Goal: Task Accomplishment & Management: Manage account settings

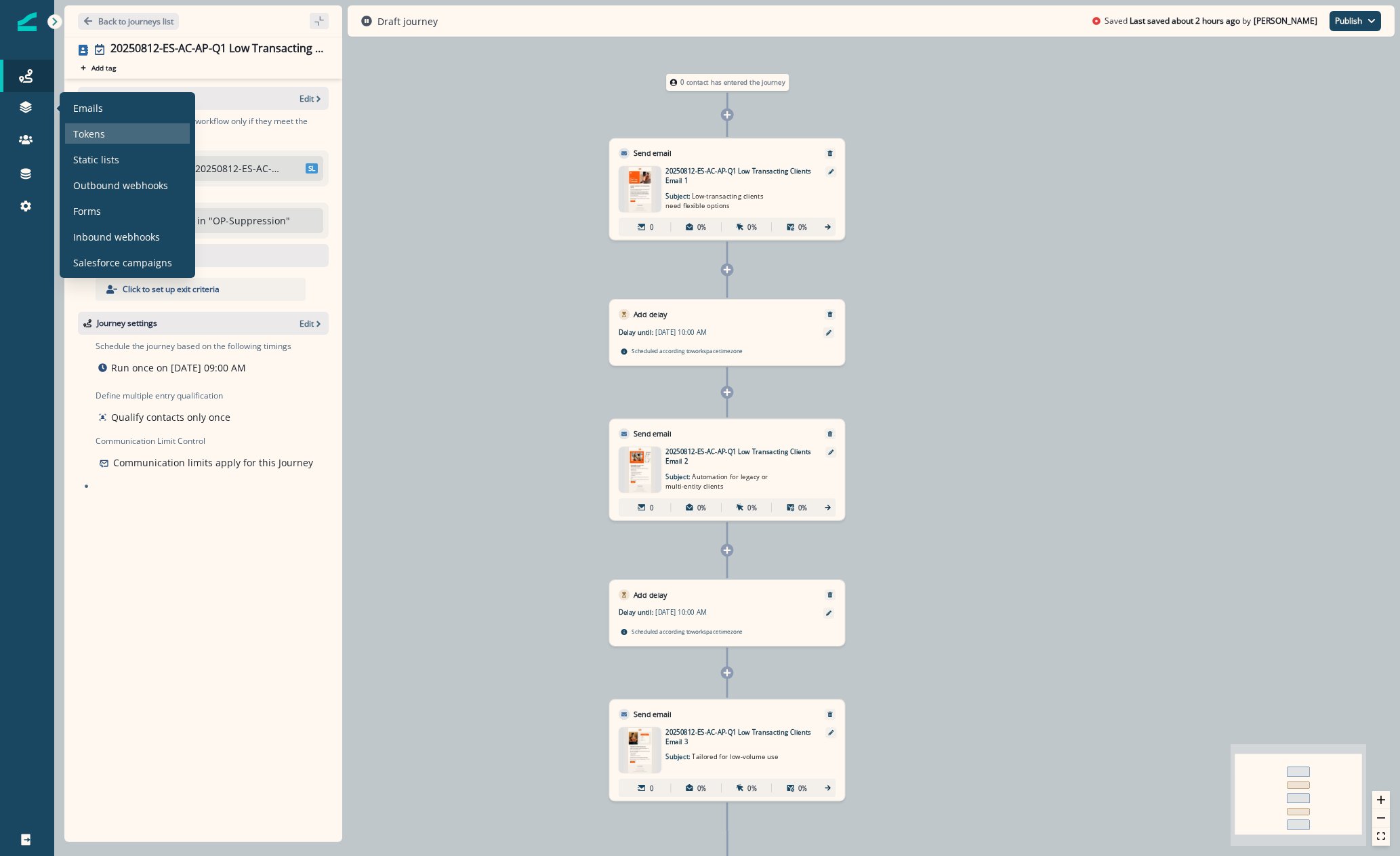
click at [72, 134] on div "Tokens" at bounding box center [127, 134] width 125 height 20
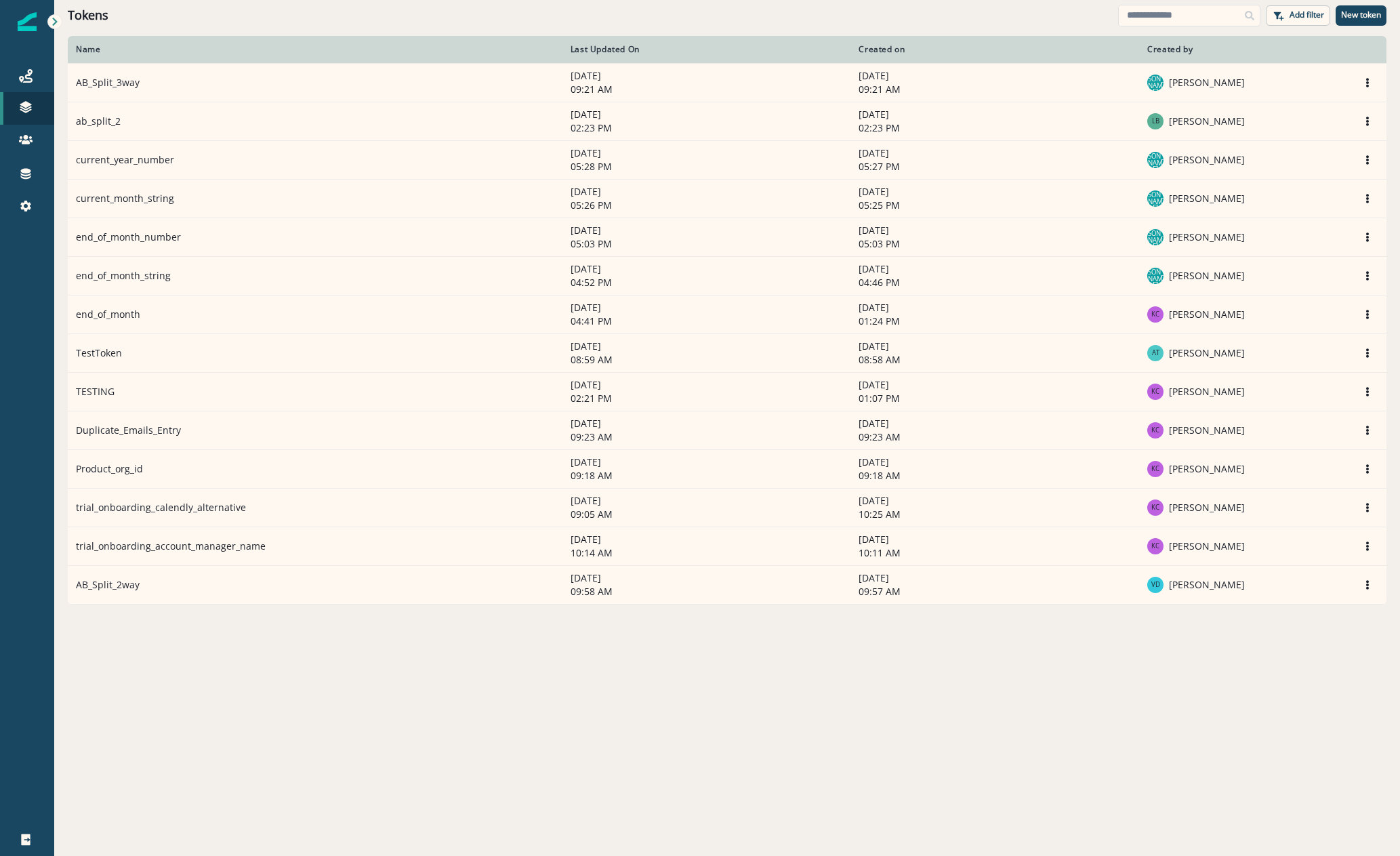
click at [276, 630] on div "Name Last Updated On Created on Created by AB_Split_3way August 7, 2025 09:21 A…" at bounding box center [727, 445] width 1346 height 818
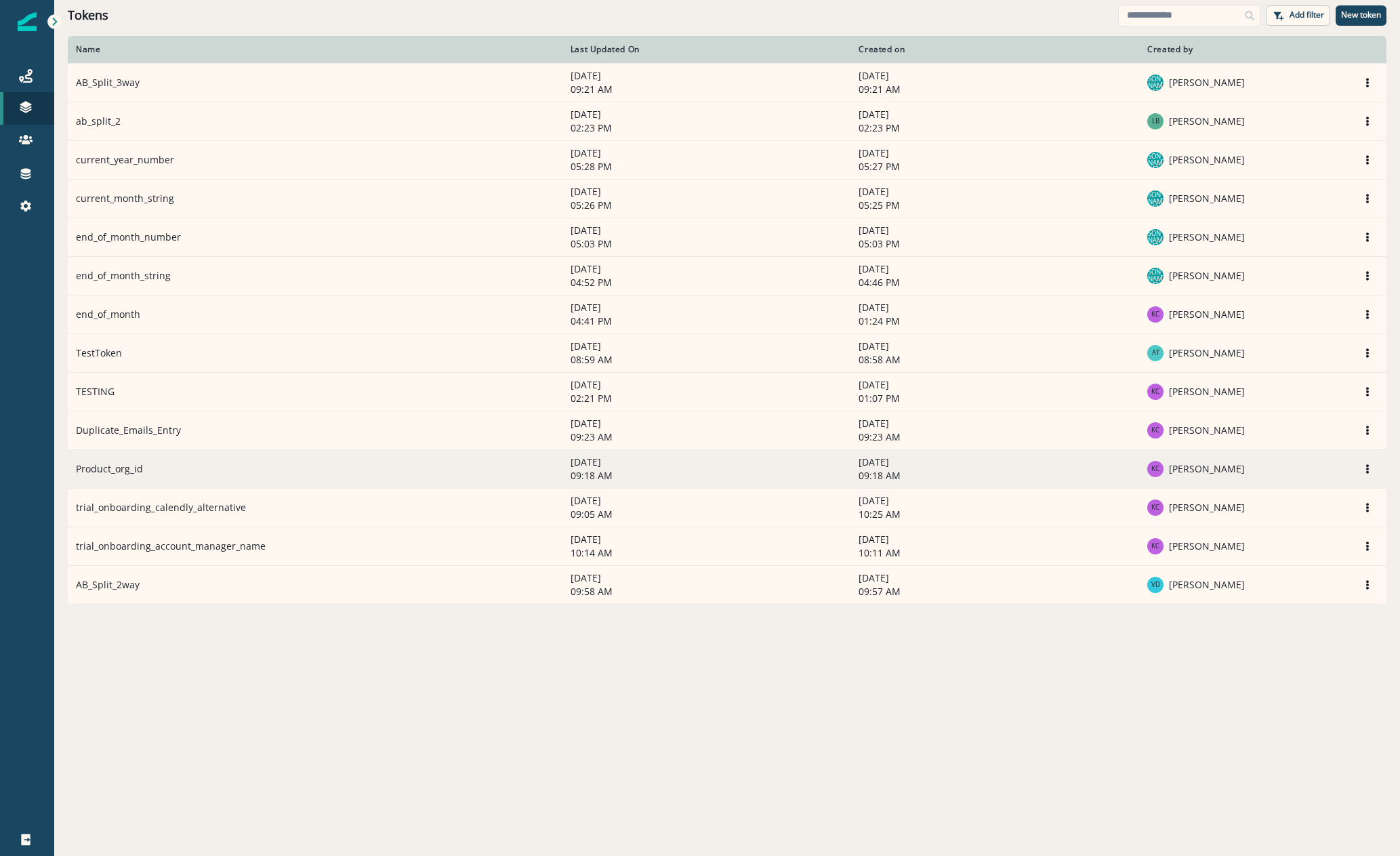
click at [87, 455] on td "Product_org_id" at bounding box center [315, 469] width 495 height 39
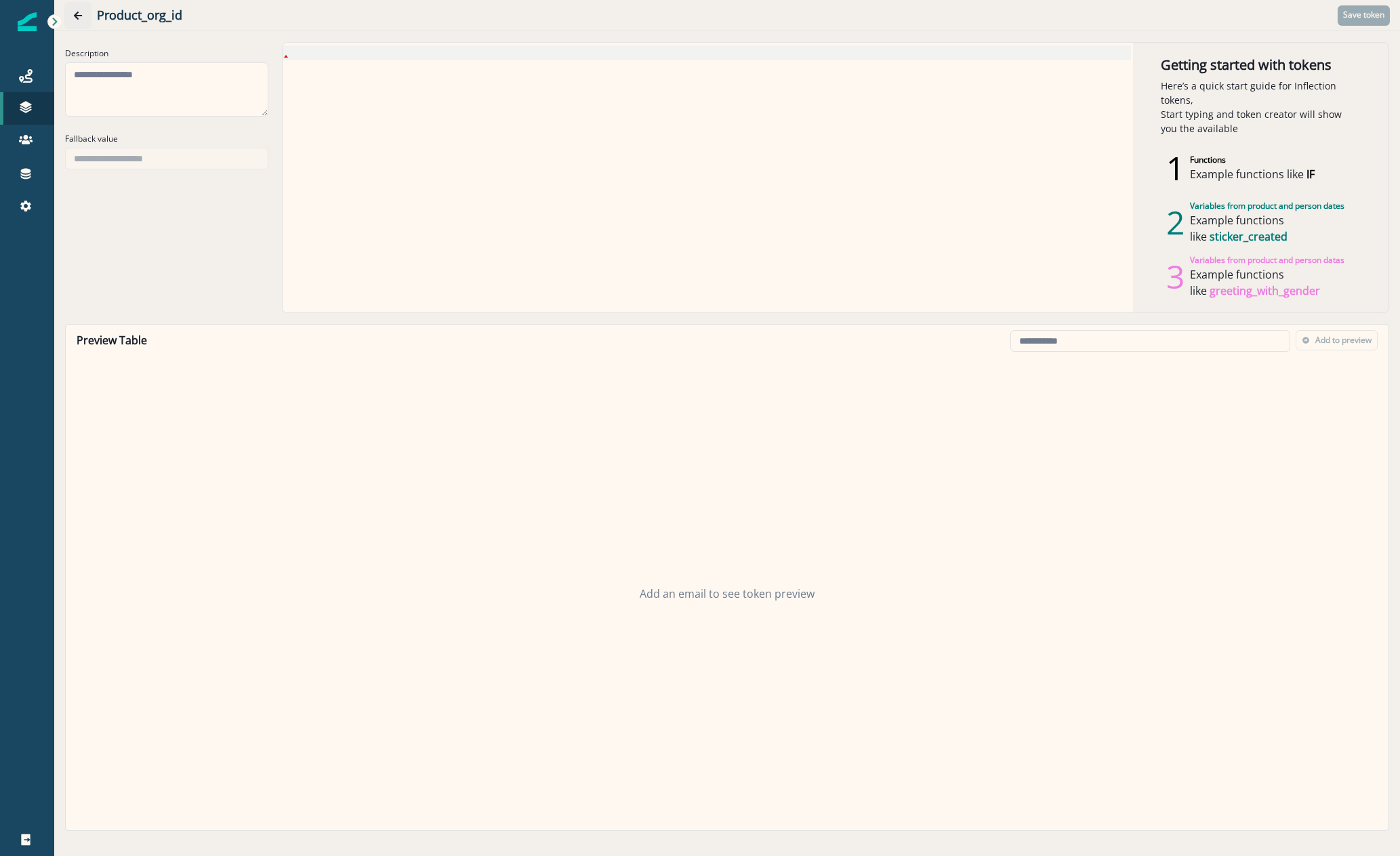
click at [72, 23] on button "Go back" at bounding box center [78, 16] width 27 height 27
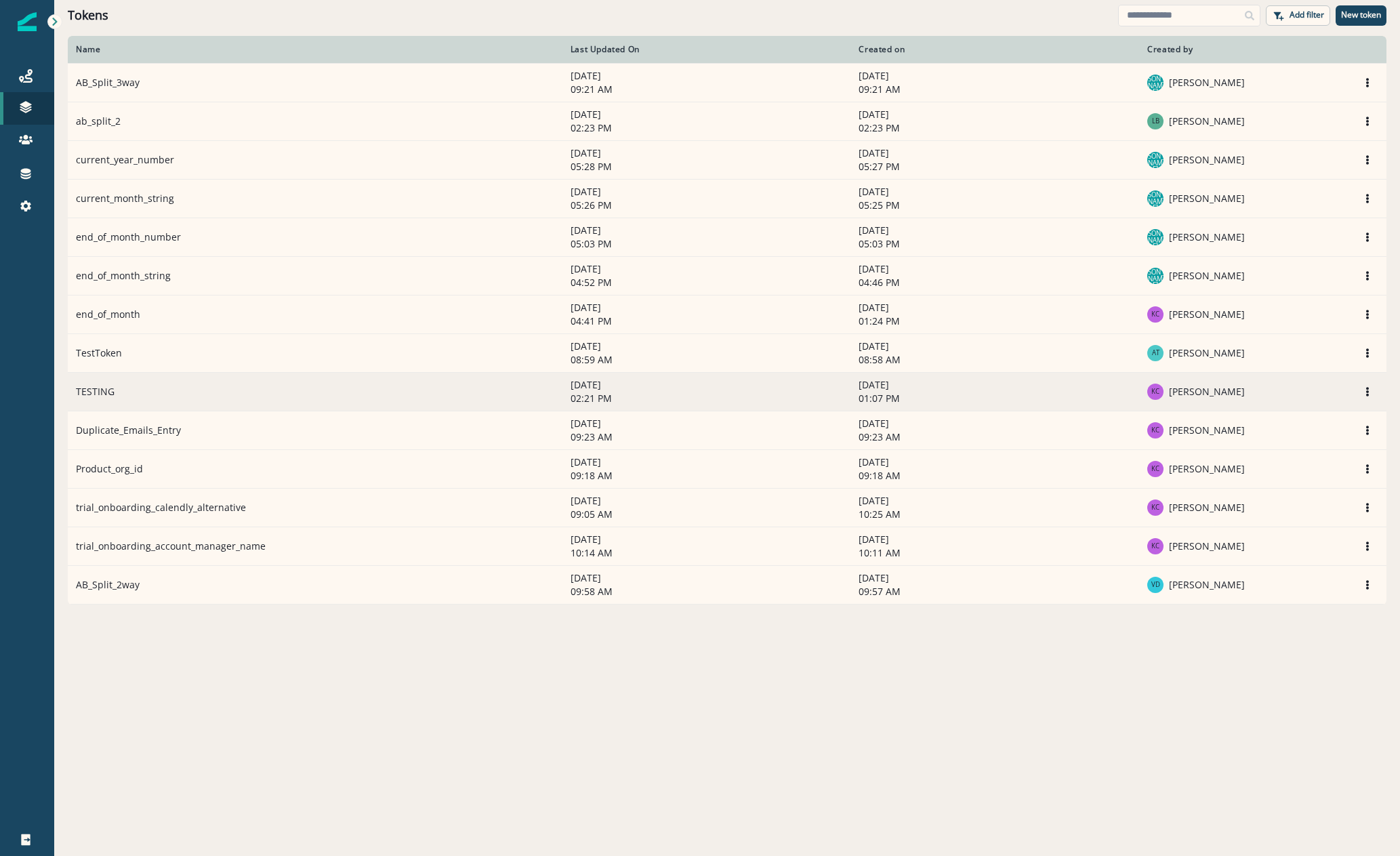
click at [133, 380] on td "TESTING" at bounding box center [315, 391] width 495 height 39
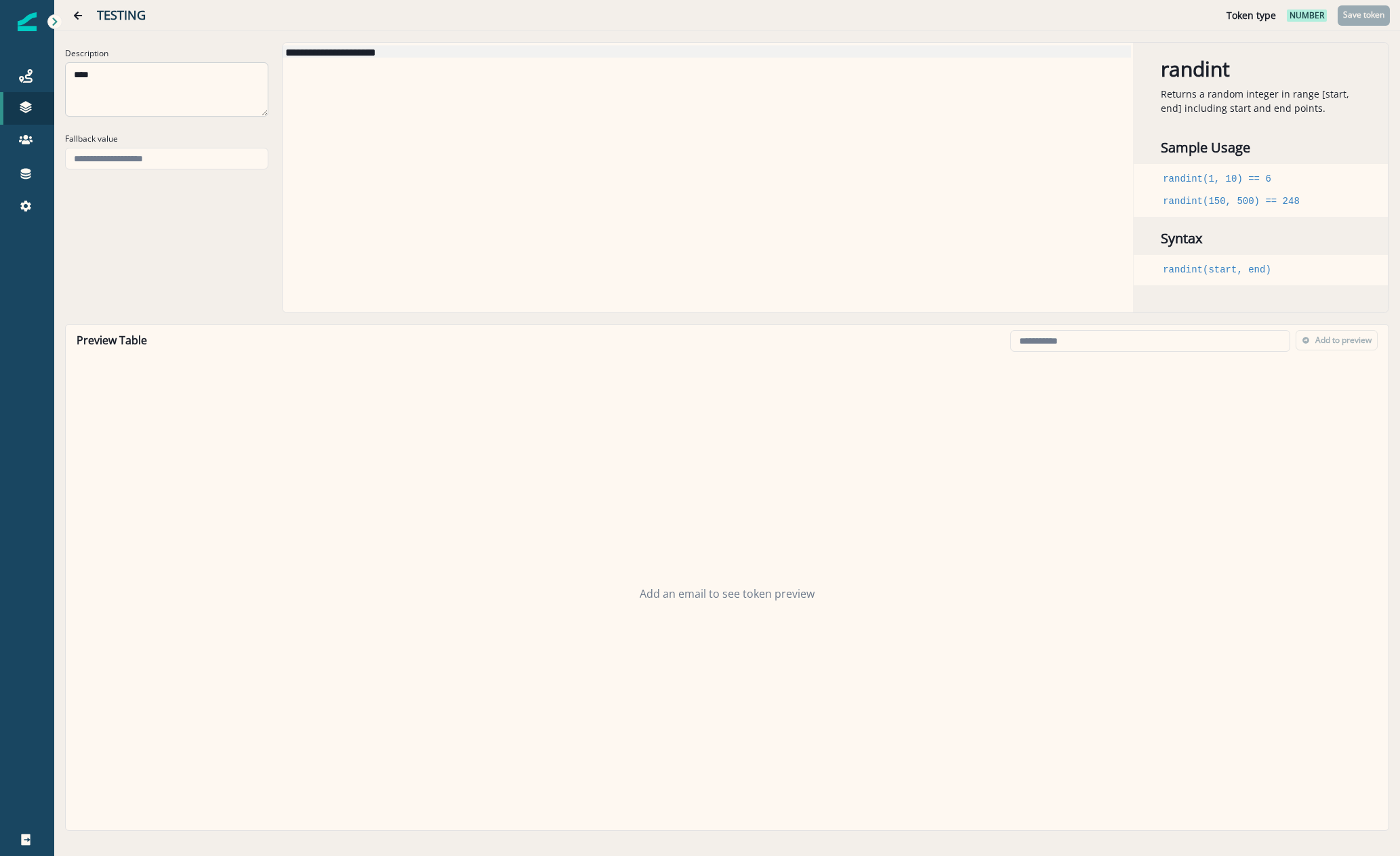
click at [178, 85] on textarea "****" at bounding box center [167, 89] width 204 height 54
drag, startPoint x: 178, startPoint y: 85, endPoint x: -144, endPoint y: 94, distance: 322.1
click at [0, 94] on html "**********" at bounding box center [700, 428] width 1400 height 856
click at [76, 14] on icon "Go back" at bounding box center [78, 16] width 8 height 8
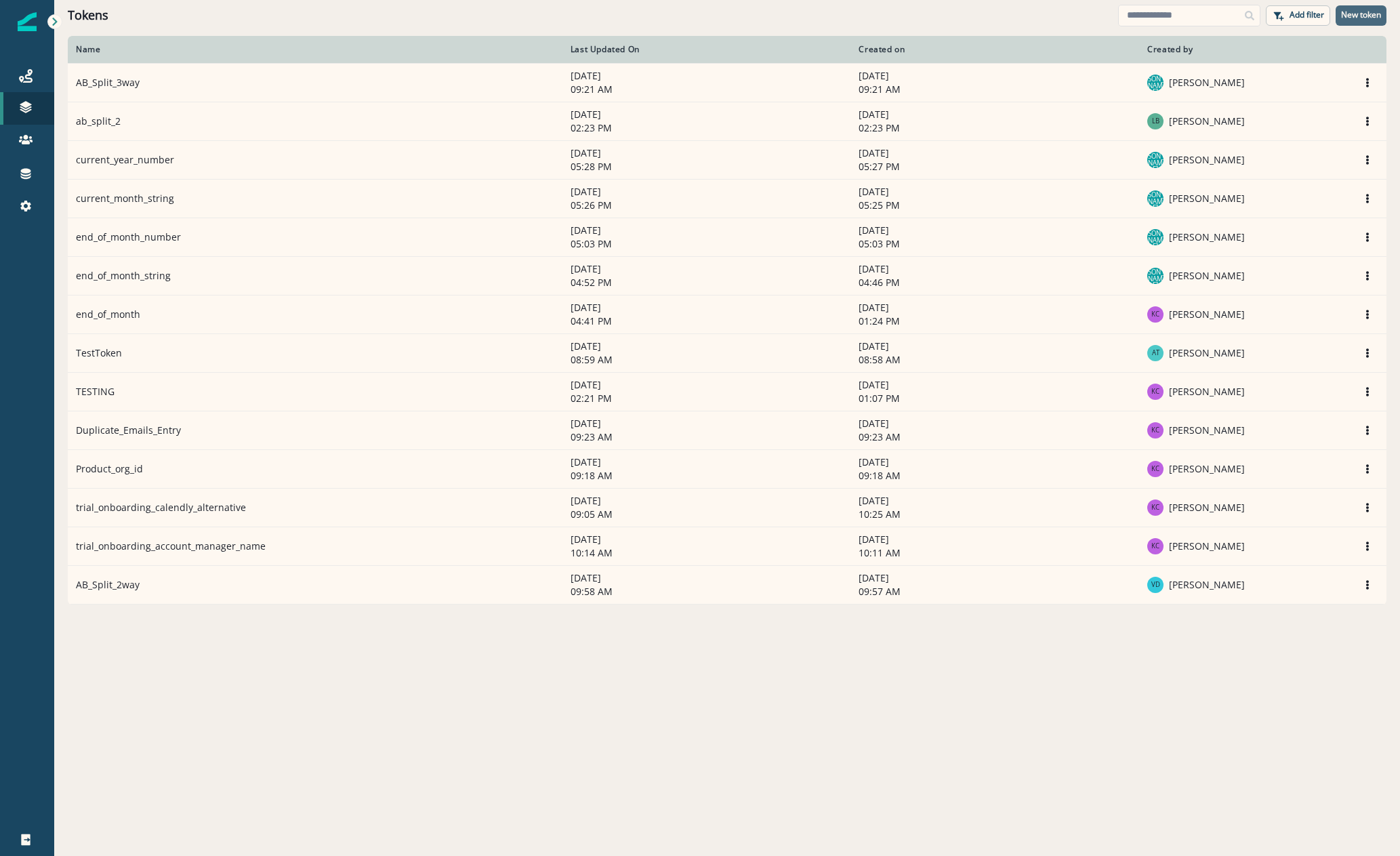
click at [1356, 18] on p "New token" at bounding box center [1361, 15] width 40 height 10
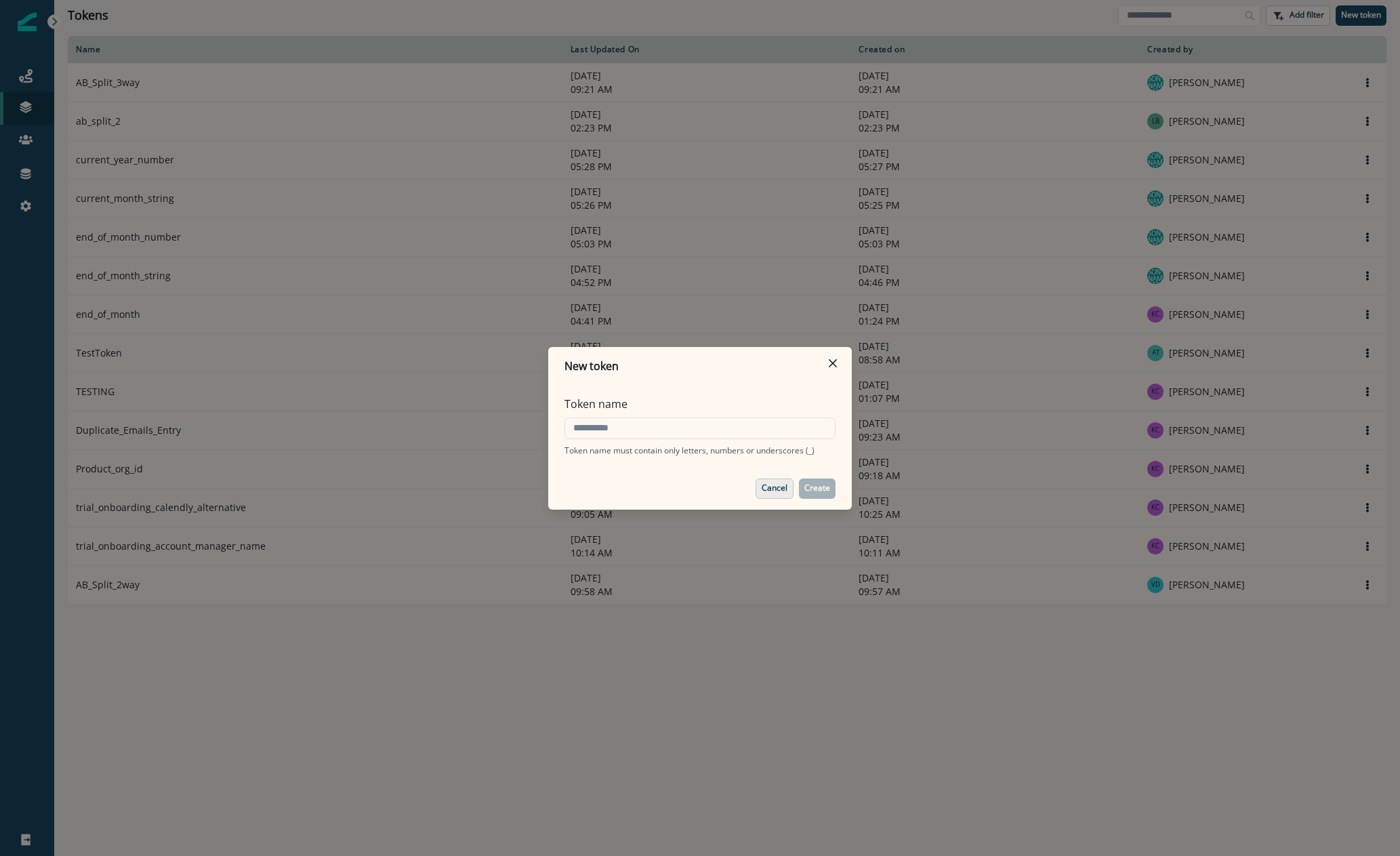
click at [764, 493] on button "Cancel" at bounding box center [775, 488] width 38 height 20
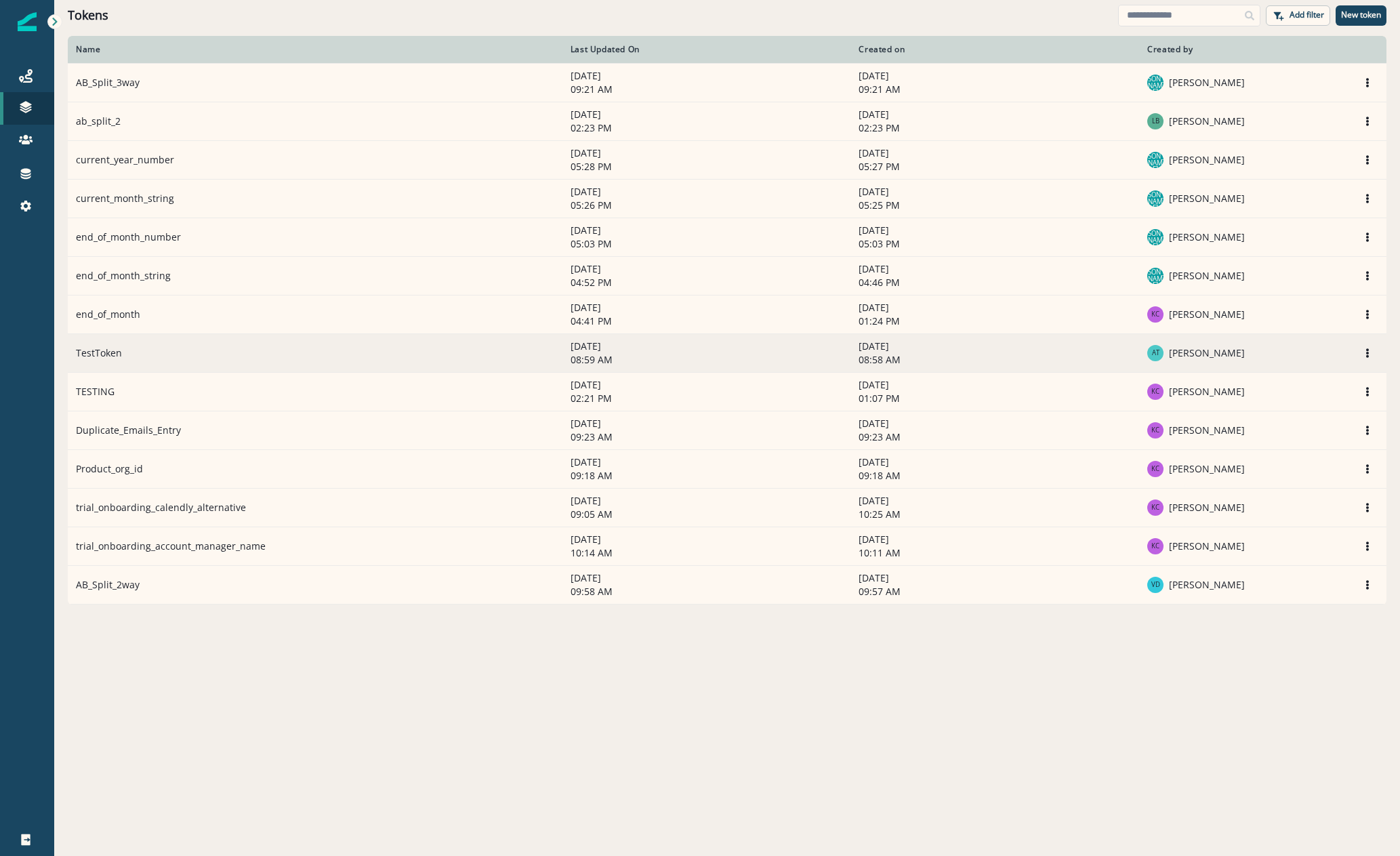
click at [130, 356] on td "TestToken" at bounding box center [315, 353] width 495 height 39
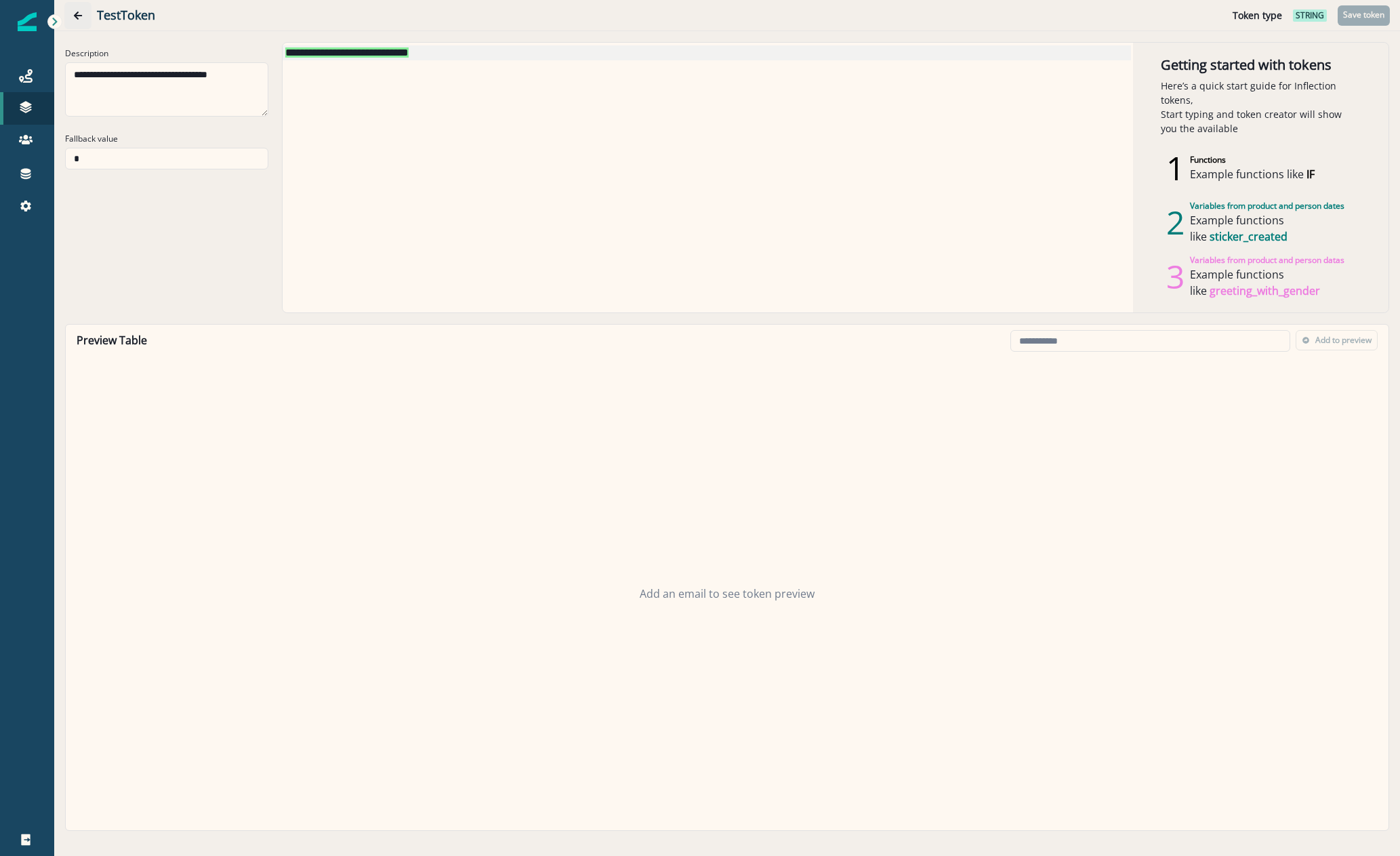
click at [79, 12] on icon "Go back" at bounding box center [78, 16] width 8 height 8
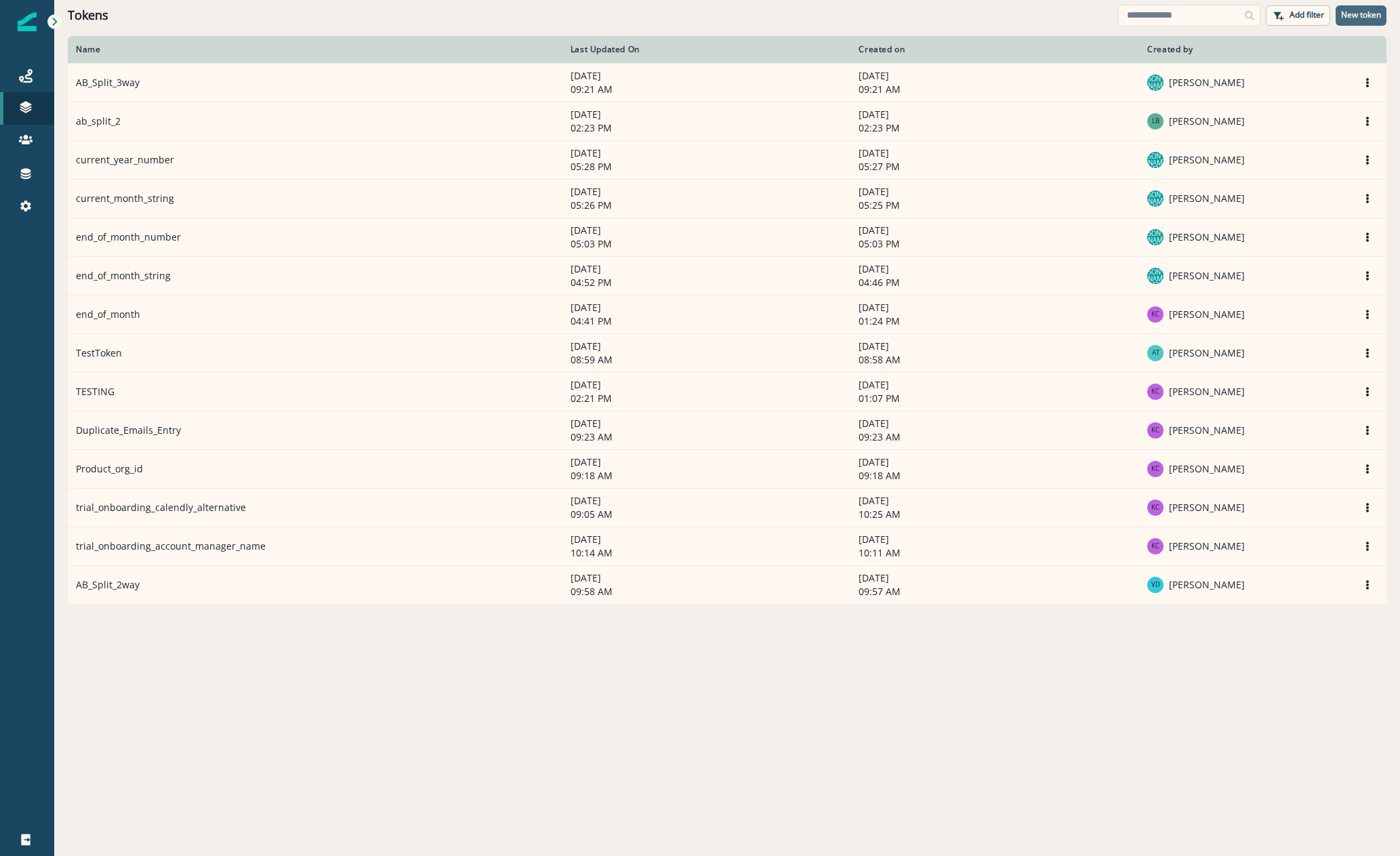
click at [1364, 16] on p "New token" at bounding box center [1361, 15] width 40 height 10
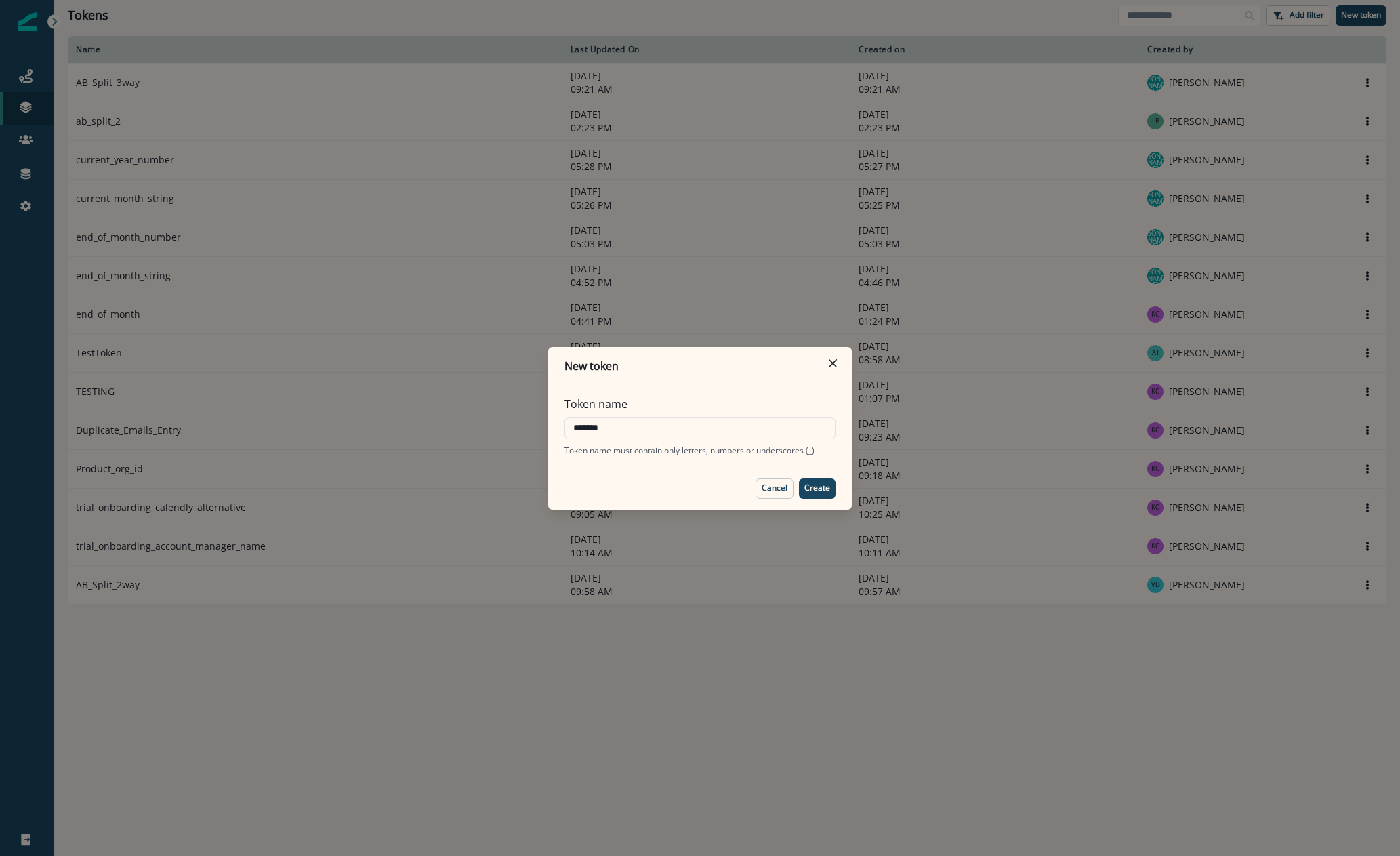
type input "********"
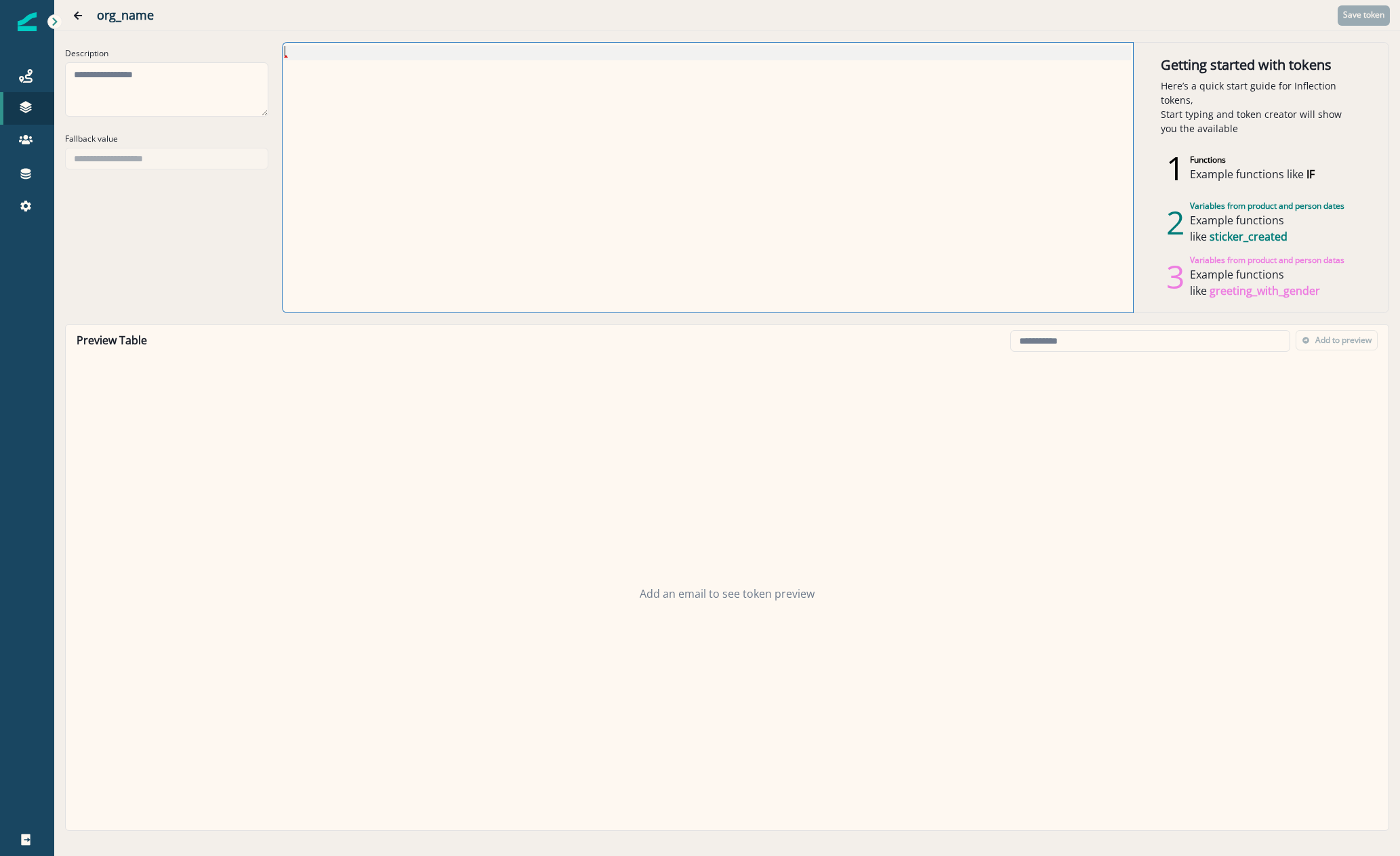
click at [741, 144] on div at bounding box center [707, 177] width 849 height 270
click at [703, 465] on div "Add an email to see token preview" at bounding box center [727, 594] width 1323 height 473
click at [81, 5] on button "Go back" at bounding box center [78, 16] width 27 height 27
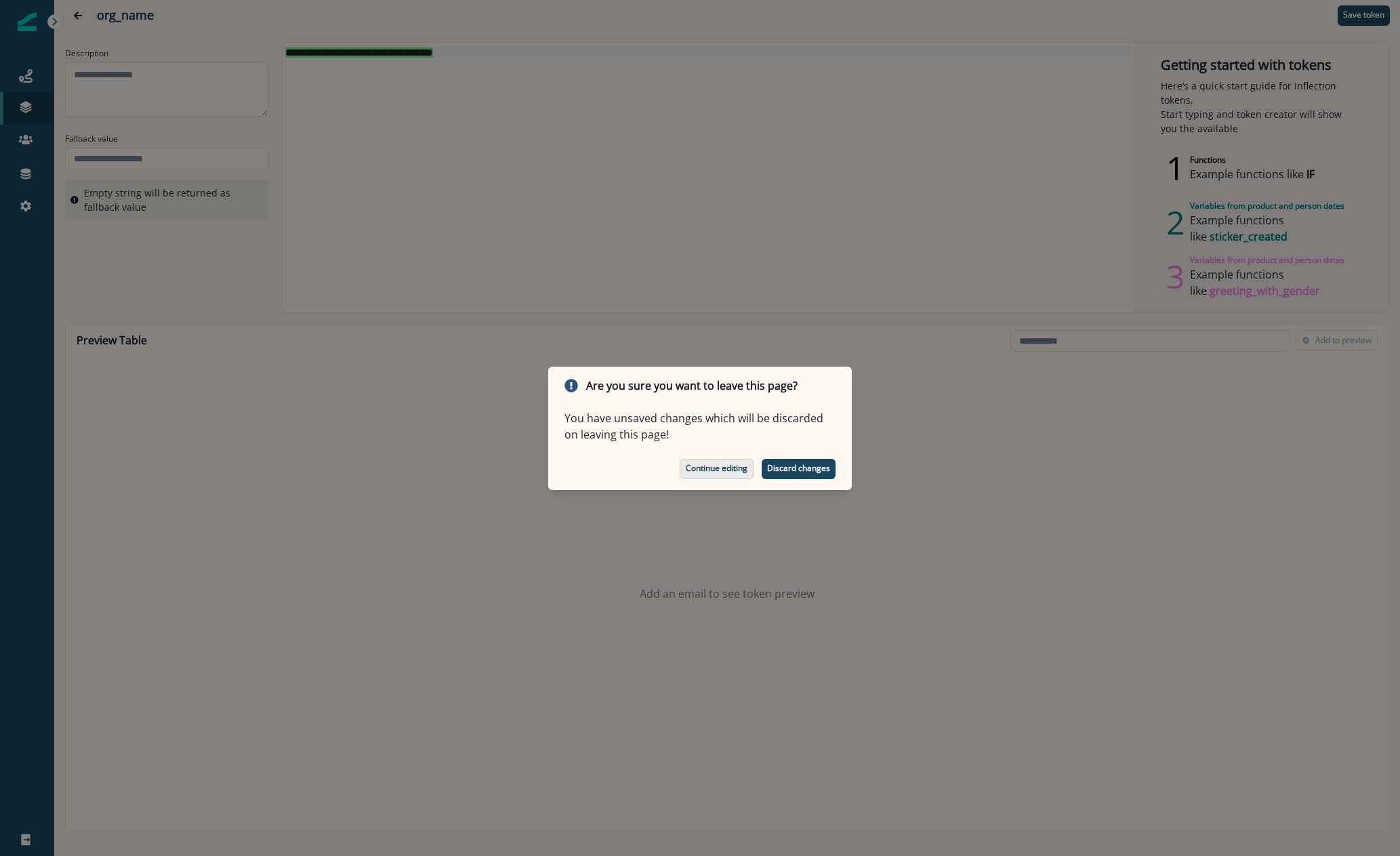
click at [743, 470] on p "Continue editing" at bounding box center [717, 468] width 61 height 10
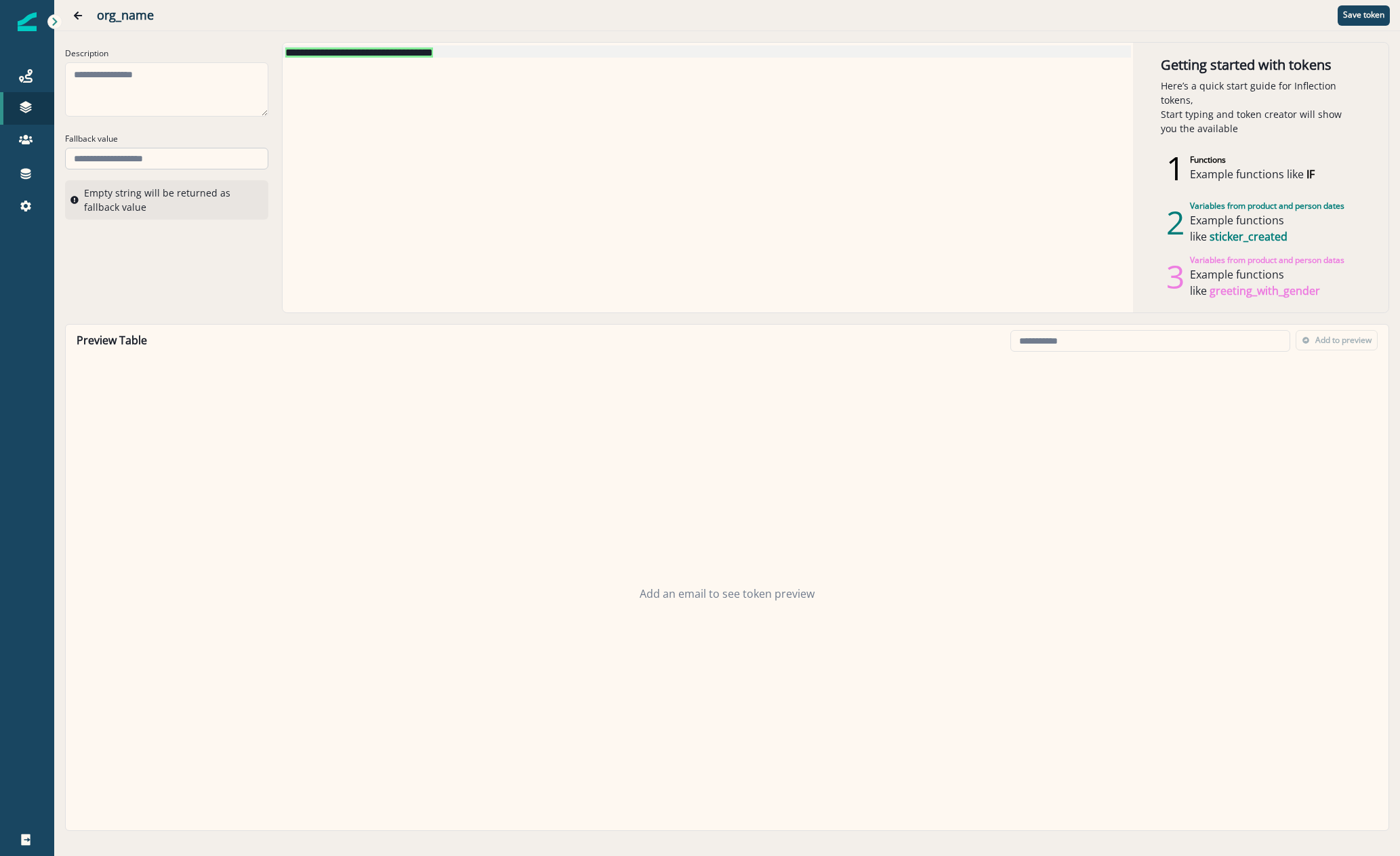
click at [139, 156] on input "Fallback value" at bounding box center [167, 158] width 204 height 22
click at [80, 0] on div "org_name Save token" at bounding box center [727, 15] width 1346 height 31
click at [66, 12] on button "Go back" at bounding box center [78, 16] width 27 height 27
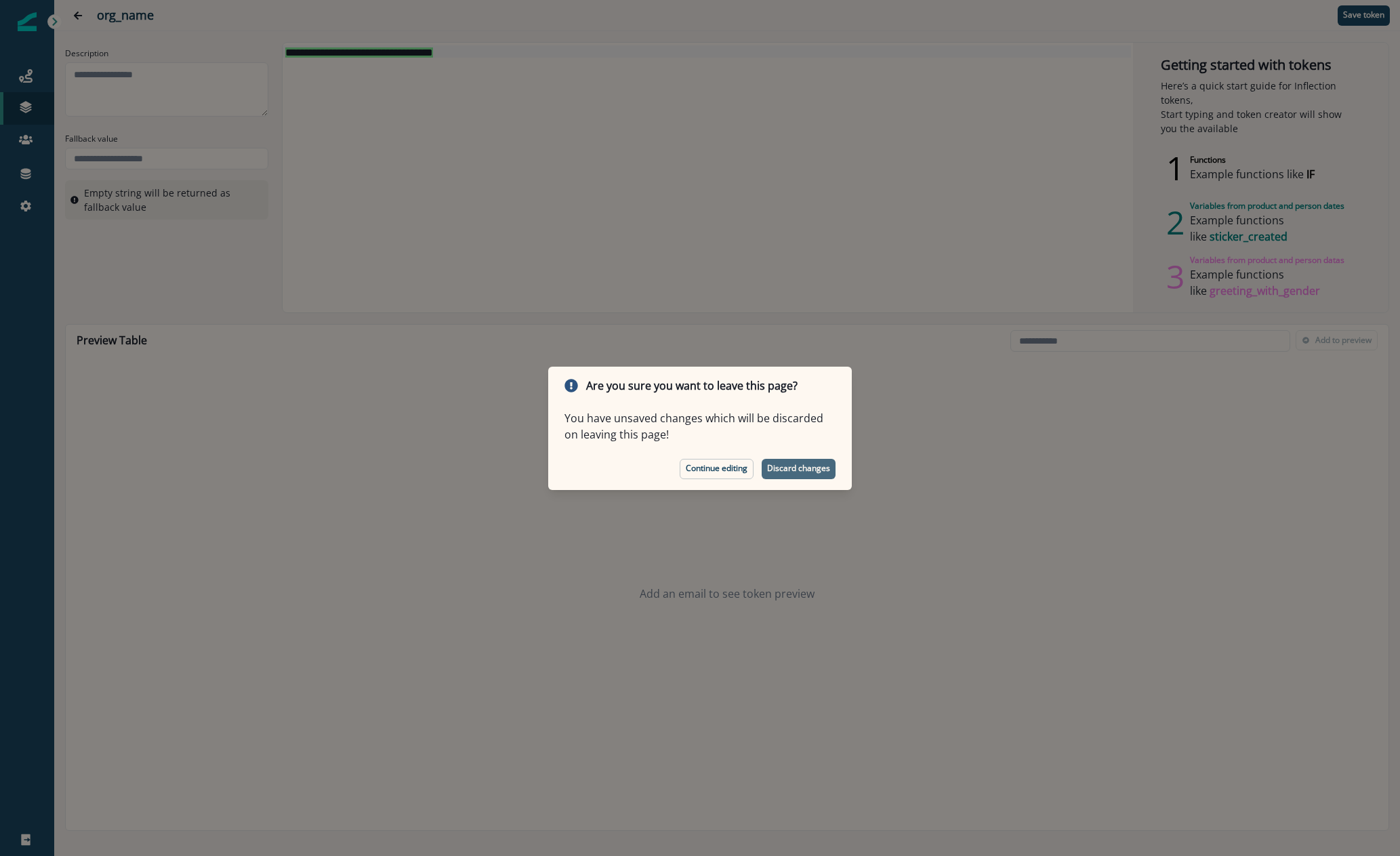
click at [801, 471] on p "Discard changes" at bounding box center [799, 468] width 63 height 10
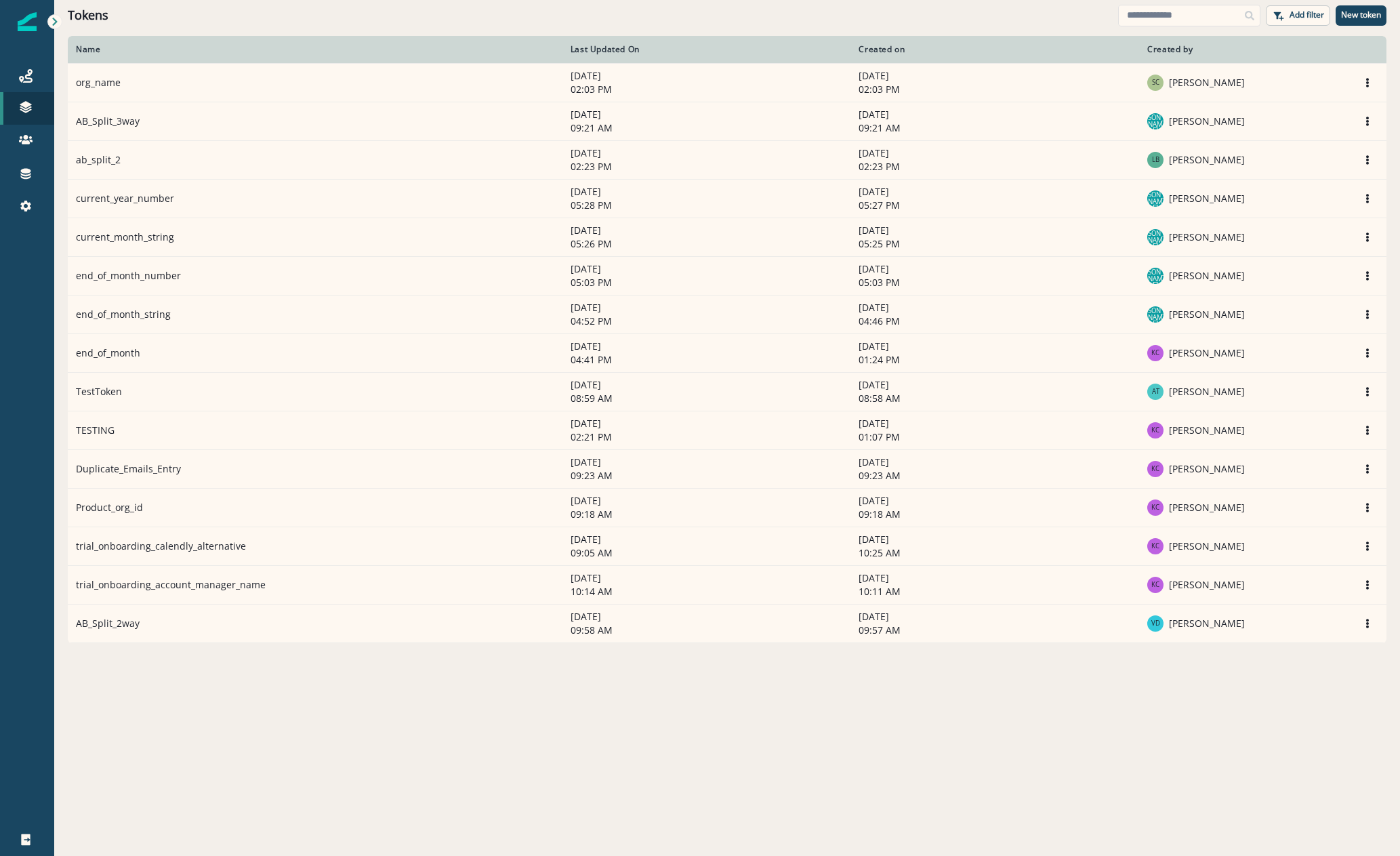
click at [405, 42] on th "Name" at bounding box center [315, 50] width 495 height 27
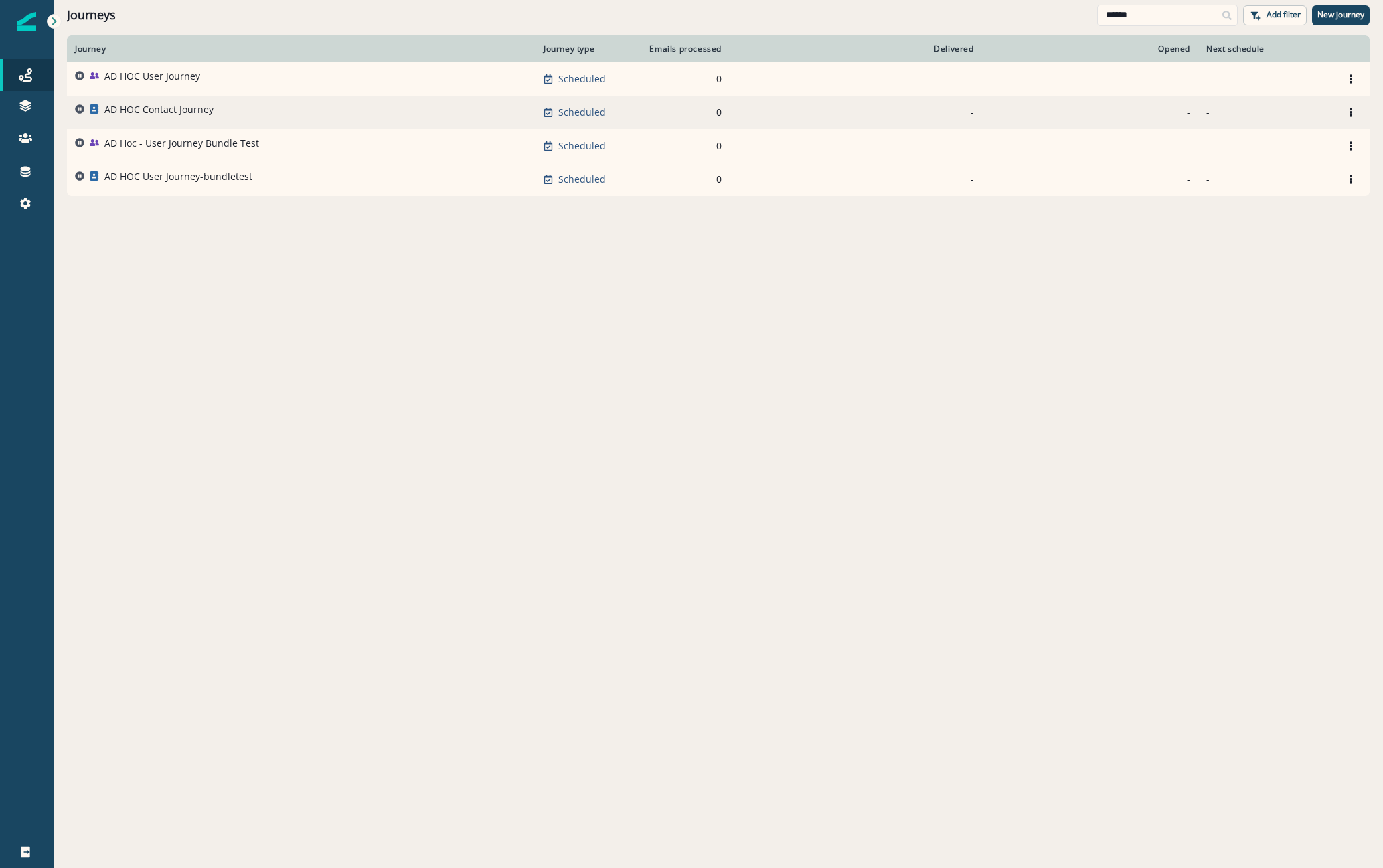
click at [132, 102] on td "AD HOC Contact Journey" at bounding box center [301, 113] width 468 height 34
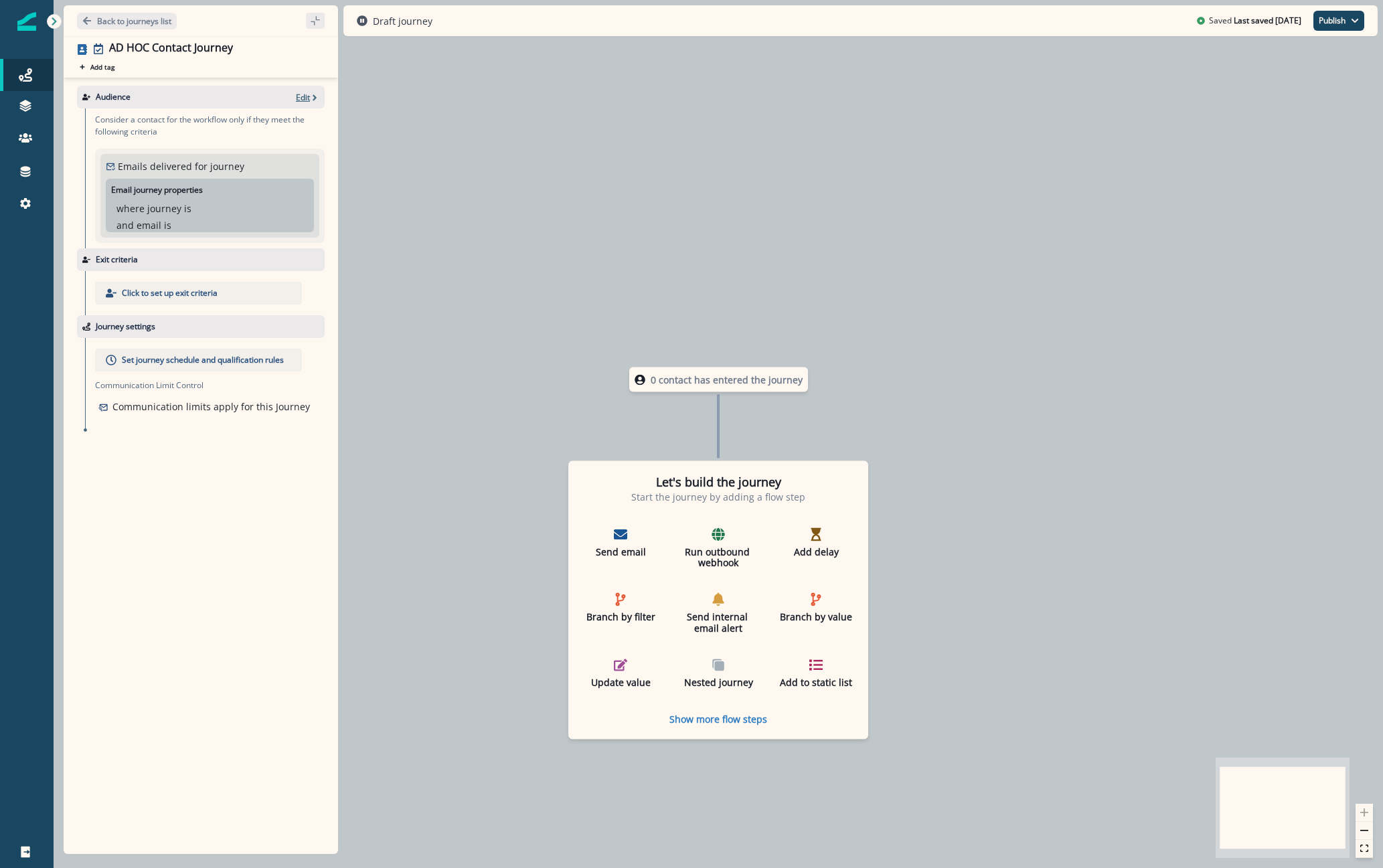
click at [298, 103] on p "Edit" at bounding box center [302, 97] width 14 height 11
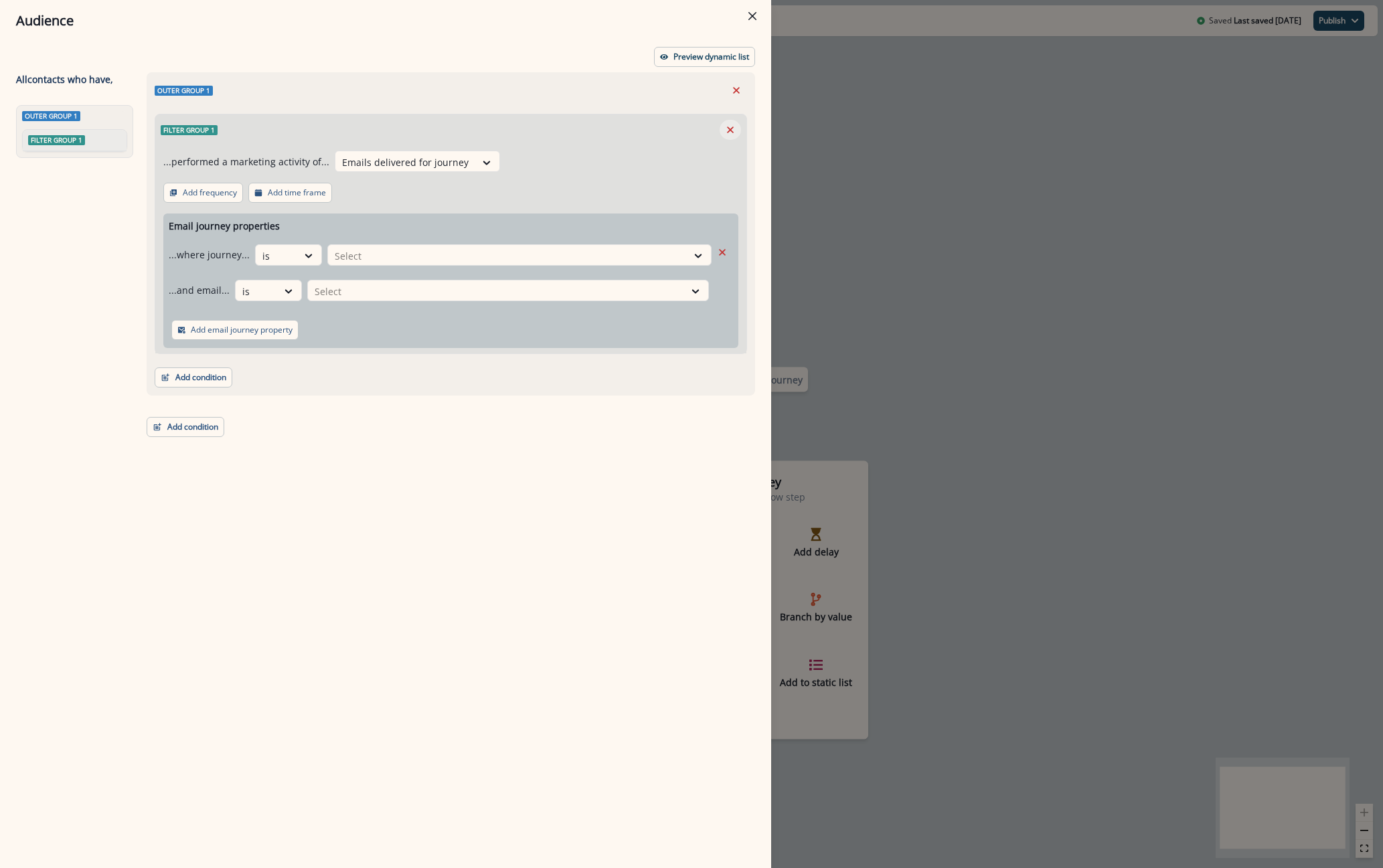
click at [732, 134] on icon "Remove" at bounding box center [730, 130] width 12 height 12
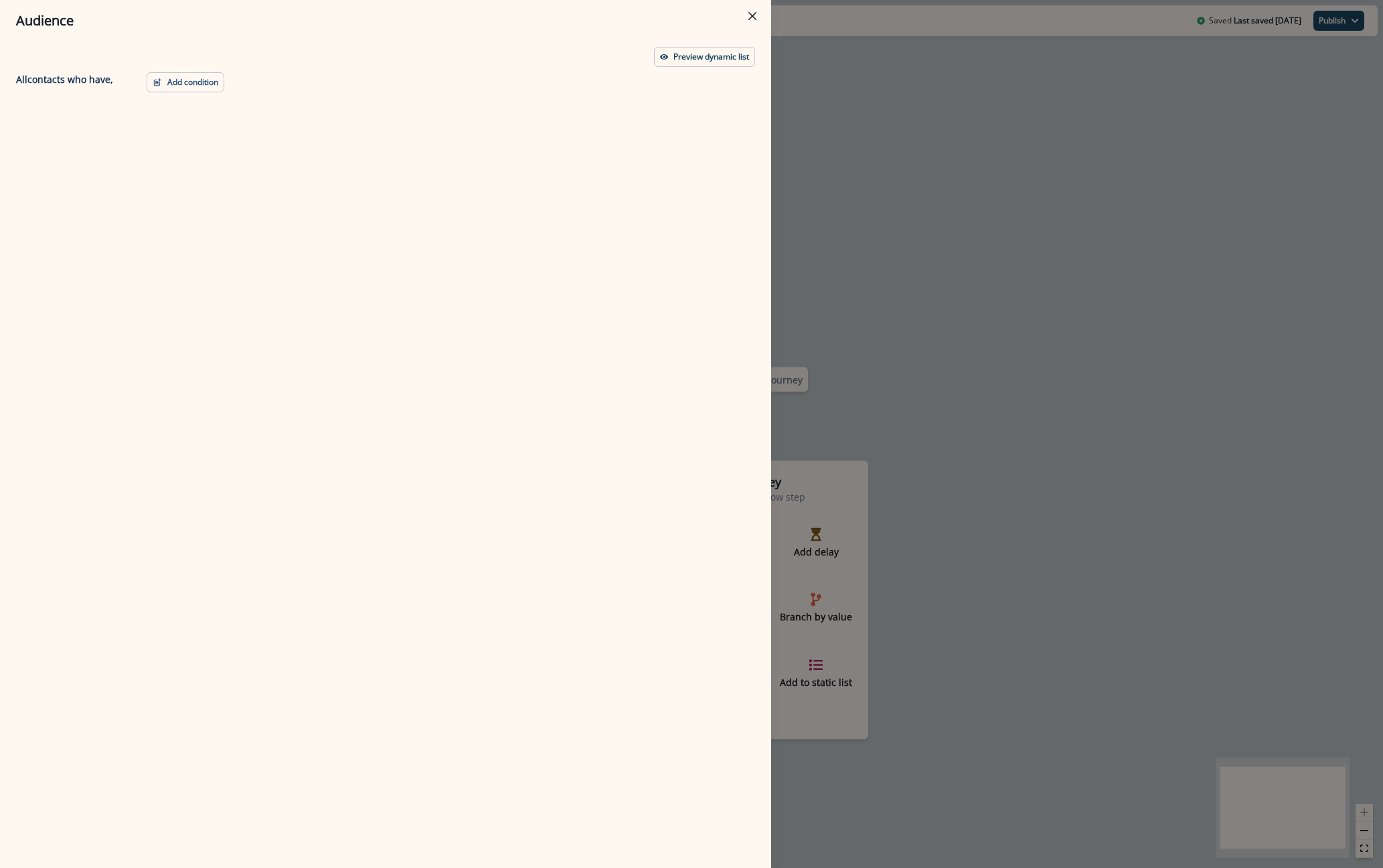
click at [198, 70] on div "Preview dynamic list All contact s who have, Add condition Contact properties A…" at bounding box center [385, 454] width 771 height 827
click at [194, 78] on button "Add condition" at bounding box center [185, 82] width 78 height 20
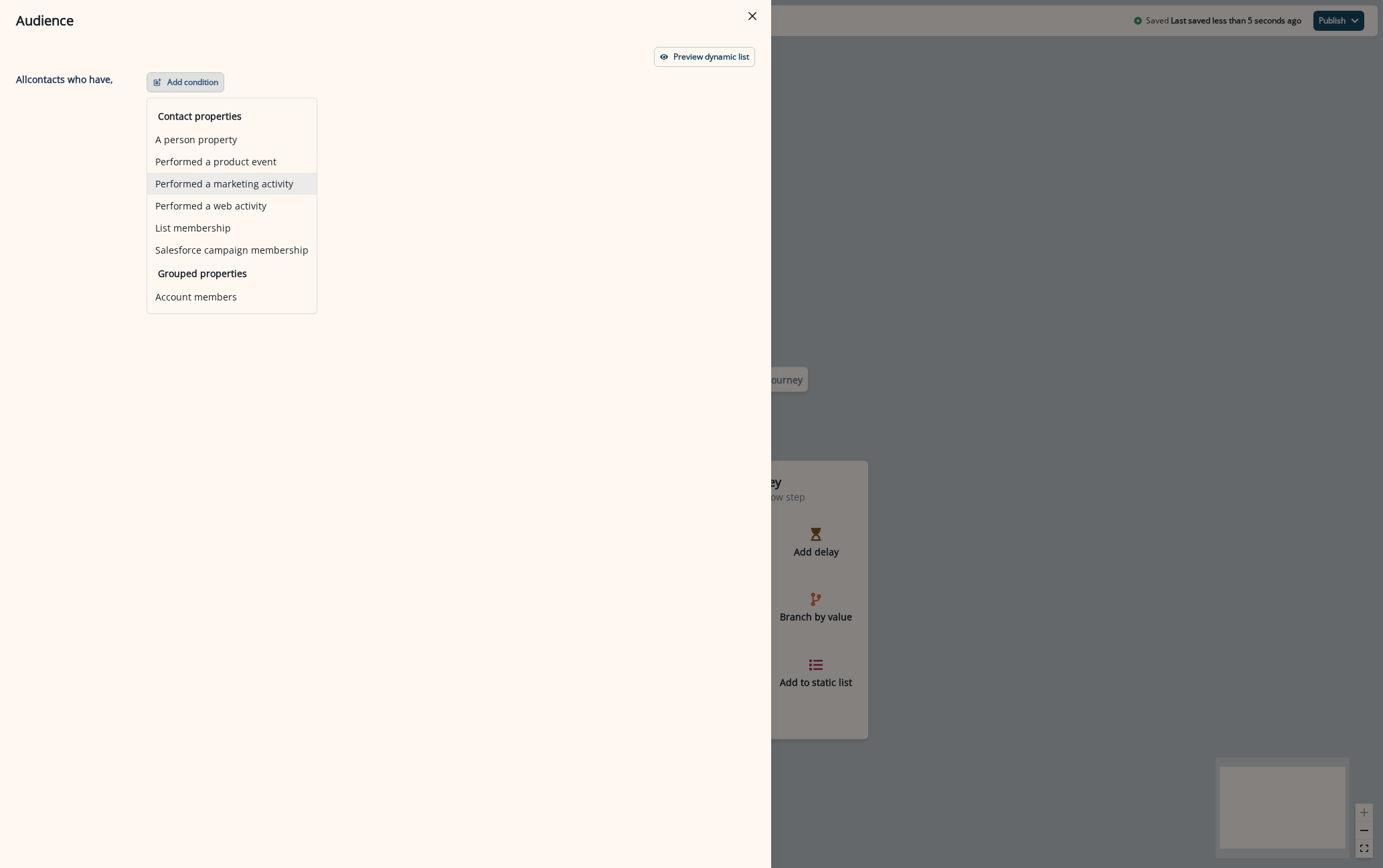
click at [228, 187] on button "Performed a marketing activity" at bounding box center [232, 184] width 169 height 22
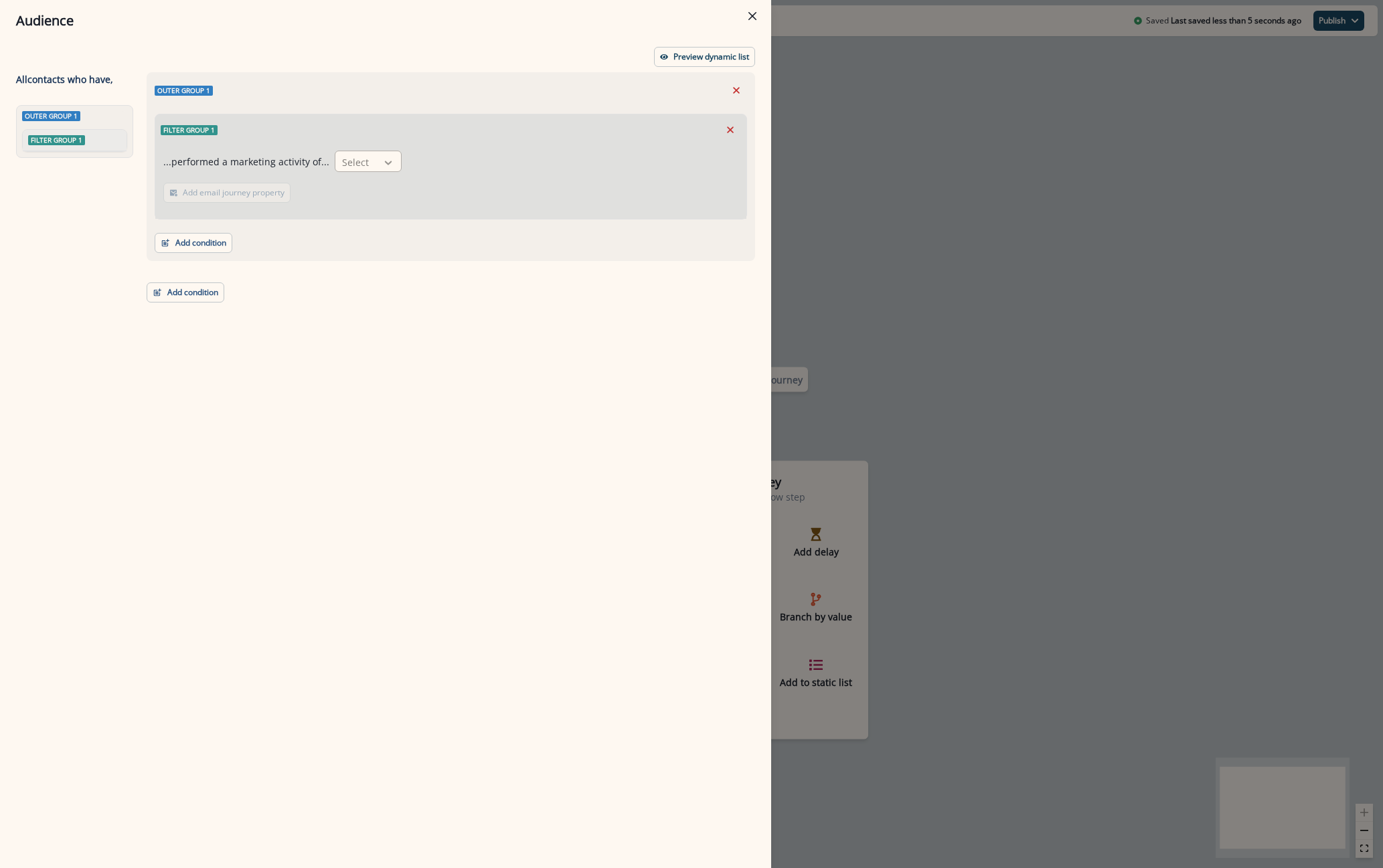
click at [382, 159] on icon at bounding box center [388, 163] width 12 height 13
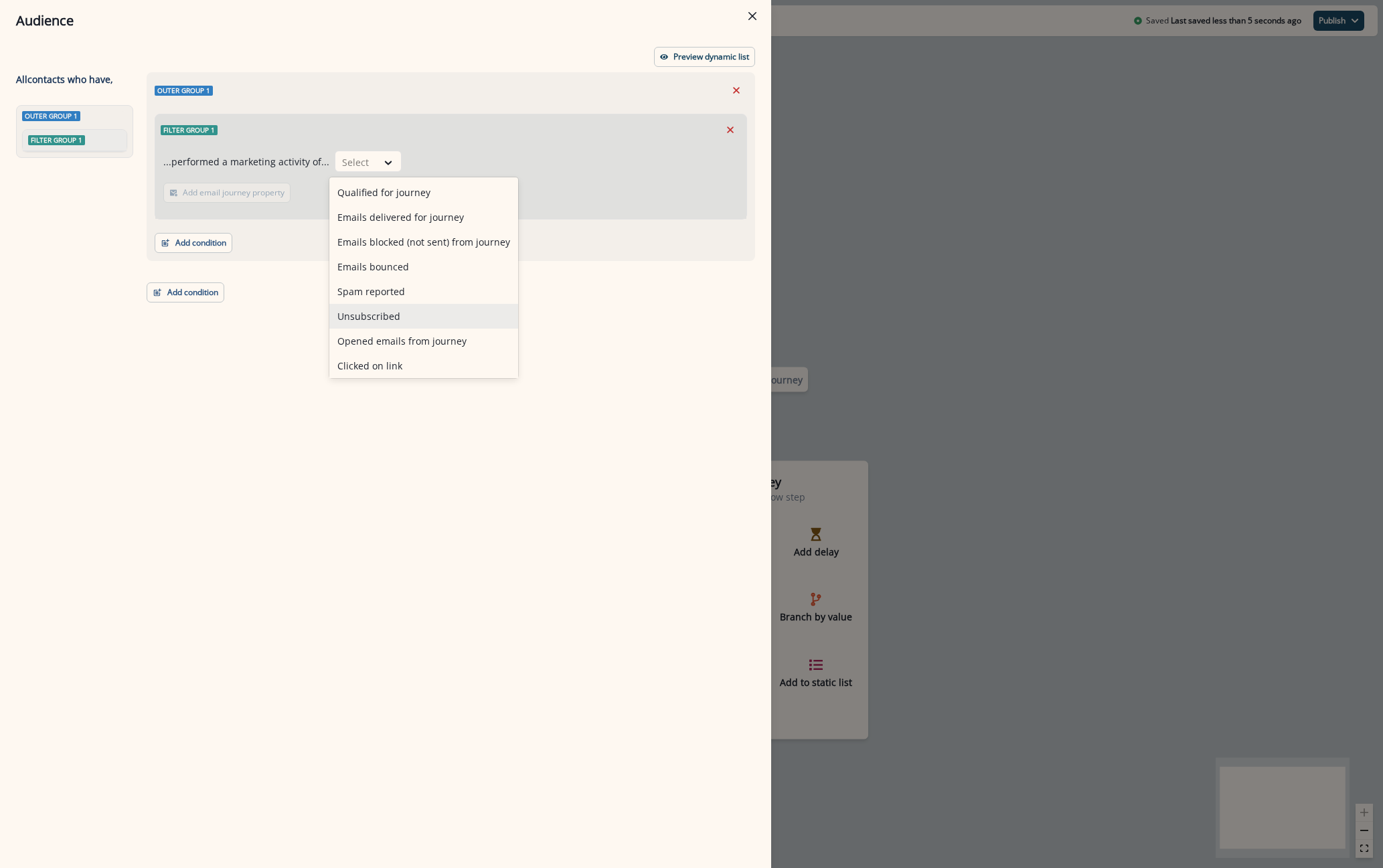
scroll to position [52, 0]
click at [395, 320] on div "Clicked on link" at bounding box center [424, 313] width 189 height 25
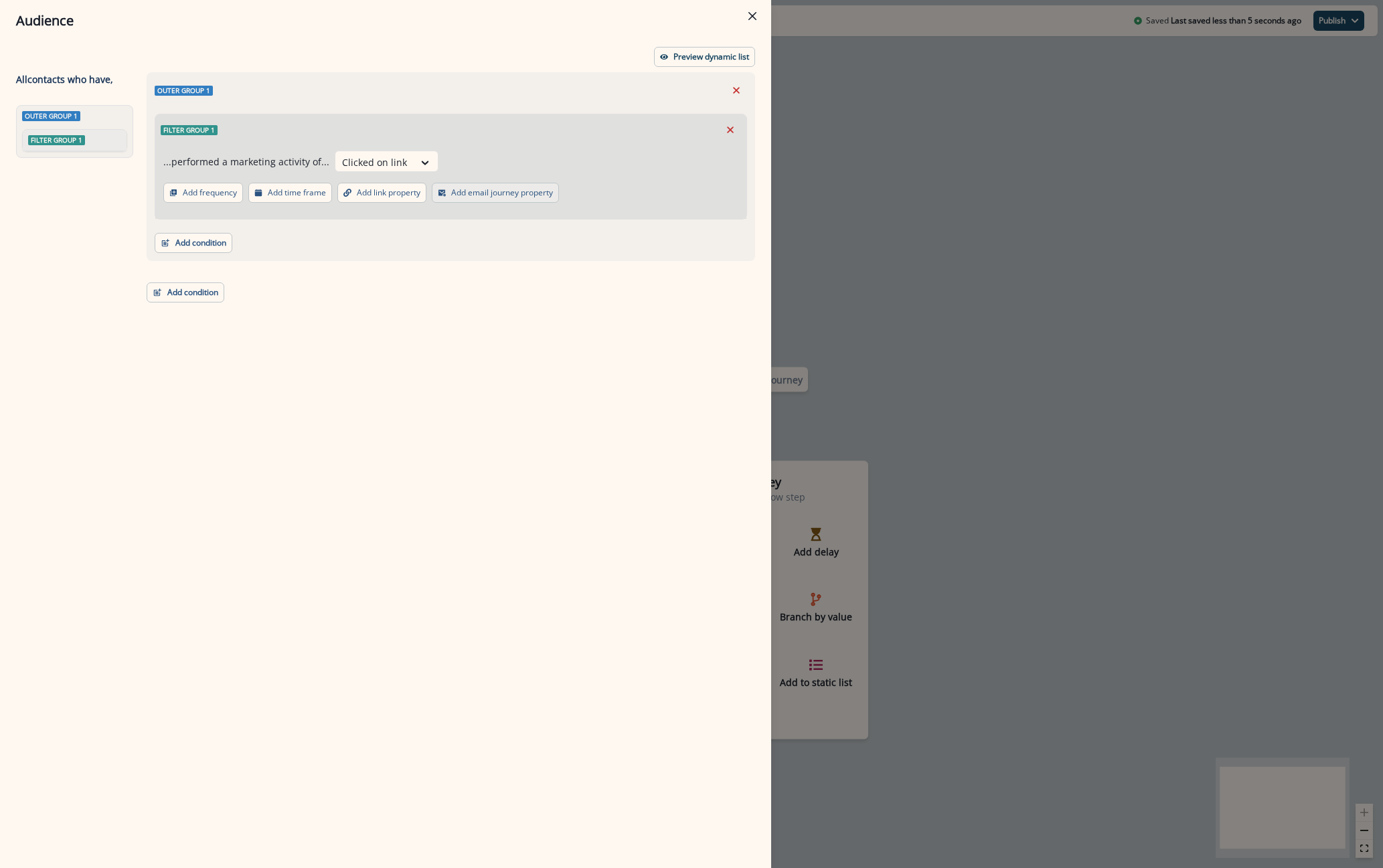
click at [472, 199] on button "Add email journey property" at bounding box center [495, 193] width 127 height 20
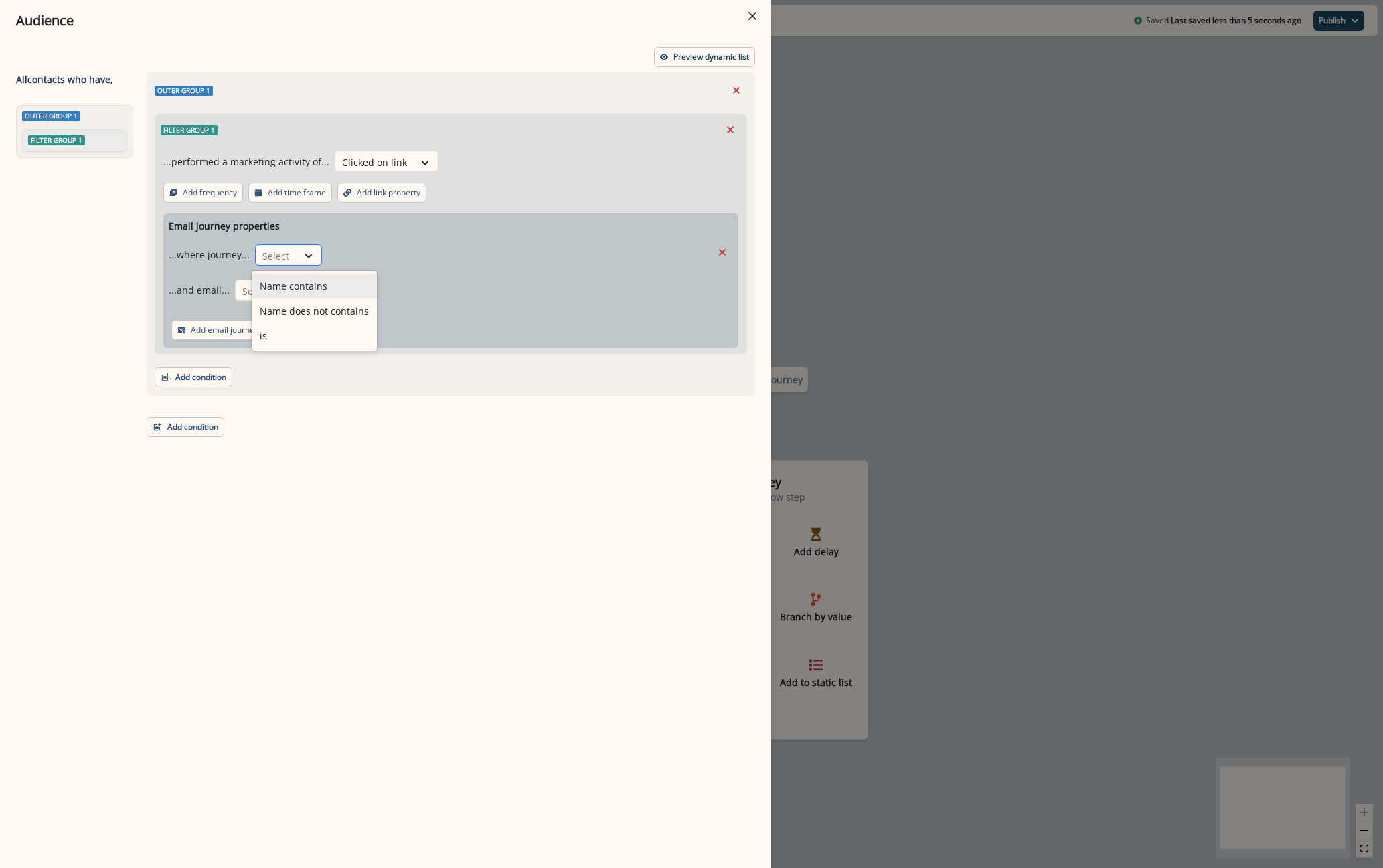
click at [297, 249] on div at bounding box center [308, 256] width 23 height 13
click at [283, 329] on div "is" at bounding box center [314, 335] width 125 height 25
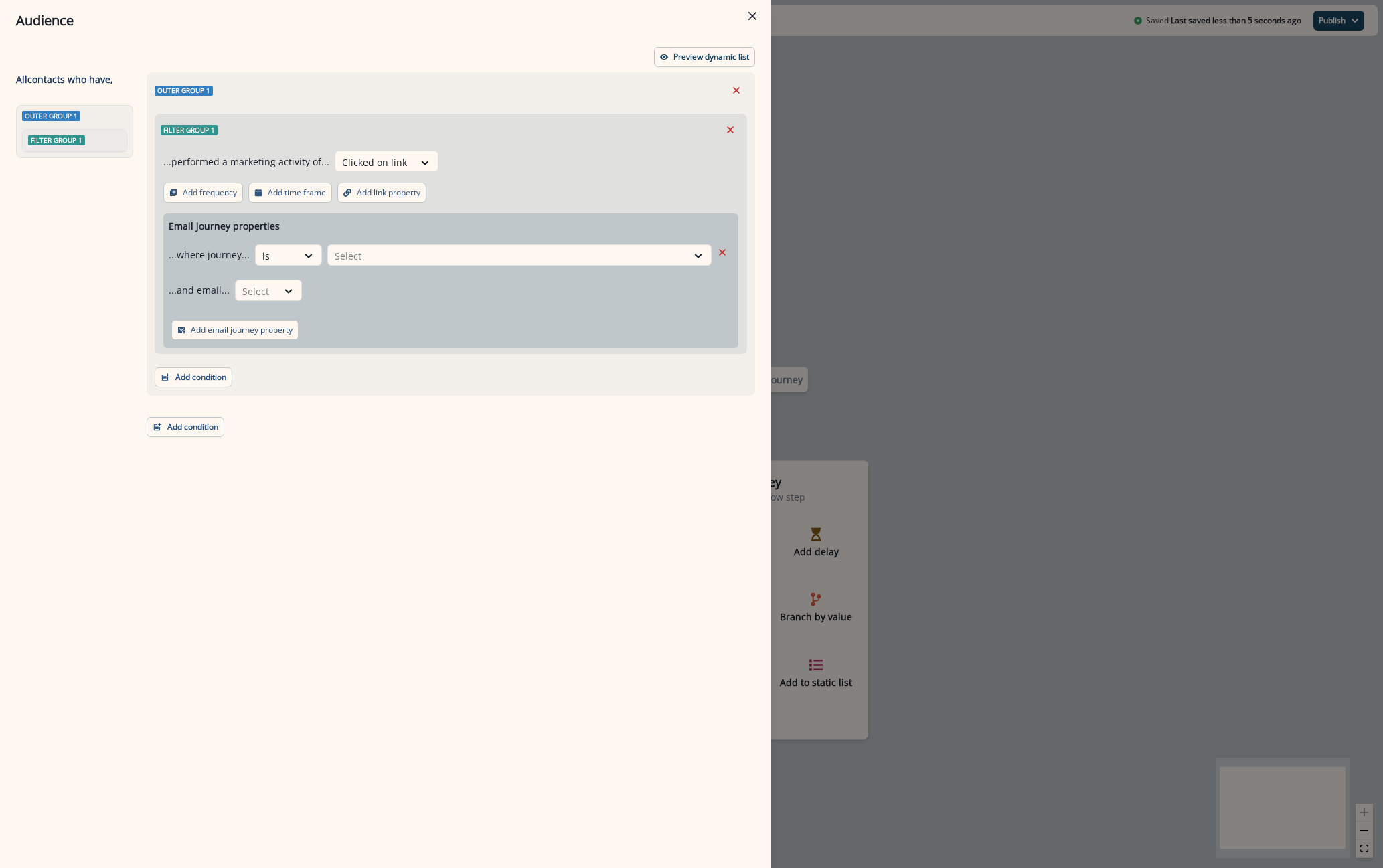
click at [415, 280] on div "...and email... Select" at bounding box center [440, 290] width 543 height 33
click at [421, 249] on div at bounding box center [508, 256] width 346 height 17
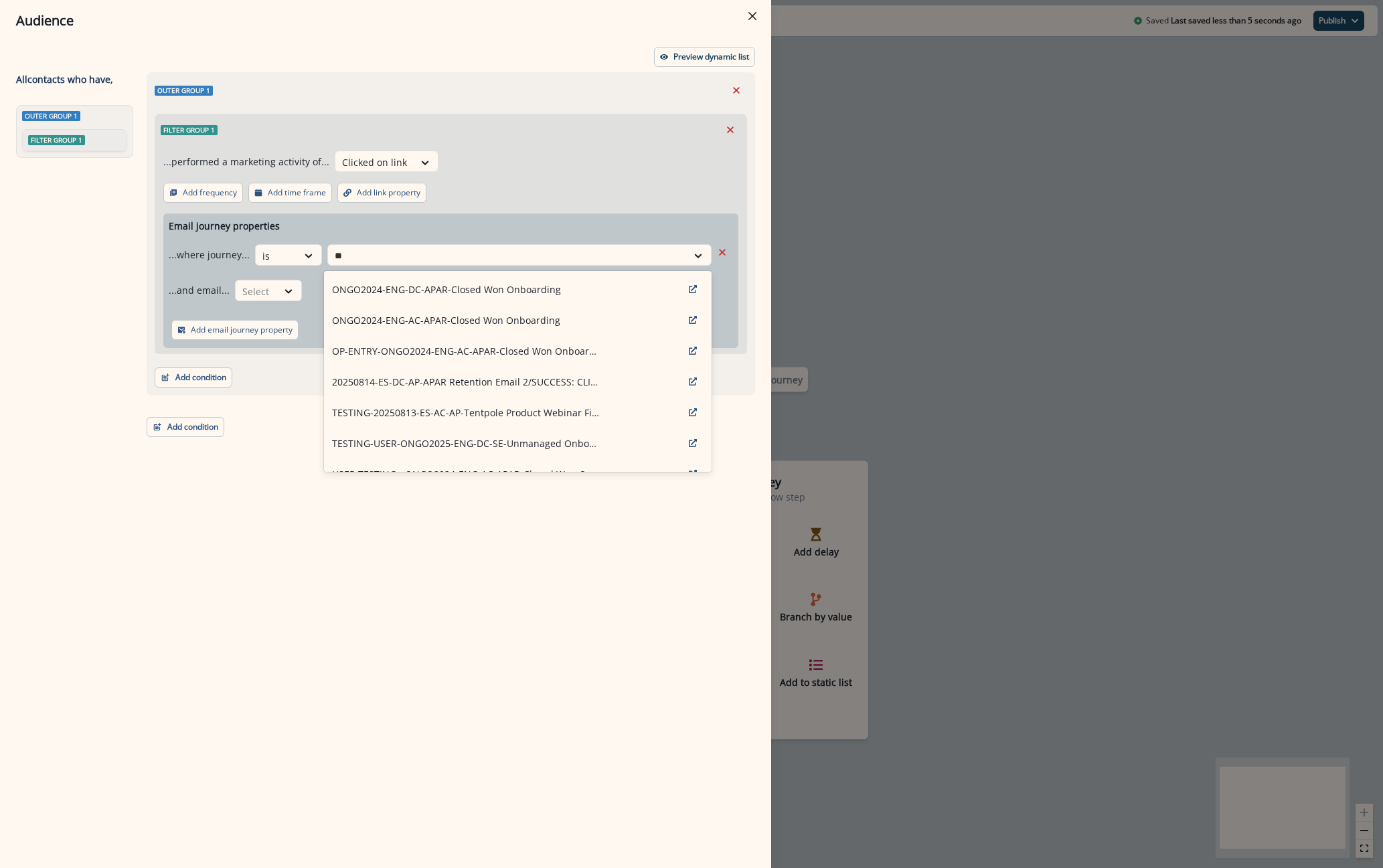
type input "*"
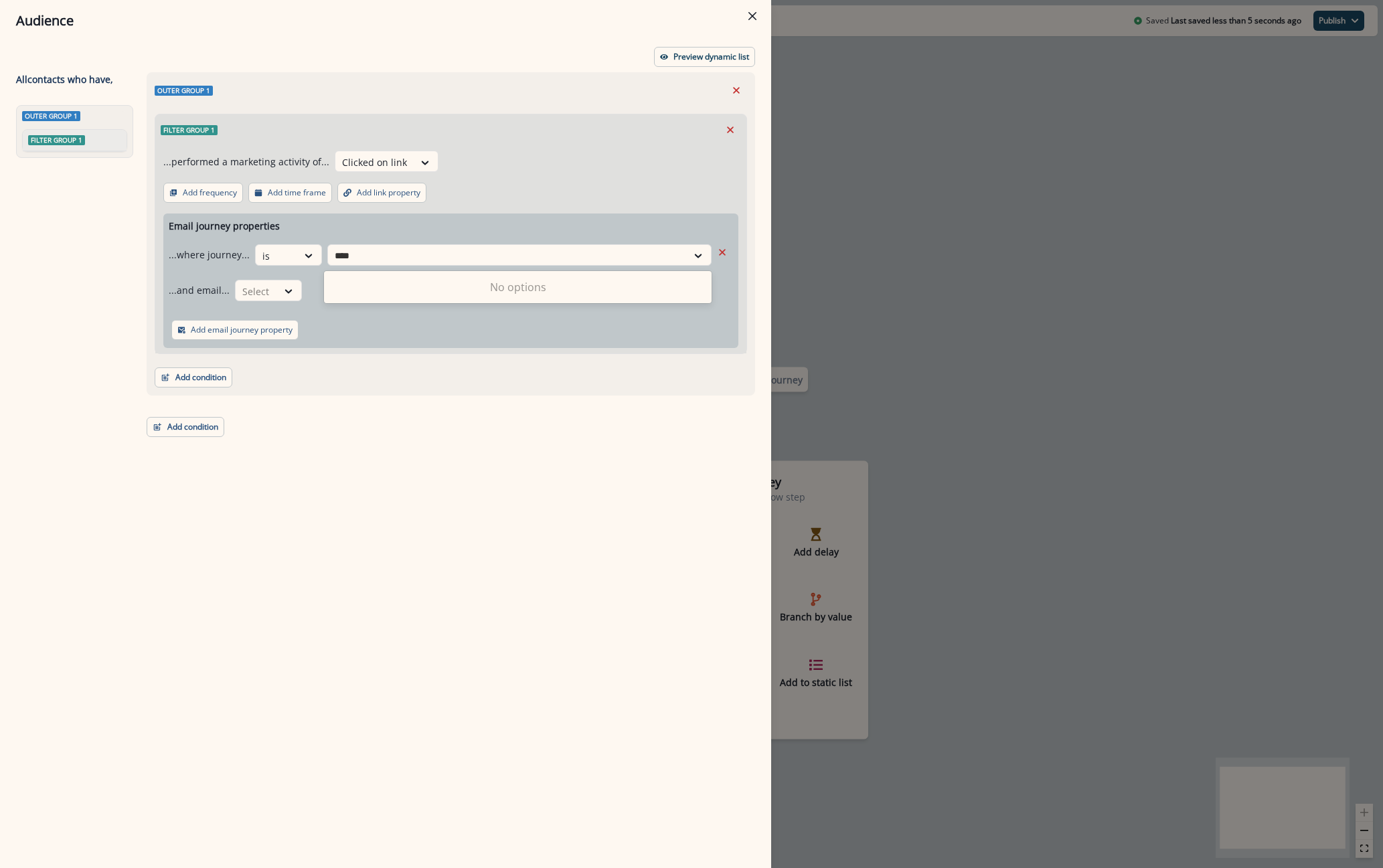
type input "****"
click at [1149, 105] on div "Audience Preview dynamic list All contact s who have, Outer group 1 Filter grou…" at bounding box center [691, 434] width 1383 height 868
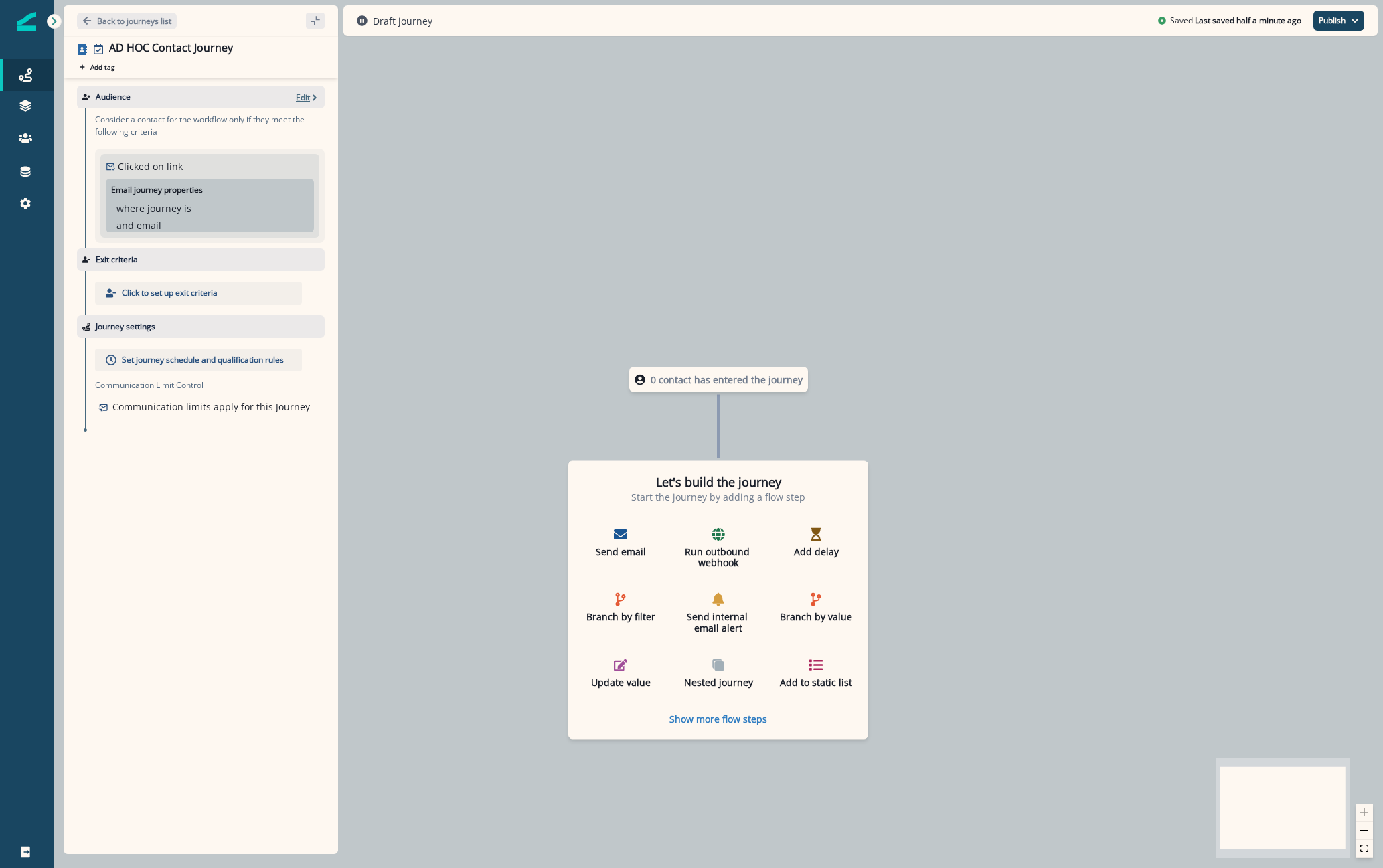
click at [296, 96] on p "Edit" at bounding box center [302, 97] width 14 height 11
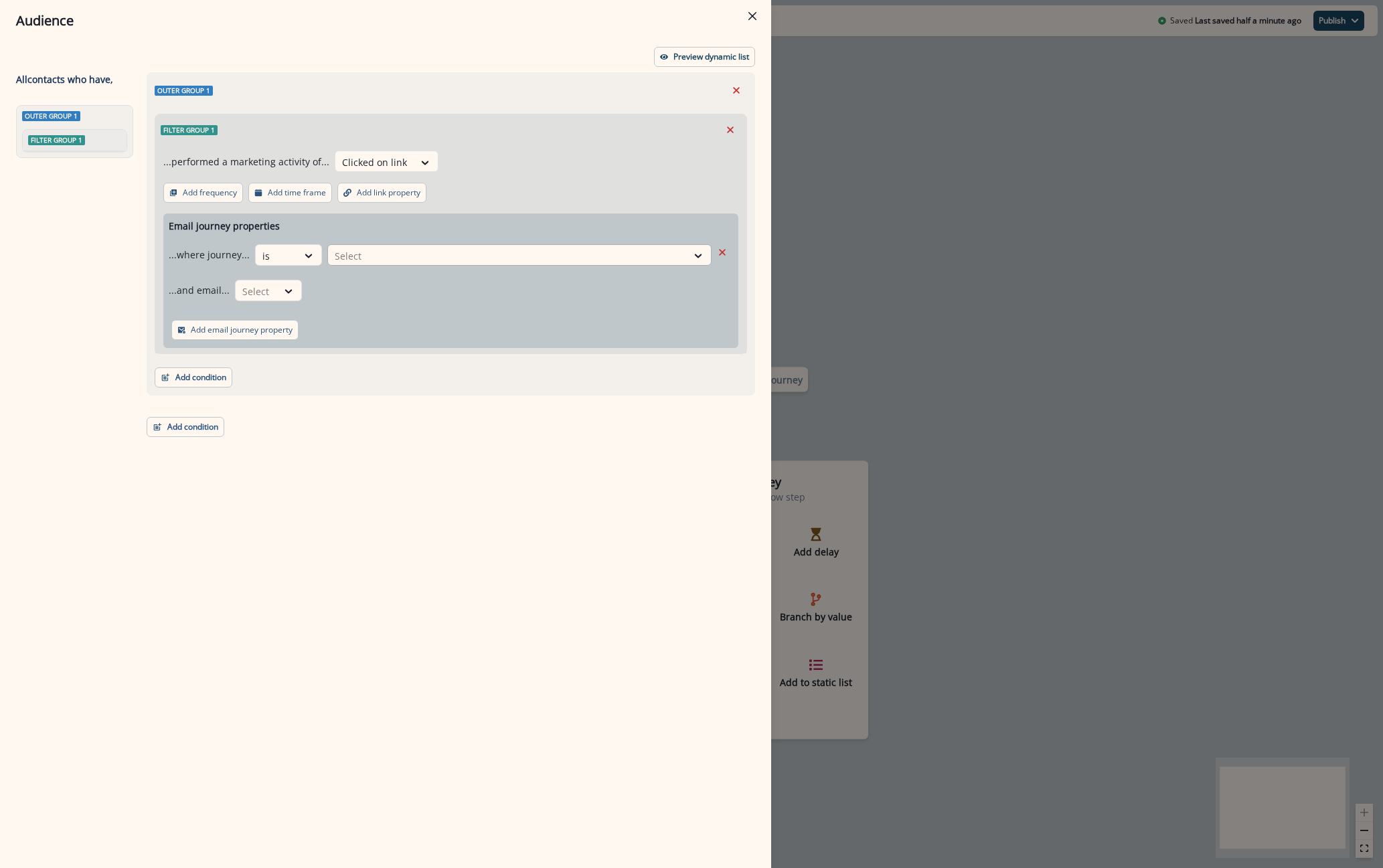
click at [694, 248] on div at bounding box center [699, 256] width 24 height 22
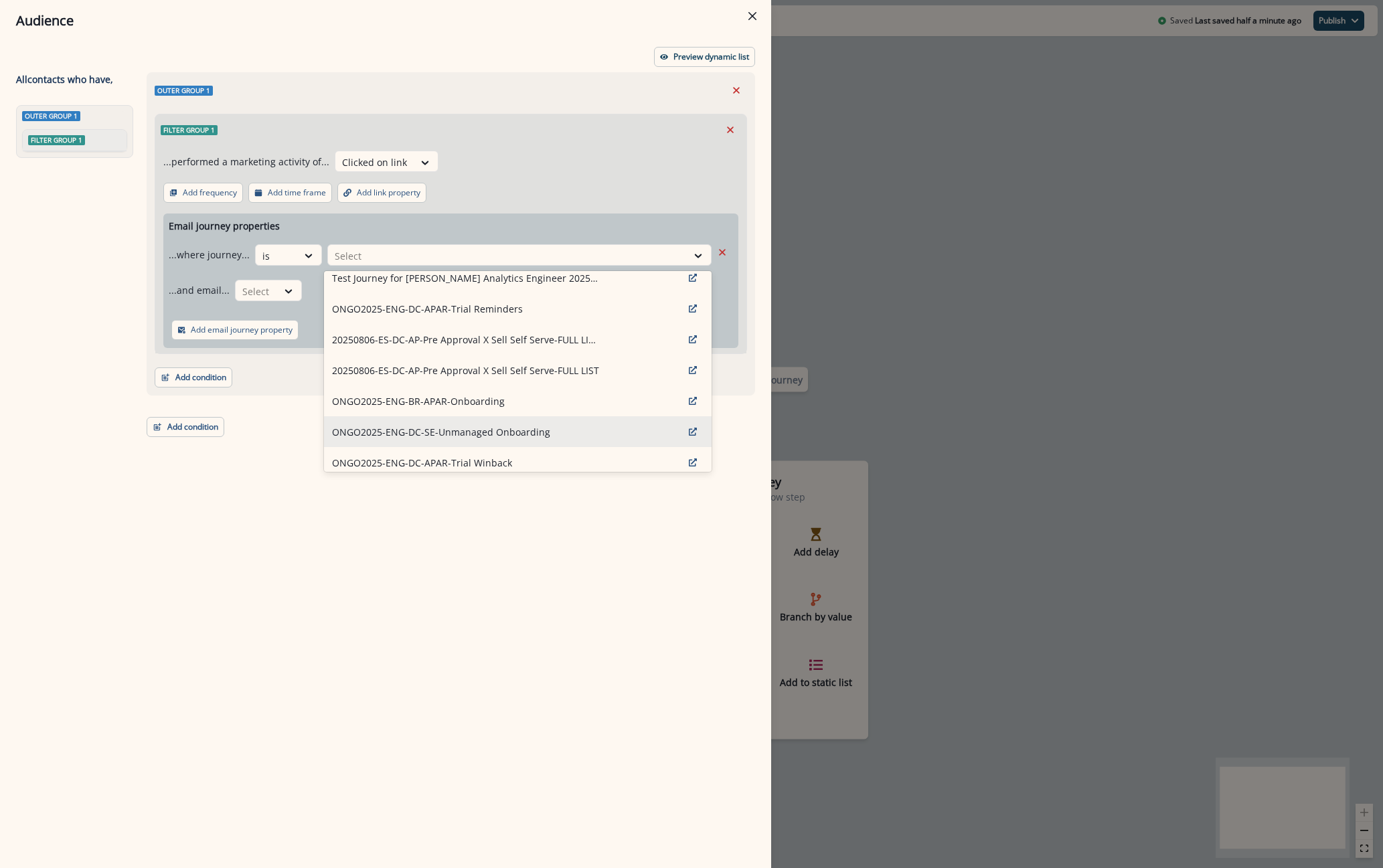
scroll to position [134, 0]
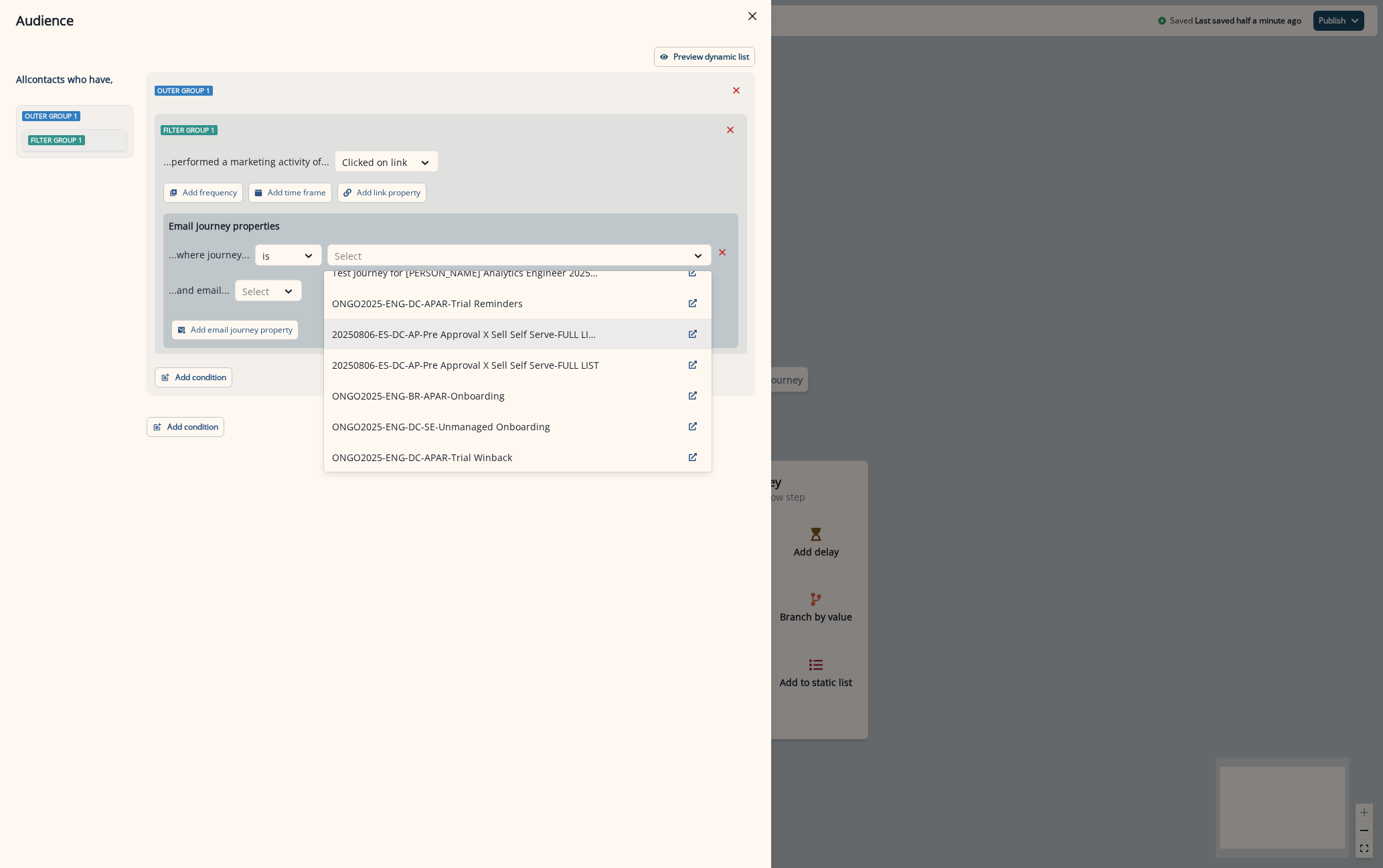
click at [570, 340] on p "20250806-ES-DC-AP-Pre Approval X Sell Self Serve-FULL LIST/SUCCESS: CLICKED" at bounding box center [466, 334] width 268 height 14
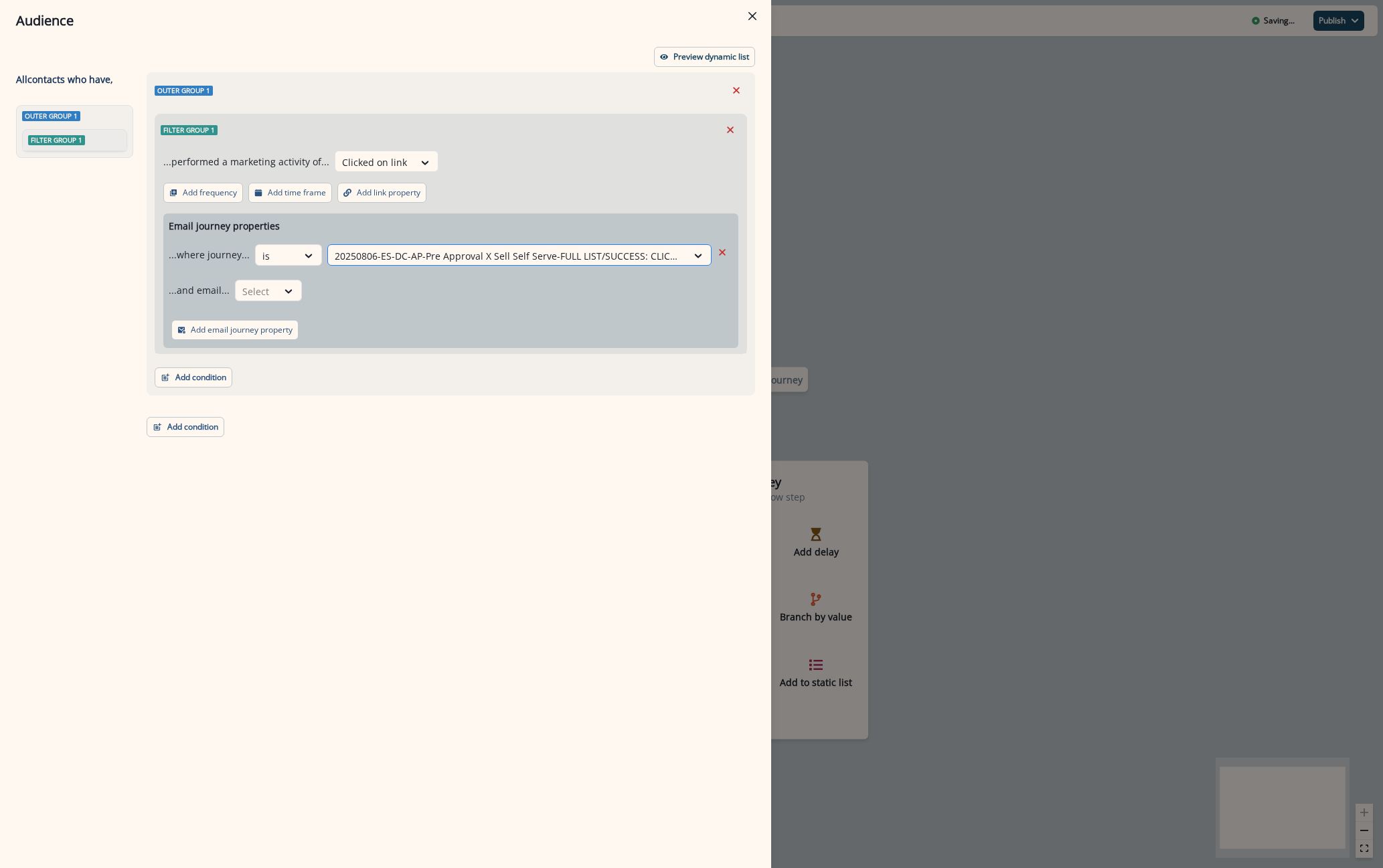
click at [583, 259] on div at bounding box center [508, 256] width 346 height 17
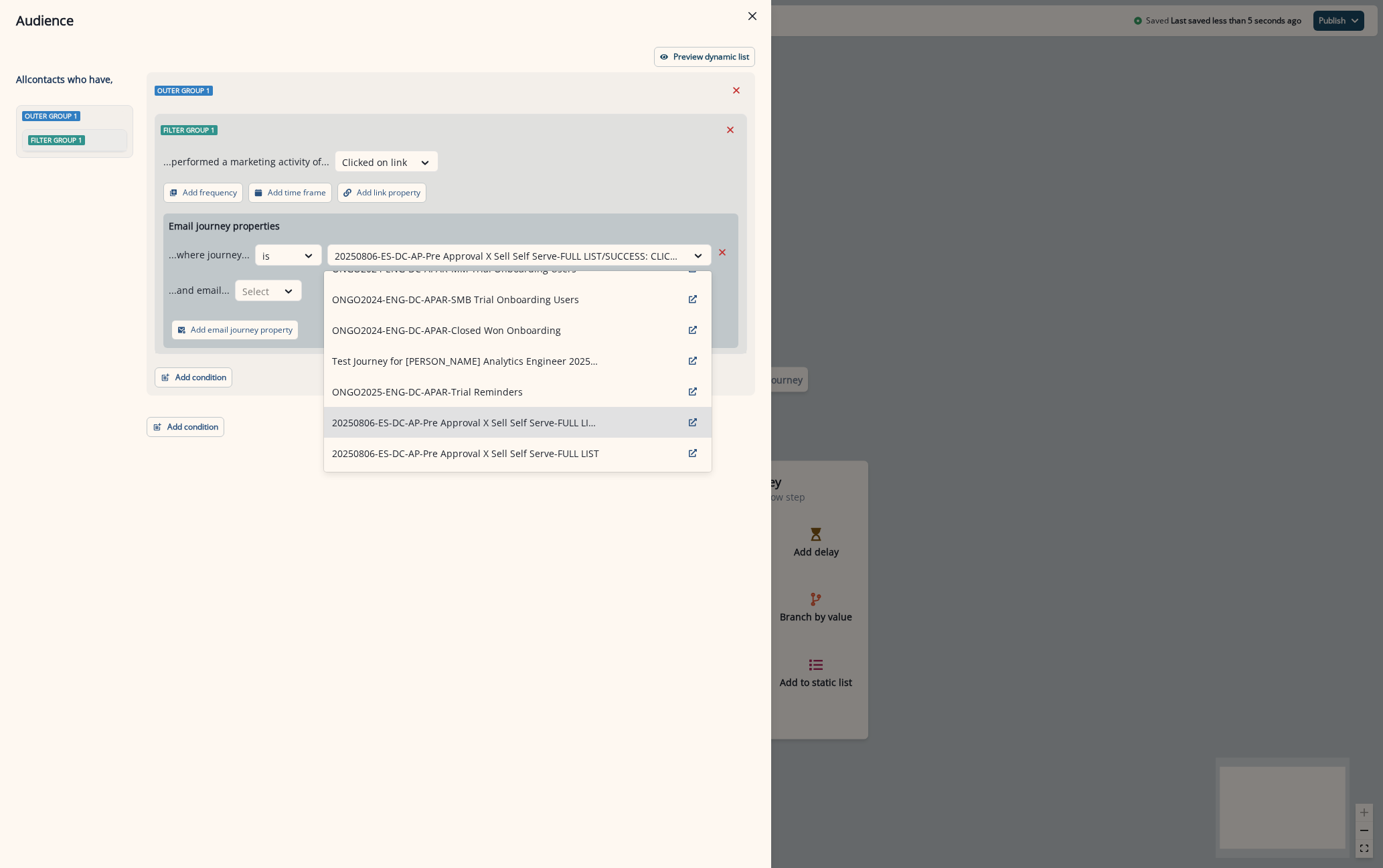
scroll to position [67, 0]
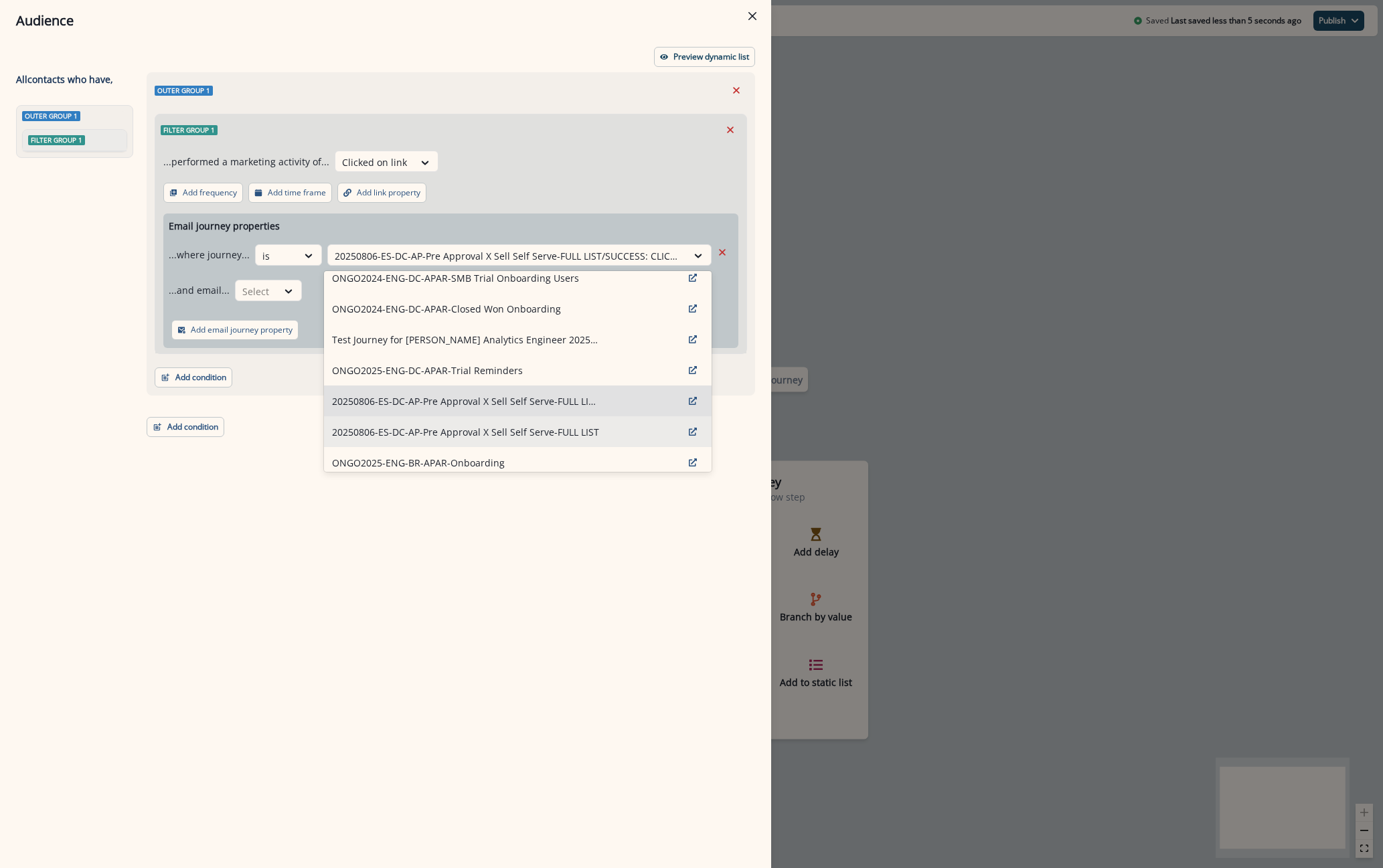
click at [561, 428] on p "20250806-ES-DC-AP-Pre Approval X Sell Self Serve-FULL LIST" at bounding box center [466, 432] width 267 height 14
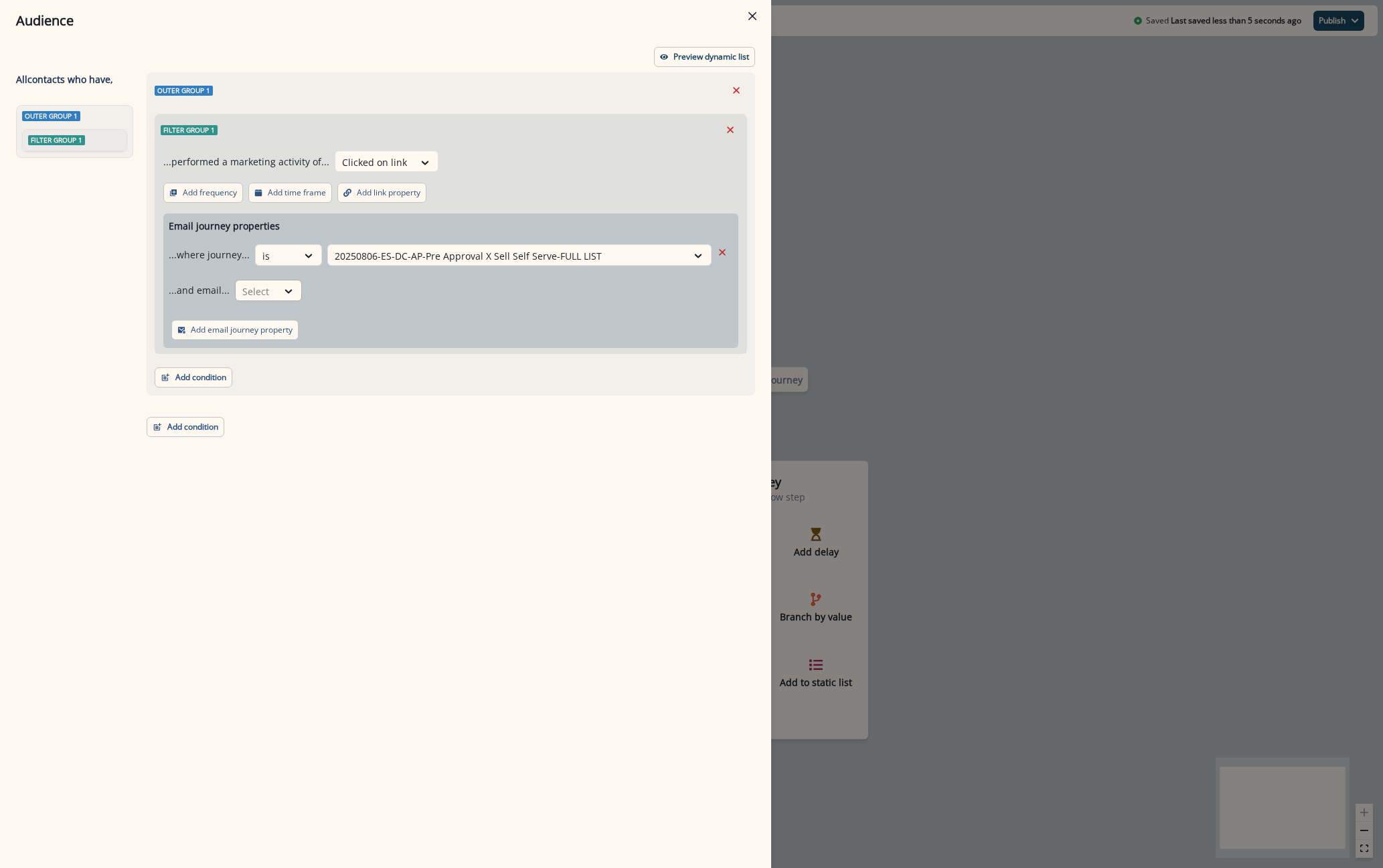
click at [297, 267] on div at bounding box center [309, 256] width 24 height 22
click at [288, 367] on div "is" at bounding box center [294, 371] width 125 height 25
click at [385, 265] on div at bounding box center [508, 256] width 346 height 17
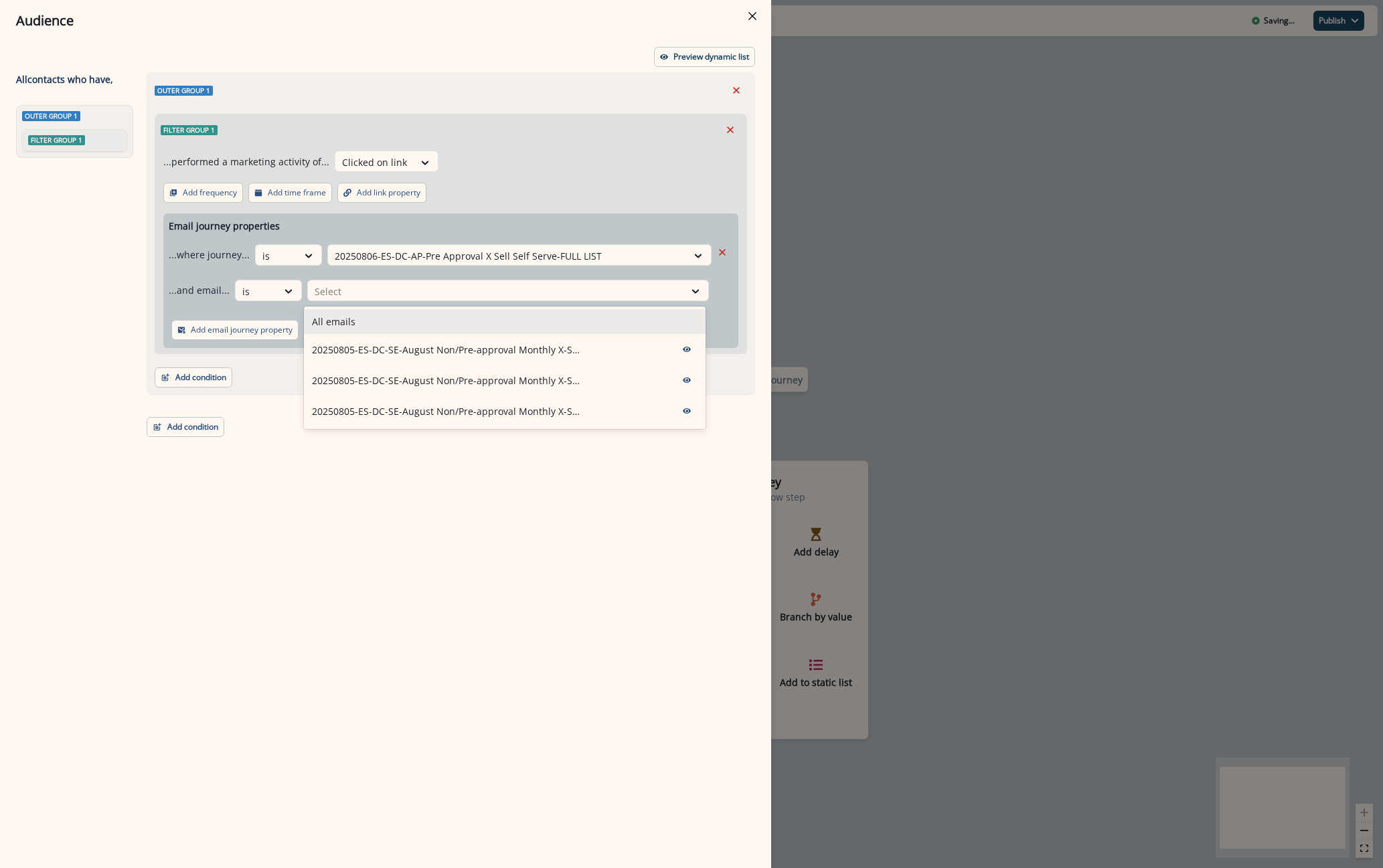
click at [369, 327] on div "All emails" at bounding box center [504, 321] width 402 height 25
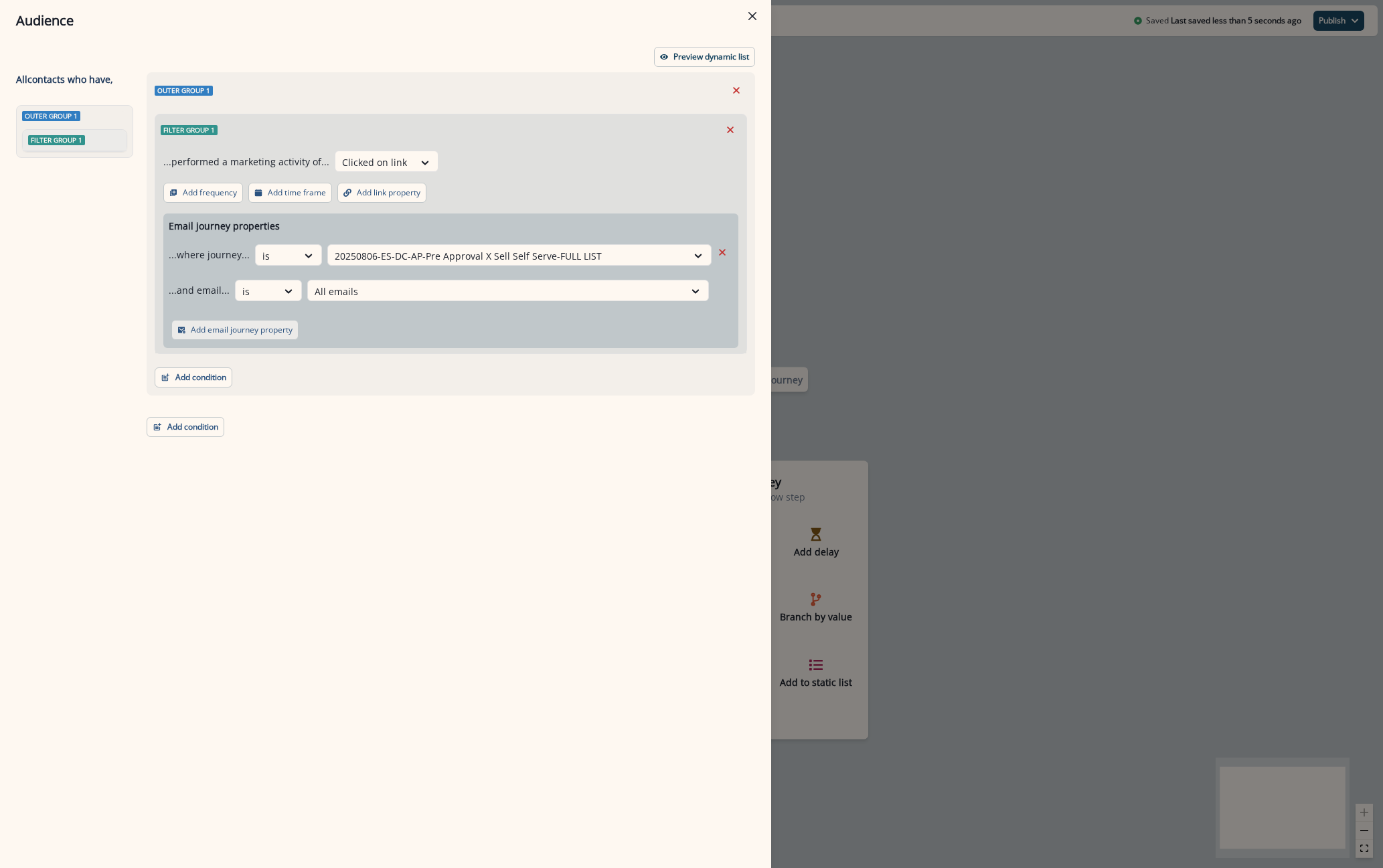
click at [269, 335] on button "Add email journey property" at bounding box center [235, 330] width 127 height 20
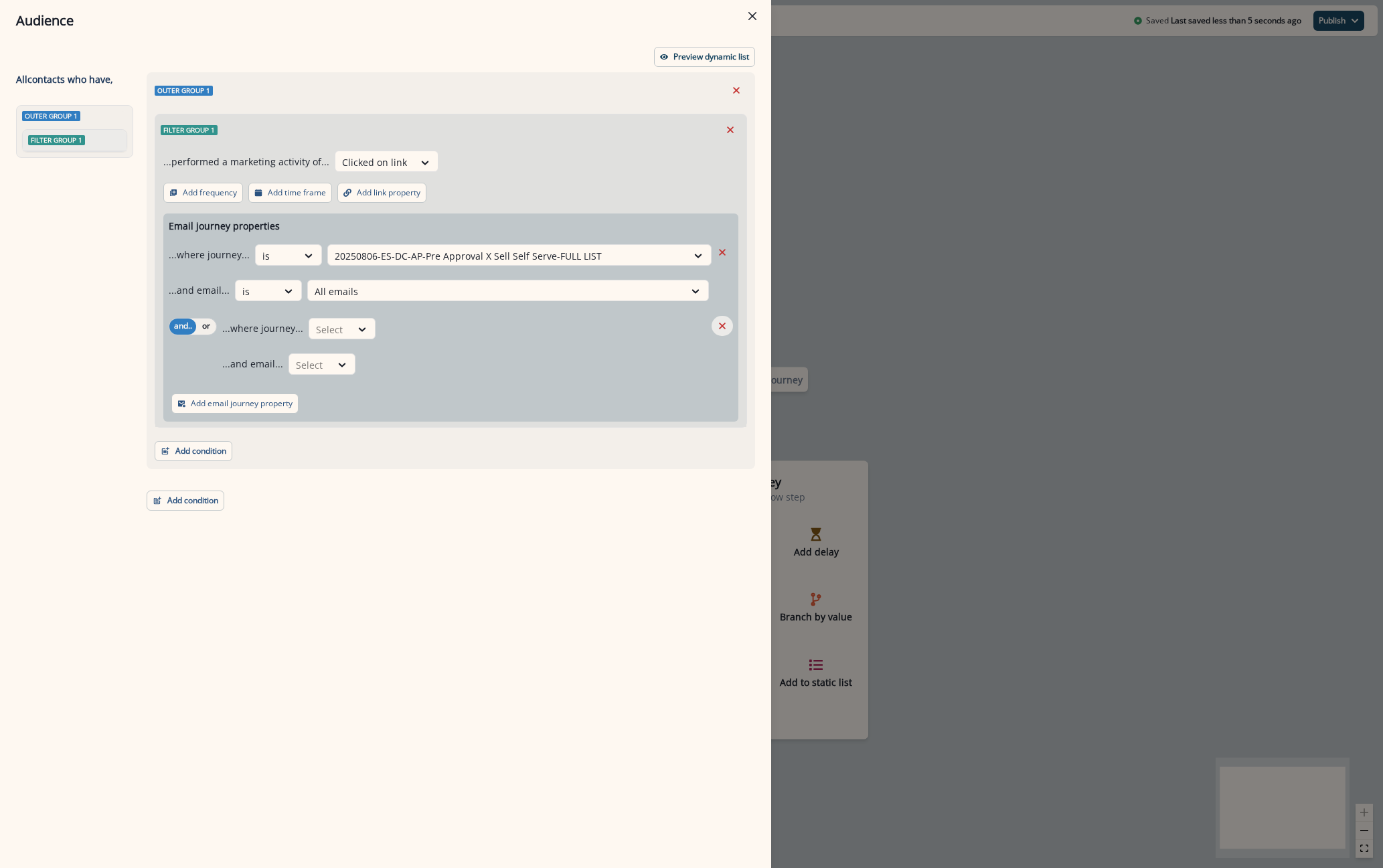
click at [715, 327] on button "Remove" at bounding box center [722, 326] width 22 height 20
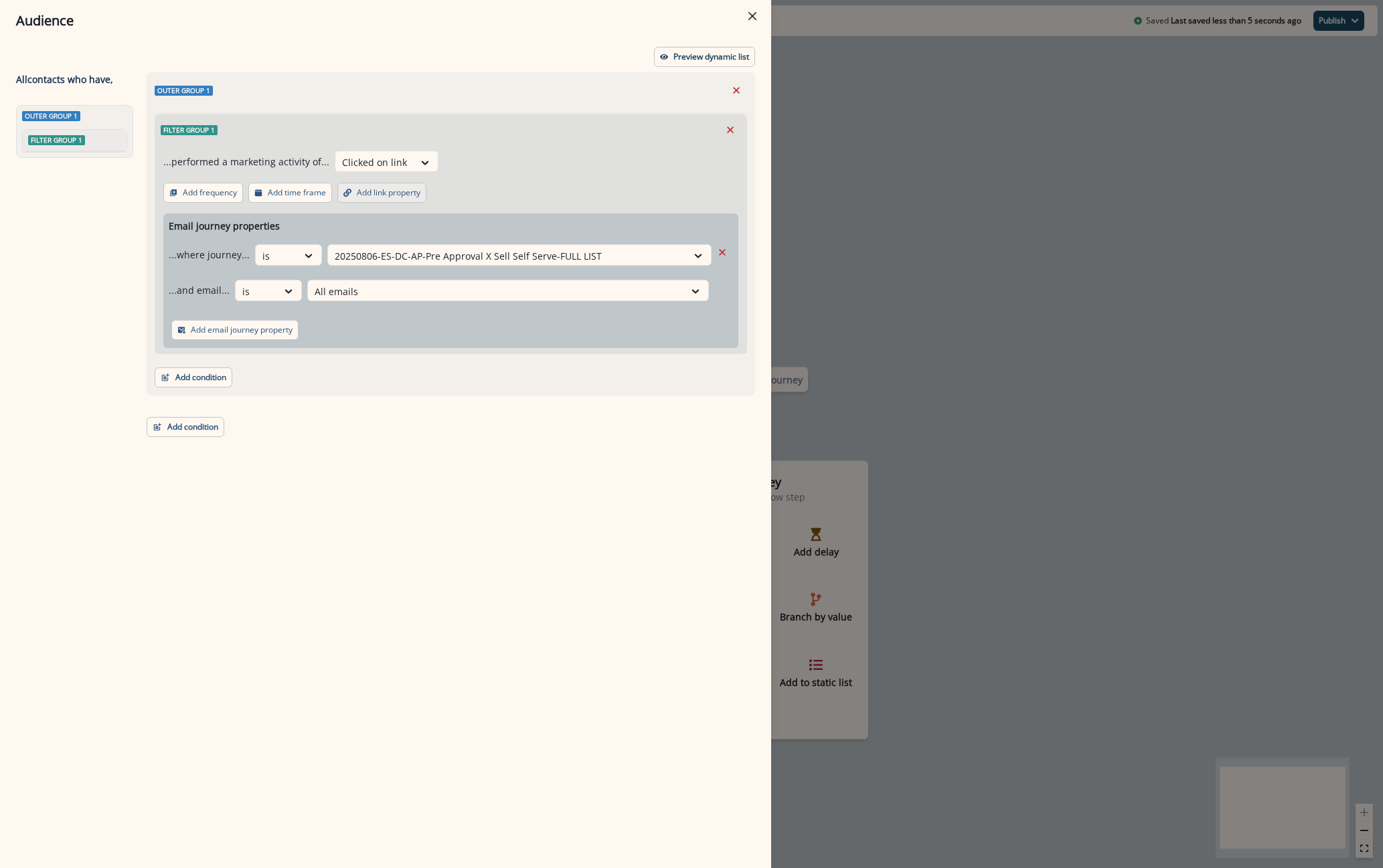
click at [391, 196] on p "Add link property" at bounding box center [389, 193] width 63 height 9
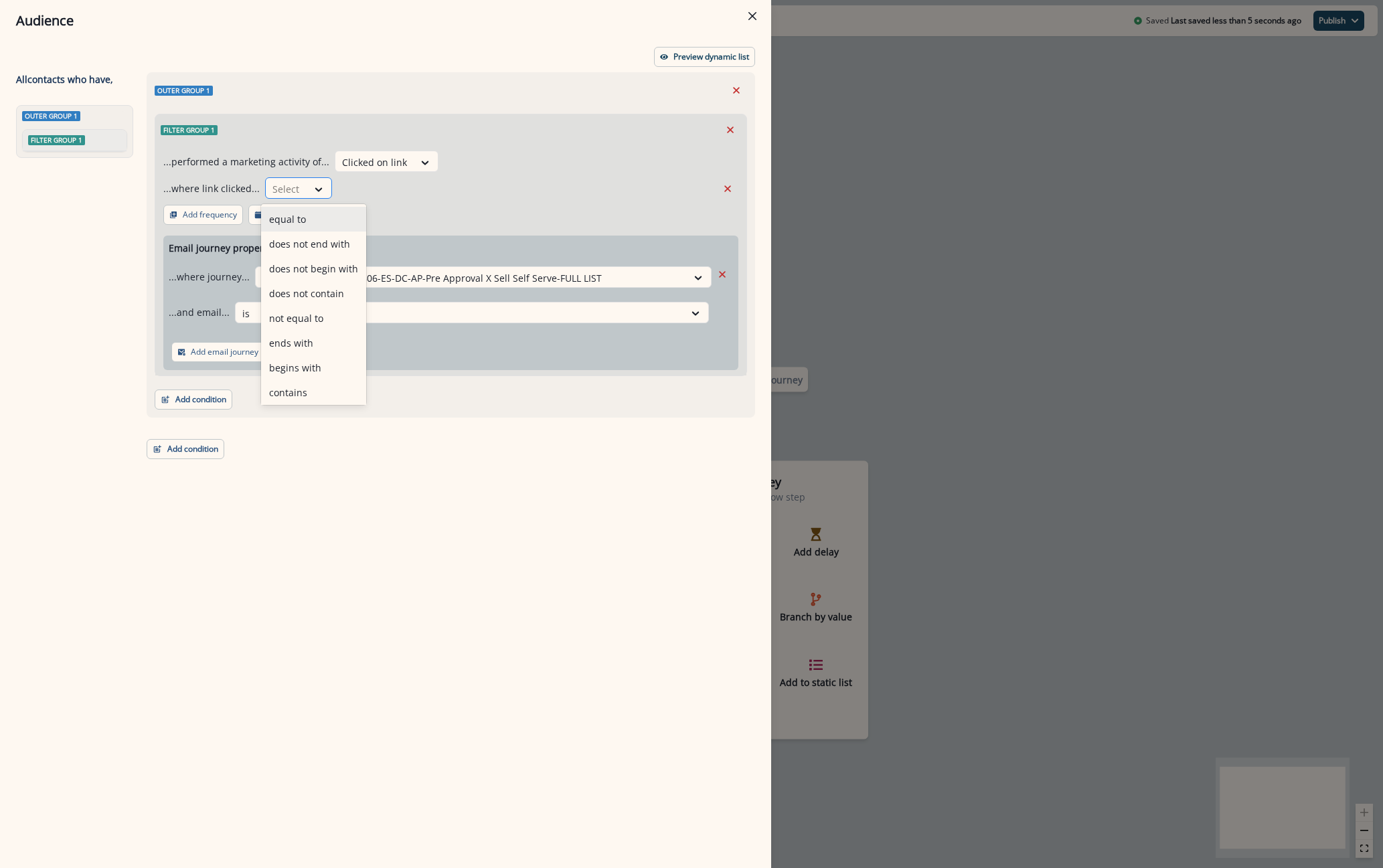
click at [287, 181] on div at bounding box center [287, 189] width 28 height 17
click at [317, 218] on div "equal to" at bounding box center [314, 219] width 105 height 25
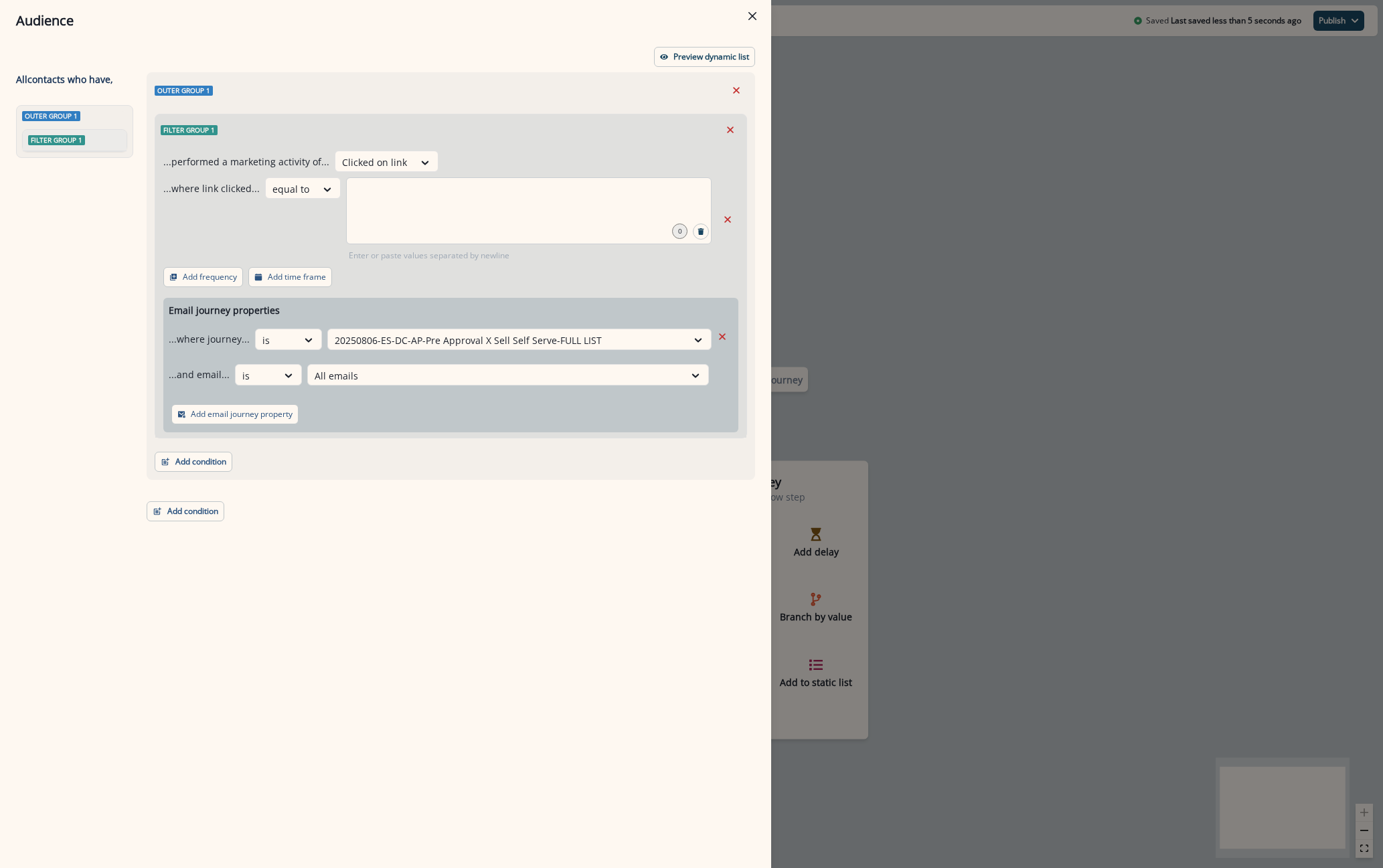
click at [538, 219] on div at bounding box center [529, 211] width 366 height 67
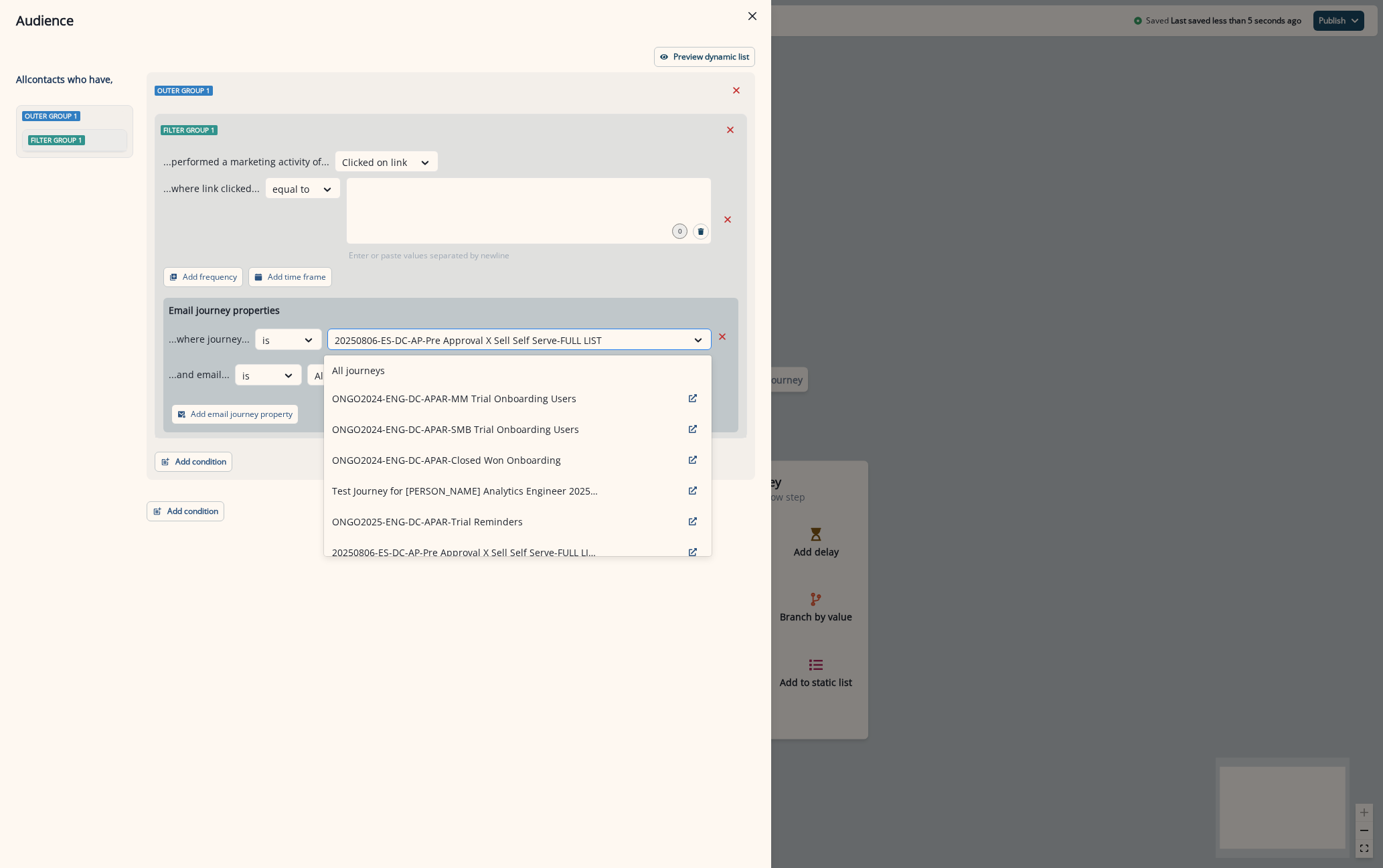
click at [404, 346] on div at bounding box center [508, 340] width 346 height 17
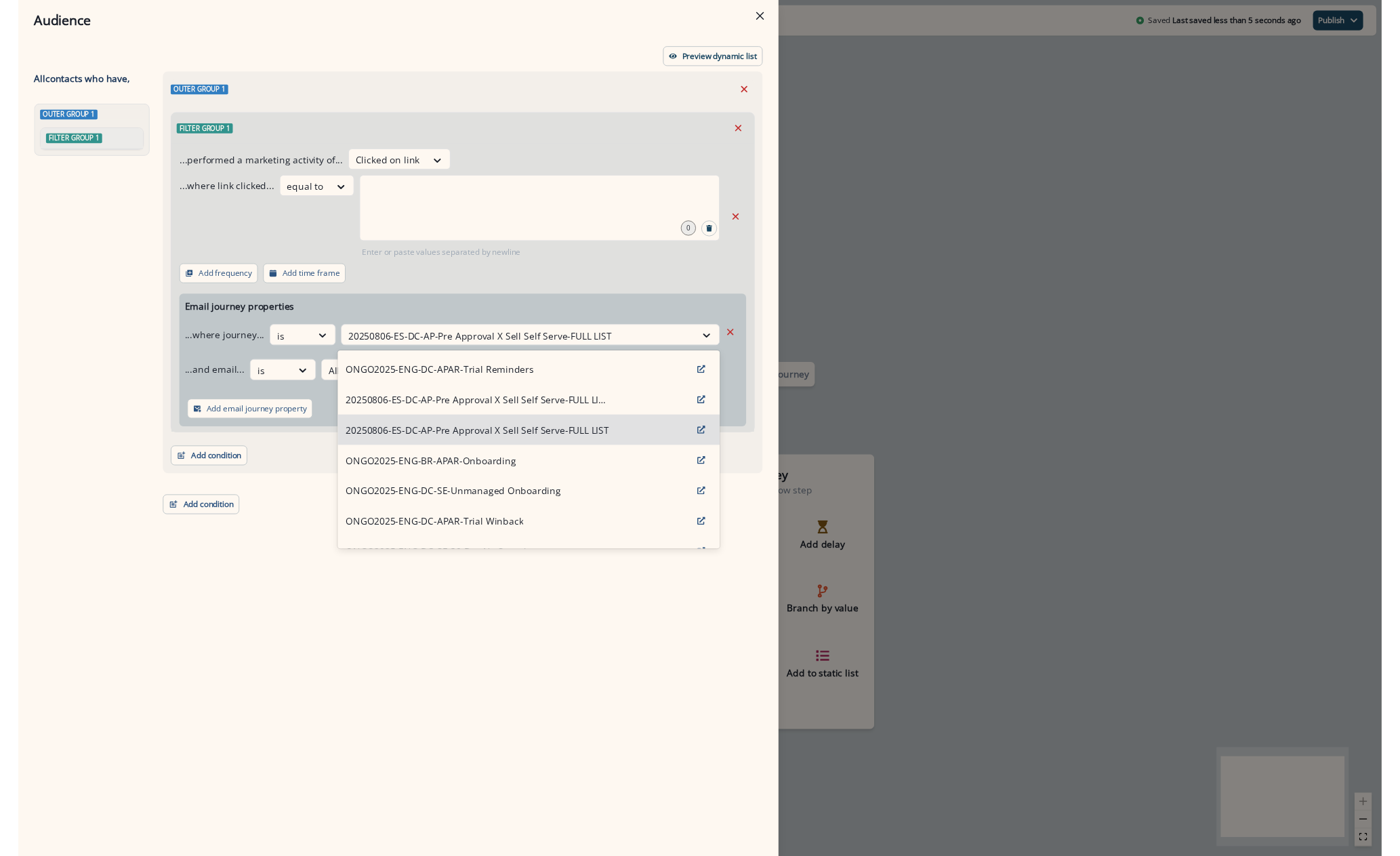
scroll to position [204, 0]
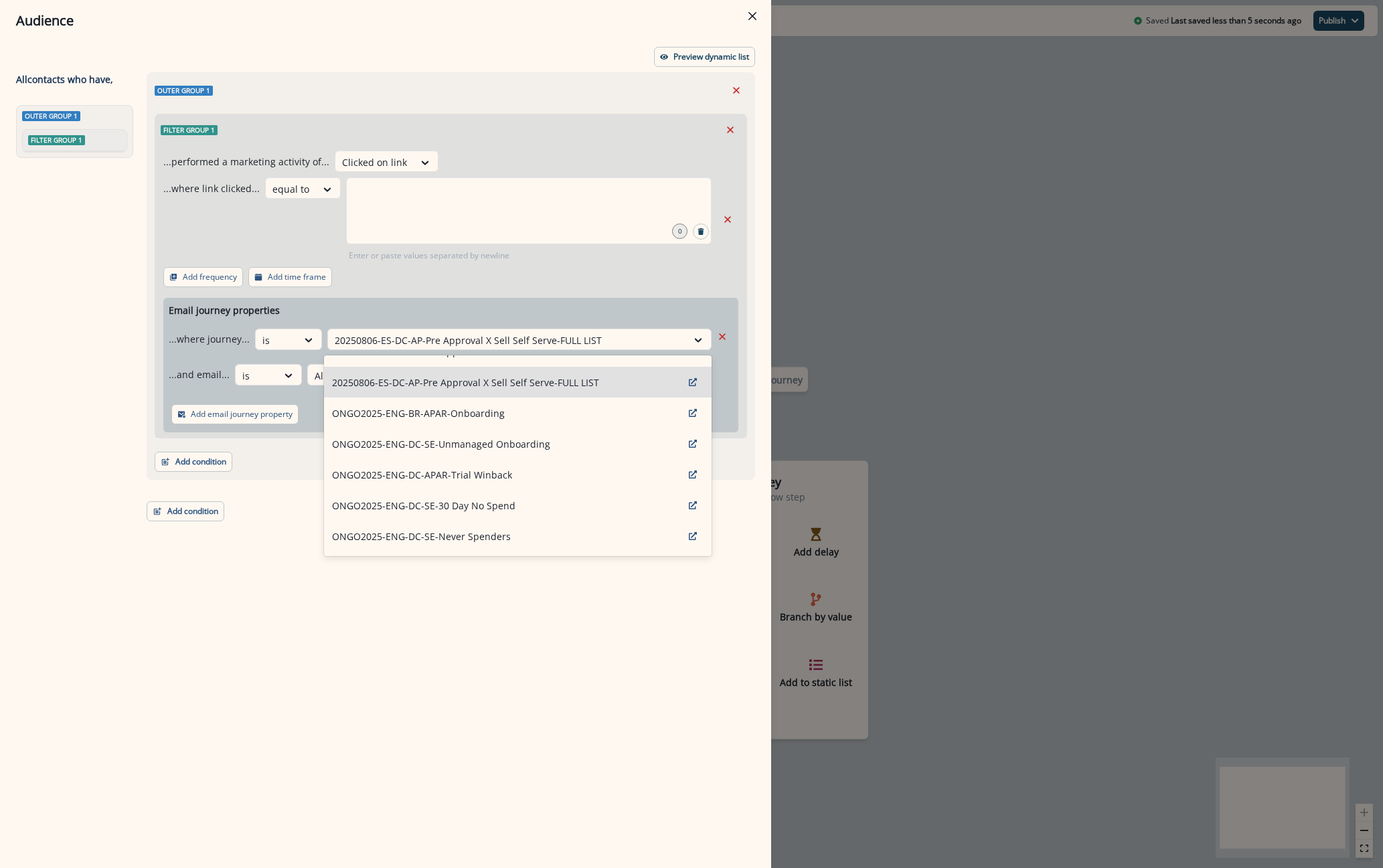
click at [272, 229] on div "...where link clicked... equal to 0 Enter or paste values separated by newline" at bounding box center [437, 219] width 548 height 84
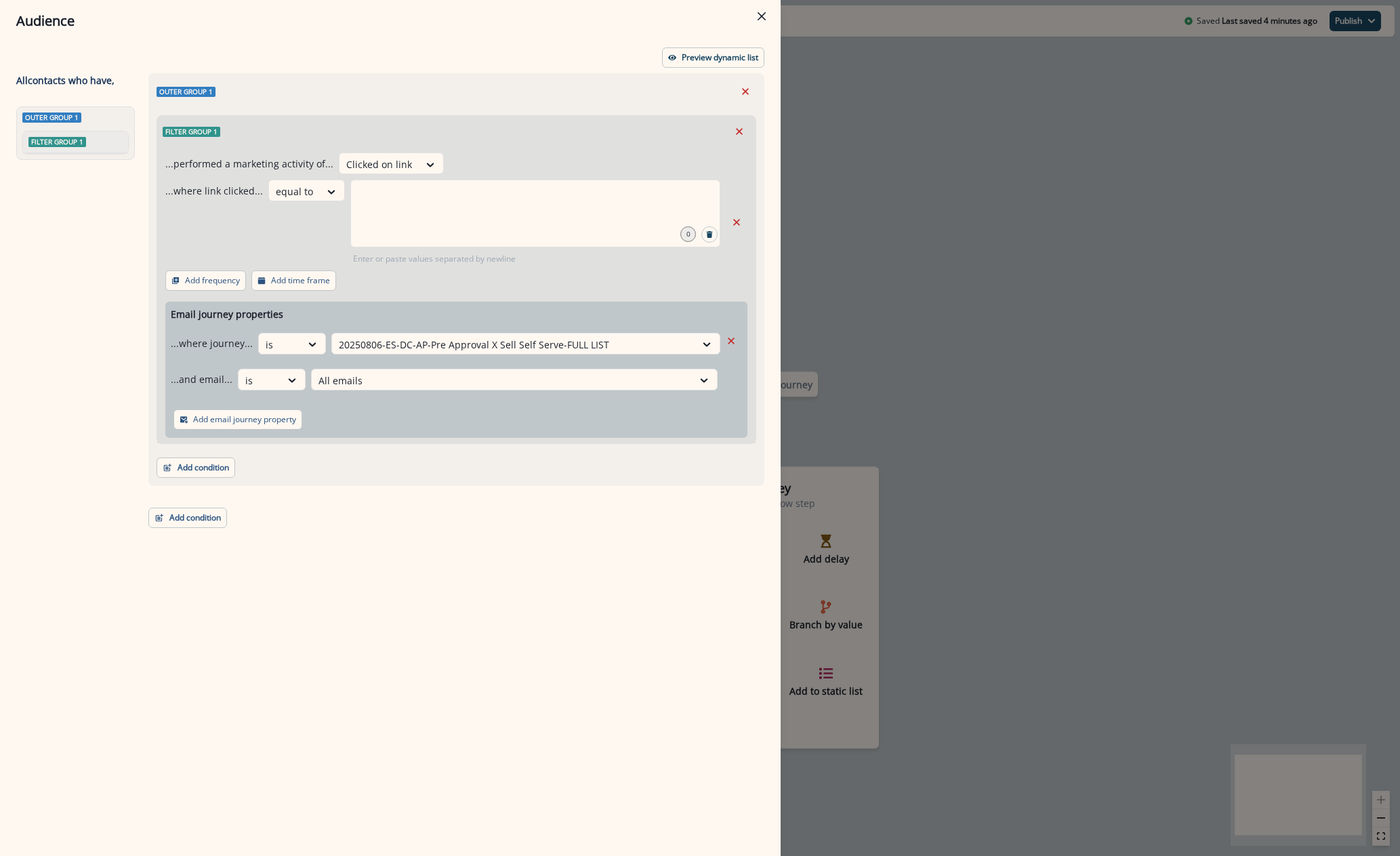
click at [444, 786] on div "Outer group 1 Filter group 1 ...performed a marketing activity of... Clicked on…" at bounding box center [452, 439] width 624 height 733
click at [989, 178] on div "Audience Preview dynamic list All contact s who have, Outer group 1 Filter grou…" at bounding box center [700, 428] width 1400 height 856
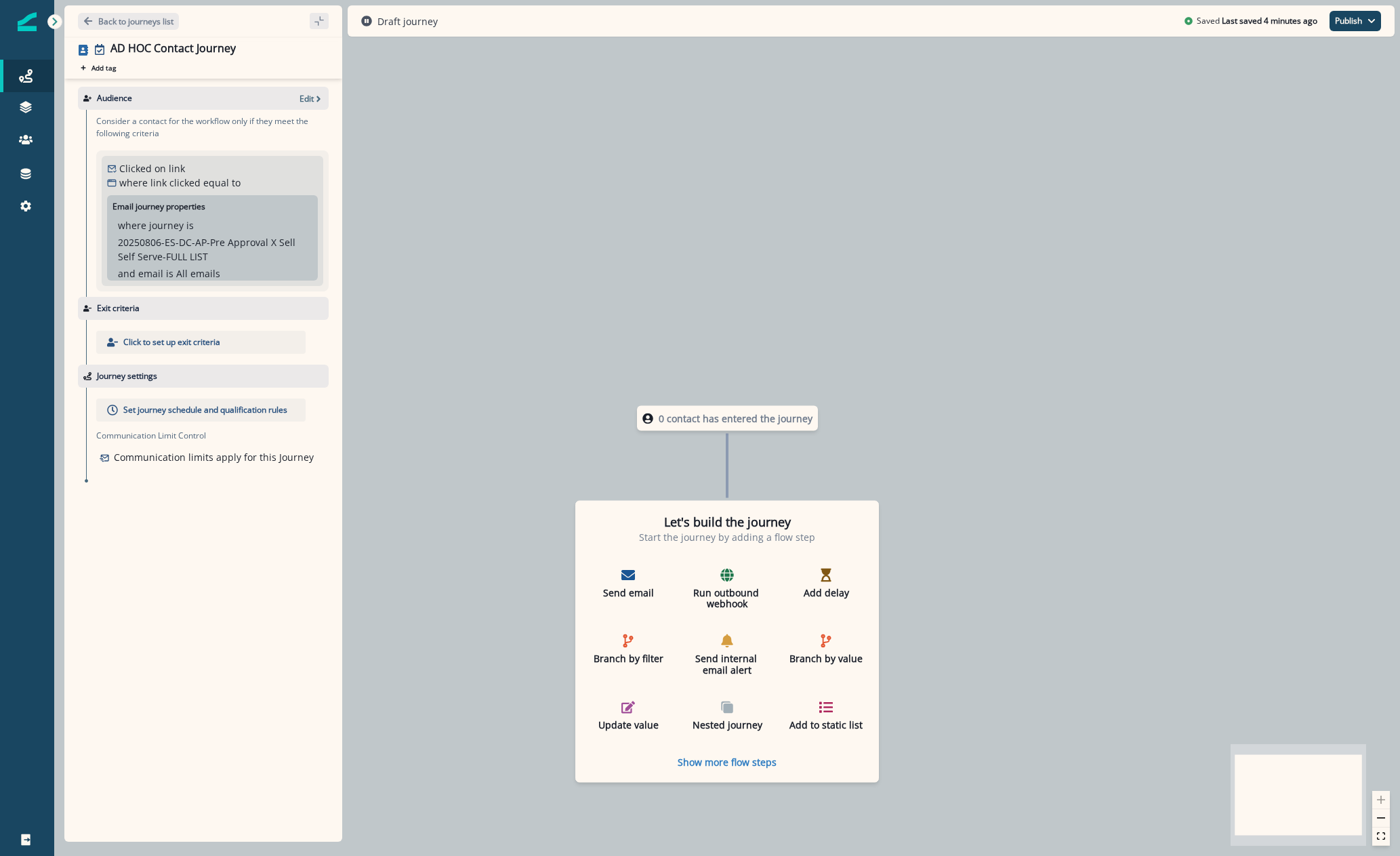
click at [155, 350] on div "Click to set up exit criteria" at bounding box center [201, 342] width 209 height 23
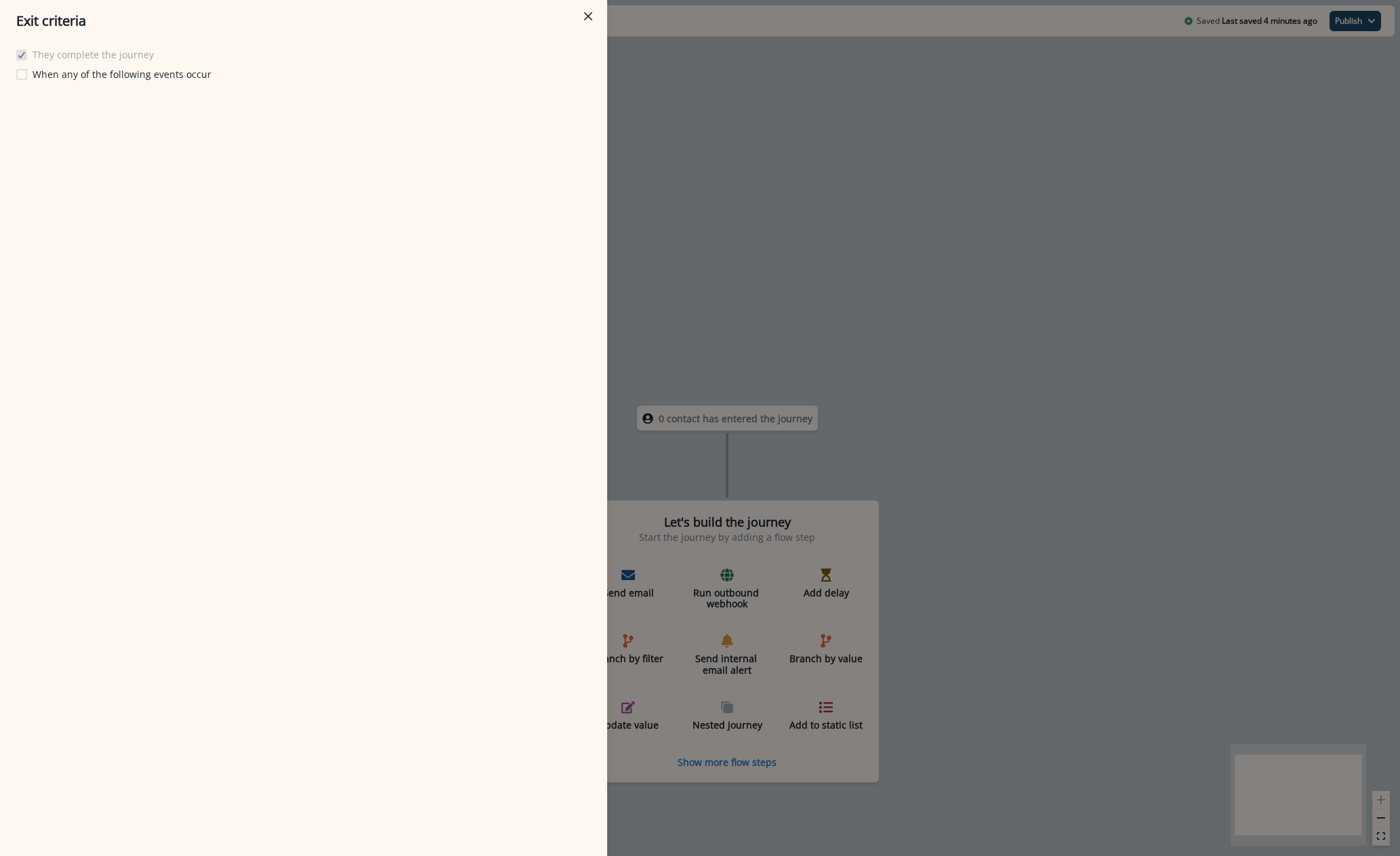
click at [45, 72] on p "When any of the following events occur" at bounding box center [122, 74] width 179 height 14
click at [81, 98] on button "Add event" at bounding box center [57, 106] width 64 height 20
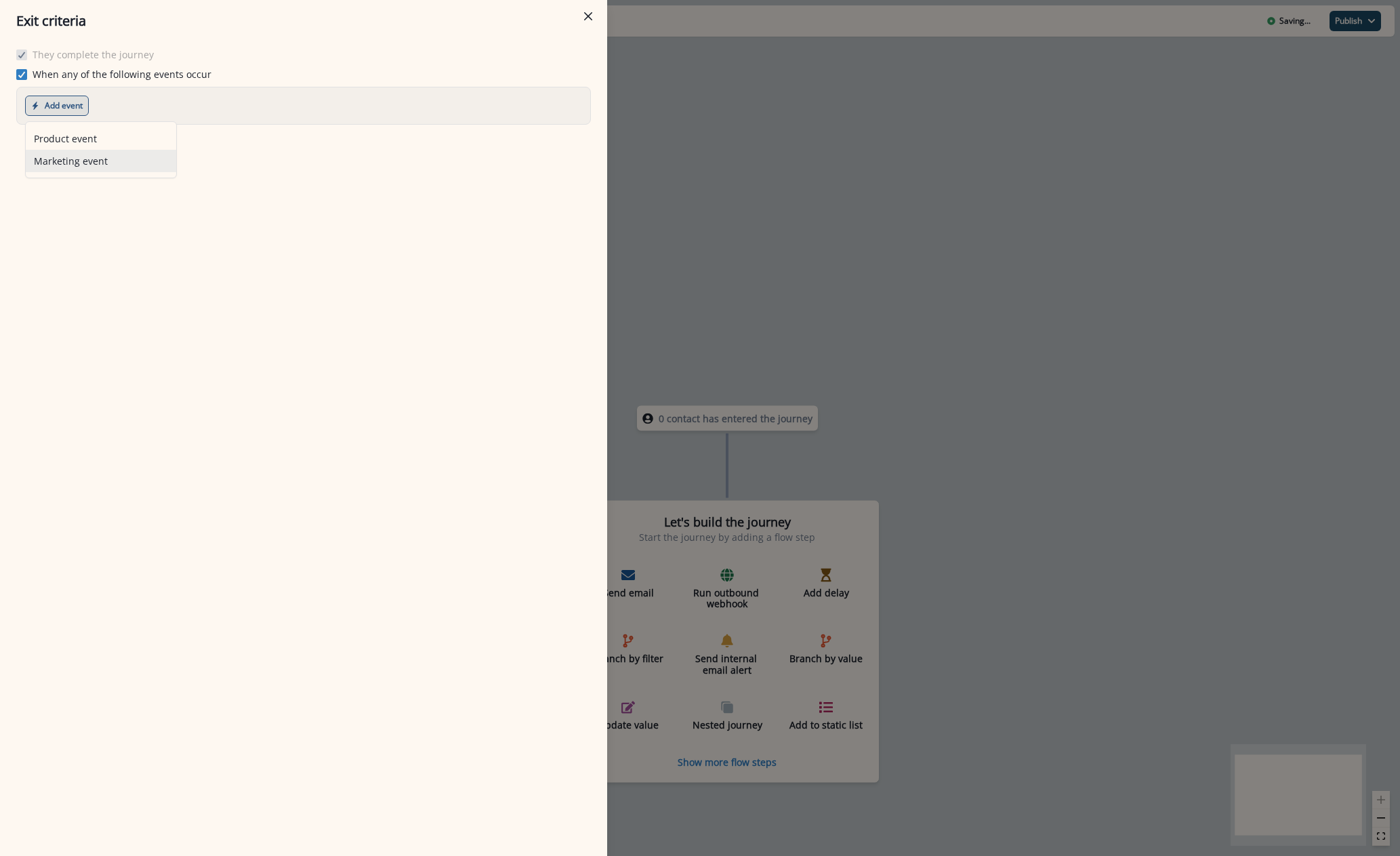
click at [130, 153] on button "Marketing event" at bounding box center [101, 161] width 150 height 23
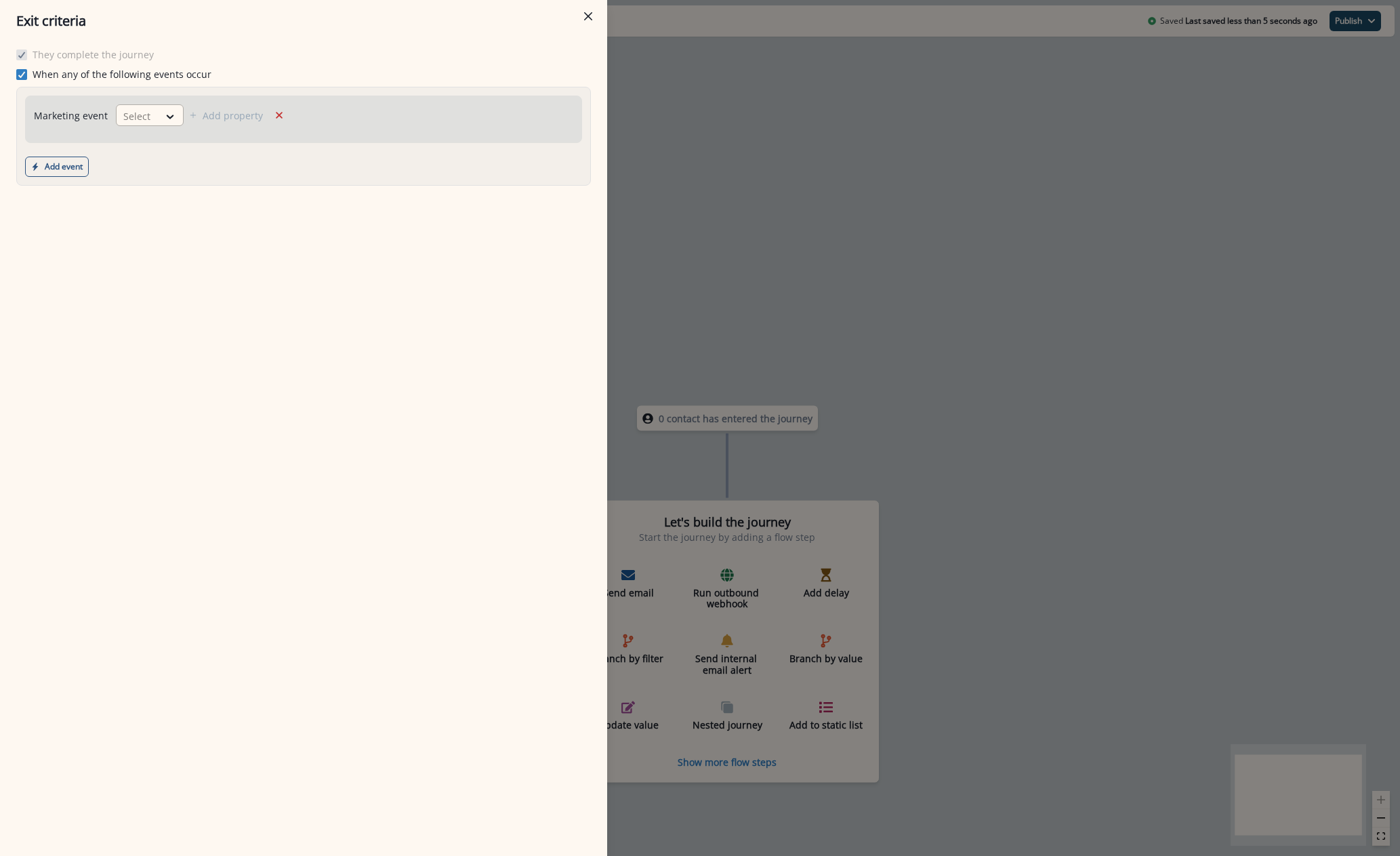
click at [143, 111] on div at bounding box center [138, 116] width 29 height 17
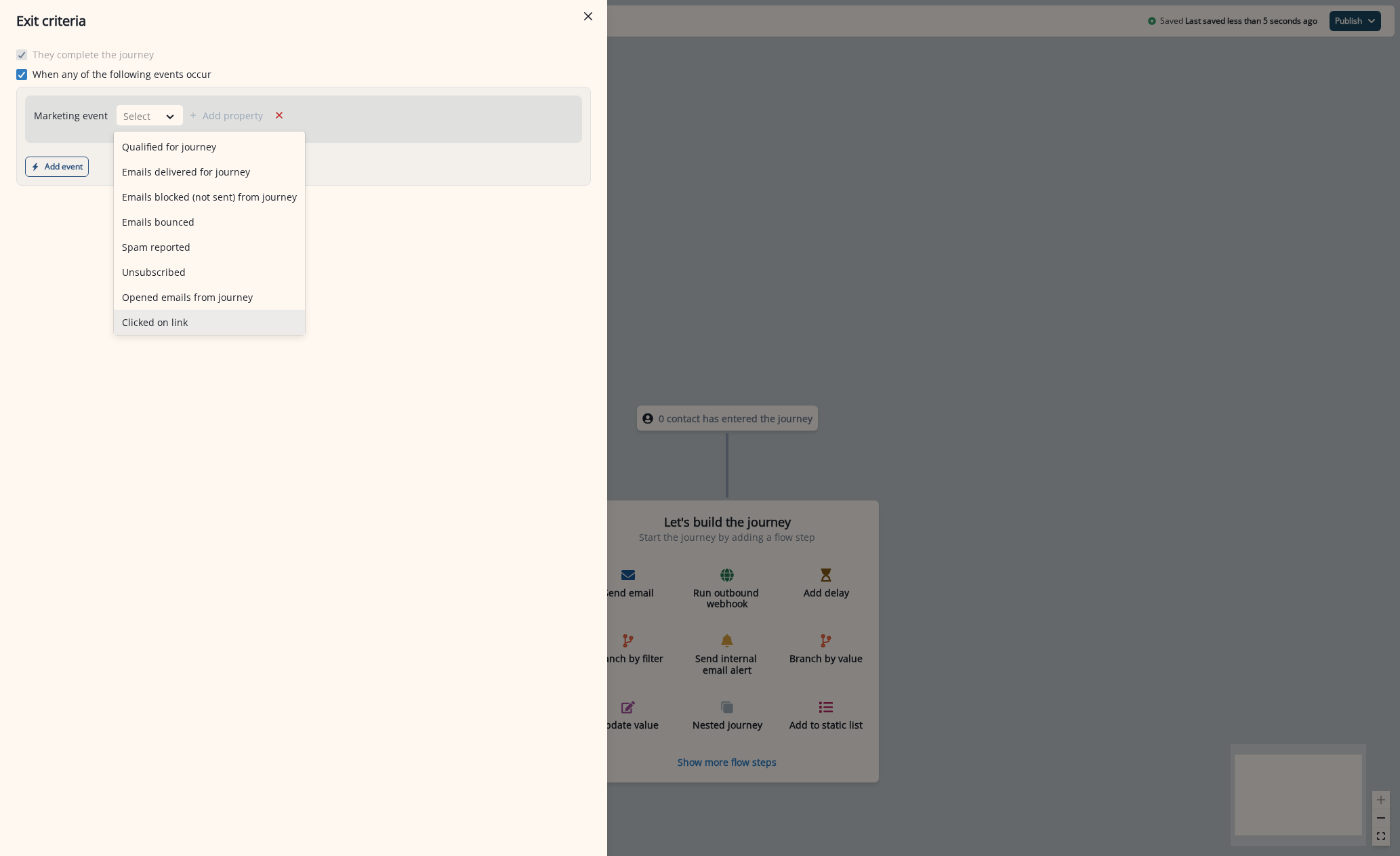
click at [184, 330] on div "Clicked on link" at bounding box center [210, 322] width 191 height 25
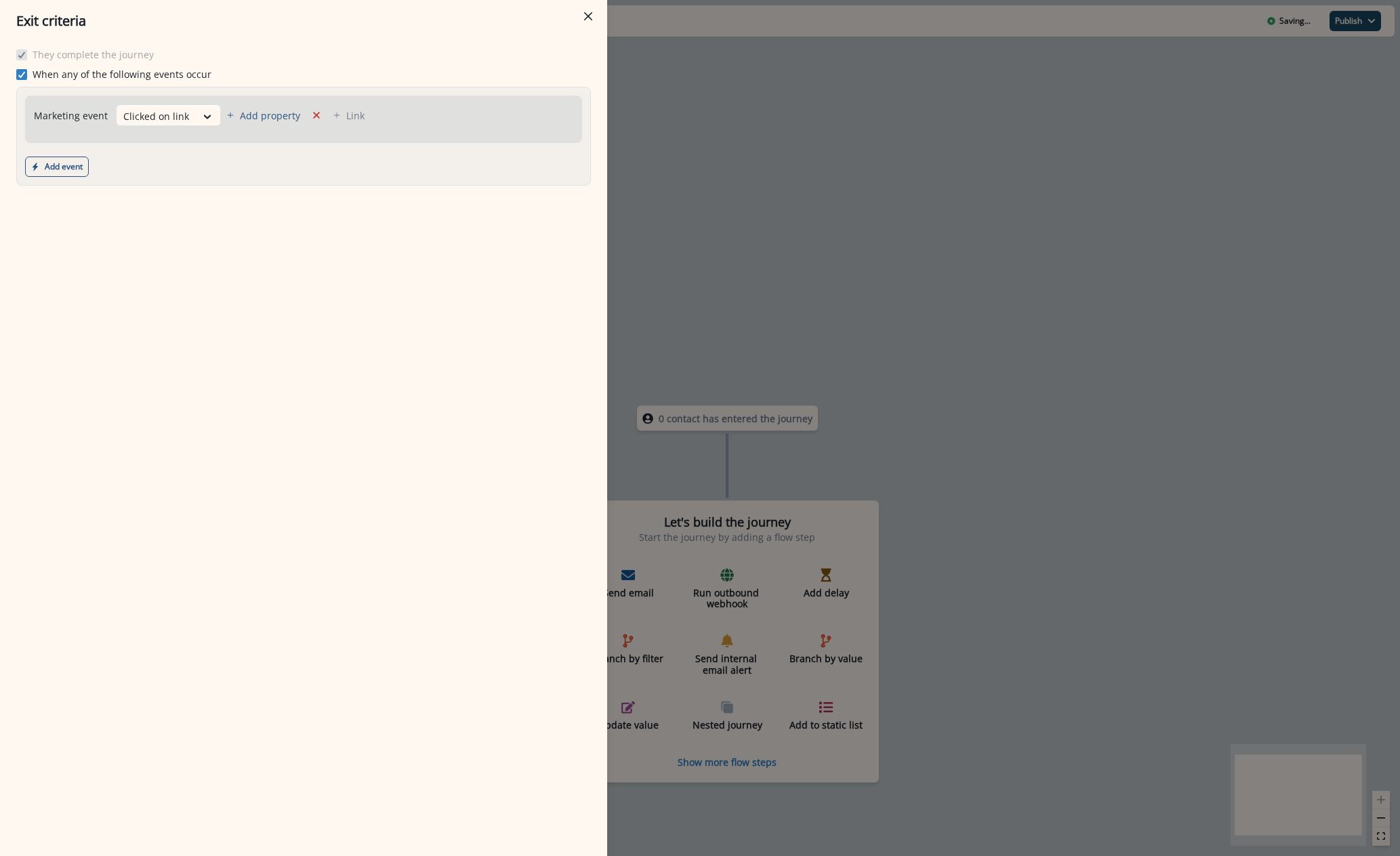
click at [271, 122] on div "Marketing event Clicked on link Add property Link" at bounding box center [200, 115] width 331 height 22
click at [271, 117] on p "Add property" at bounding box center [270, 115] width 60 height 13
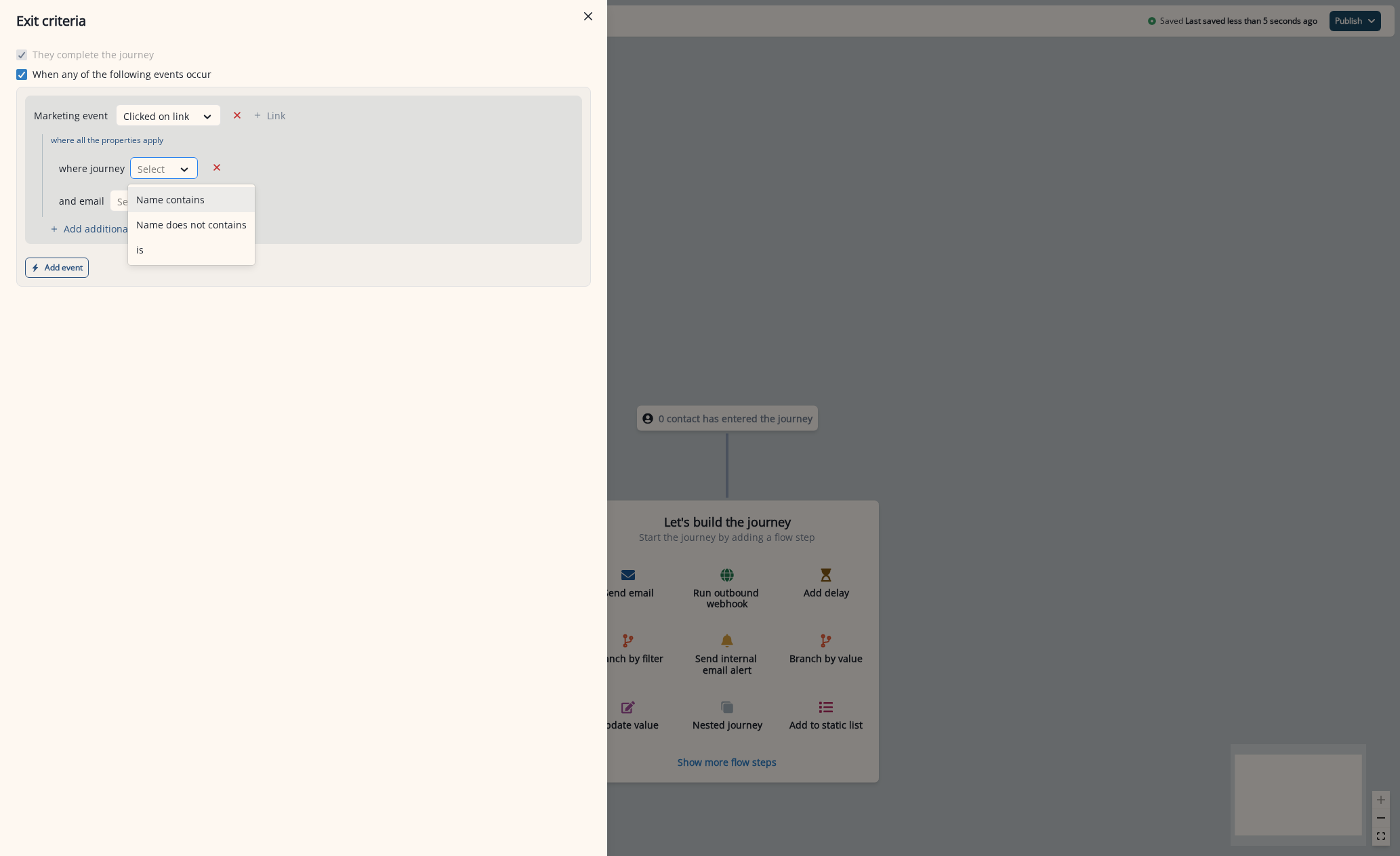
click at [171, 161] on div "Select" at bounding box center [151, 169] width 42 height 23
click at [176, 238] on div "is" at bounding box center [191, 249] width 126 height 25
click at [139, 203] on div at bounding box center [132, 202] width 29 height 17
click at [299, 178] on div "Select" at bounding box center [297, 169] width 184 height 23
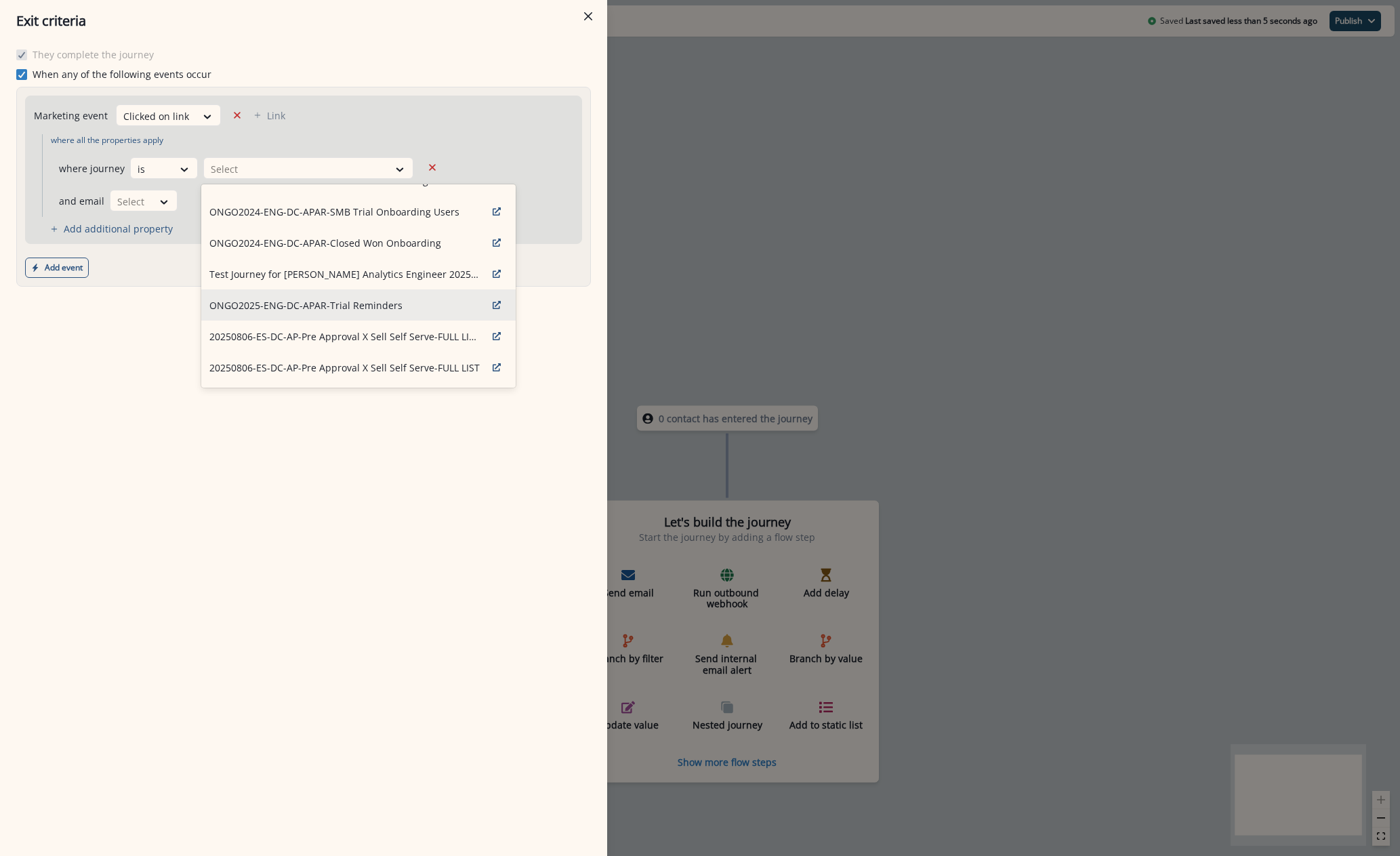
scroll to position [68, 0]
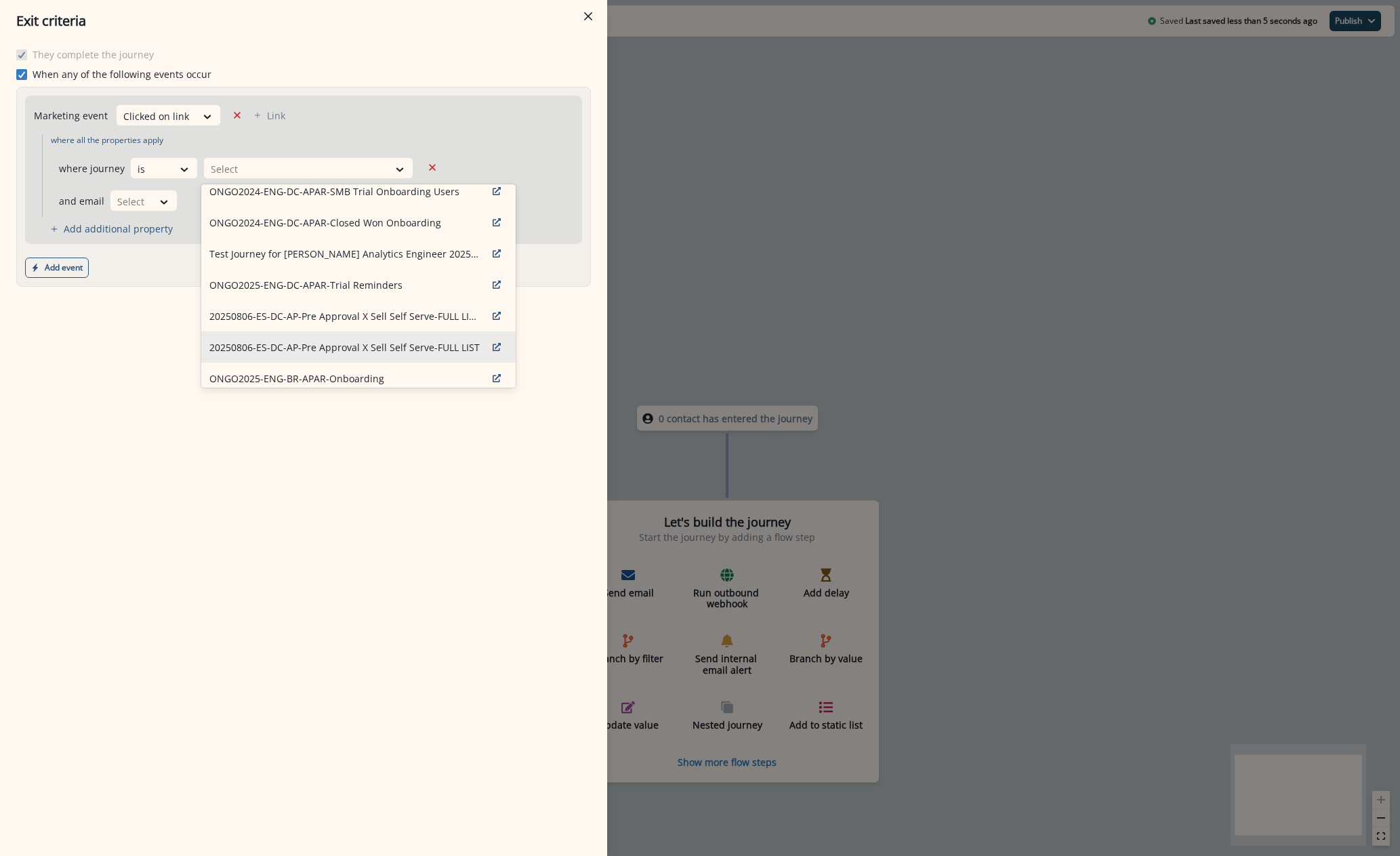
click at [315, 346] on p "20250806-ES-DC-AP-Pre Approval X Sell Self Serve-FULL LIST" at bounding box center [344, 347] width 271 height 14
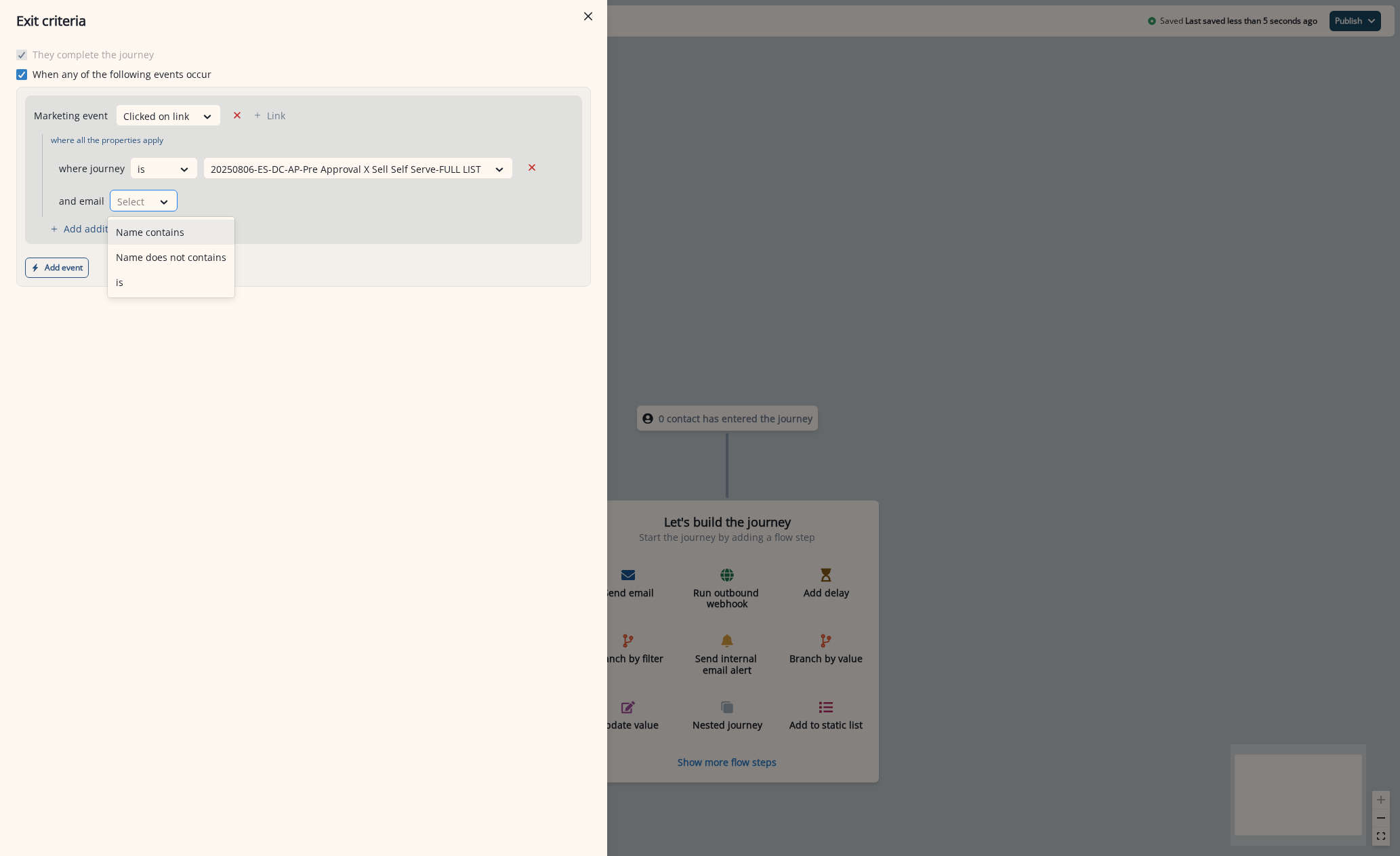
click at [133, 202] on div at bounding box center [132, 202] width 29 height 17
click at [144, 273] on div "is" at bounding box center [171, 282] width 126 height 25
click at [244, 180] on div "Select" at bounding box center [346, 169] width 284 height 23
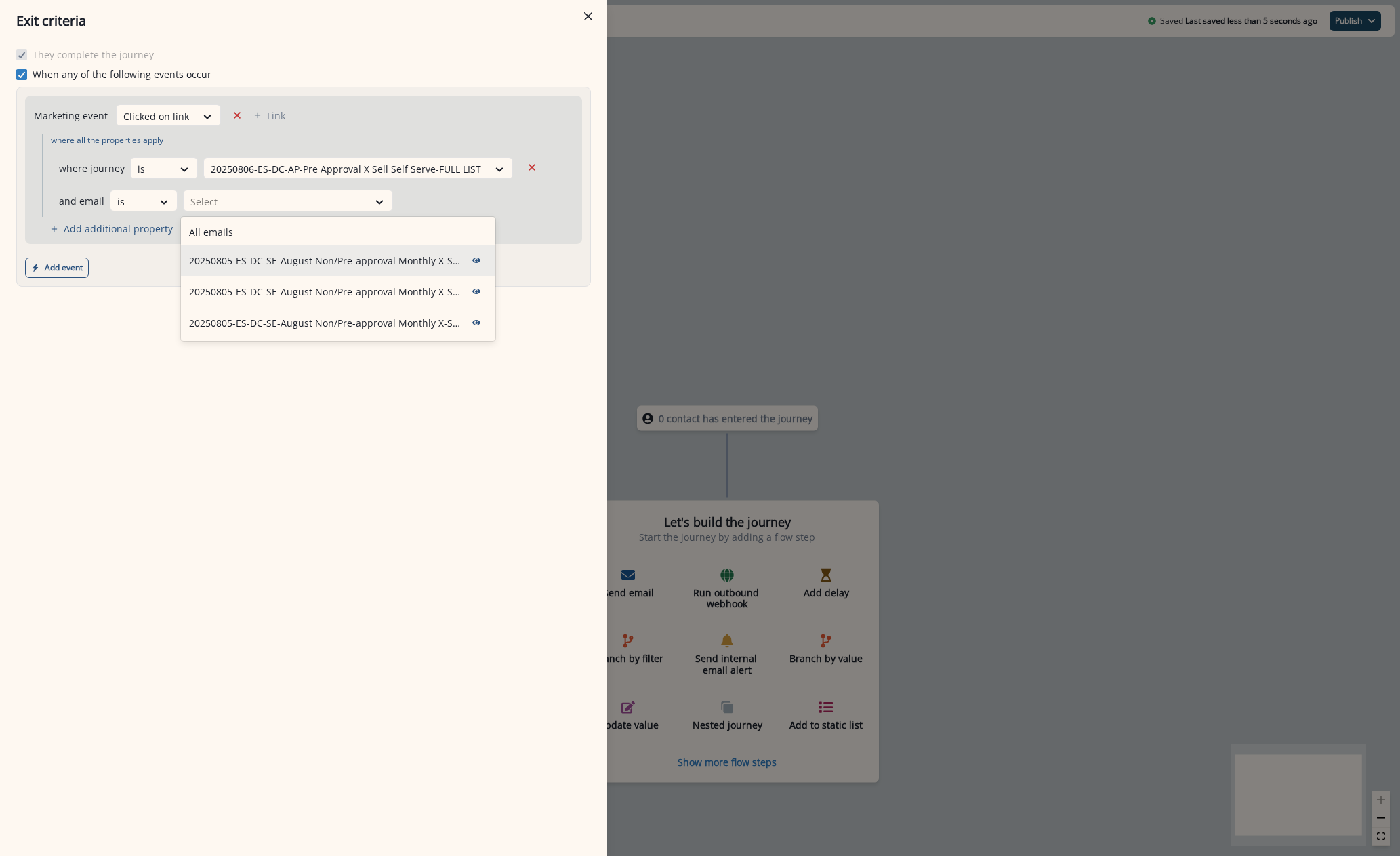
click at [243, 266] on p "20250805-ES-DC-SE-August Non/Pre-approval Monthly X-Sell Self Serve EM 1" at bounding box center [325, 260] width 271 height 14
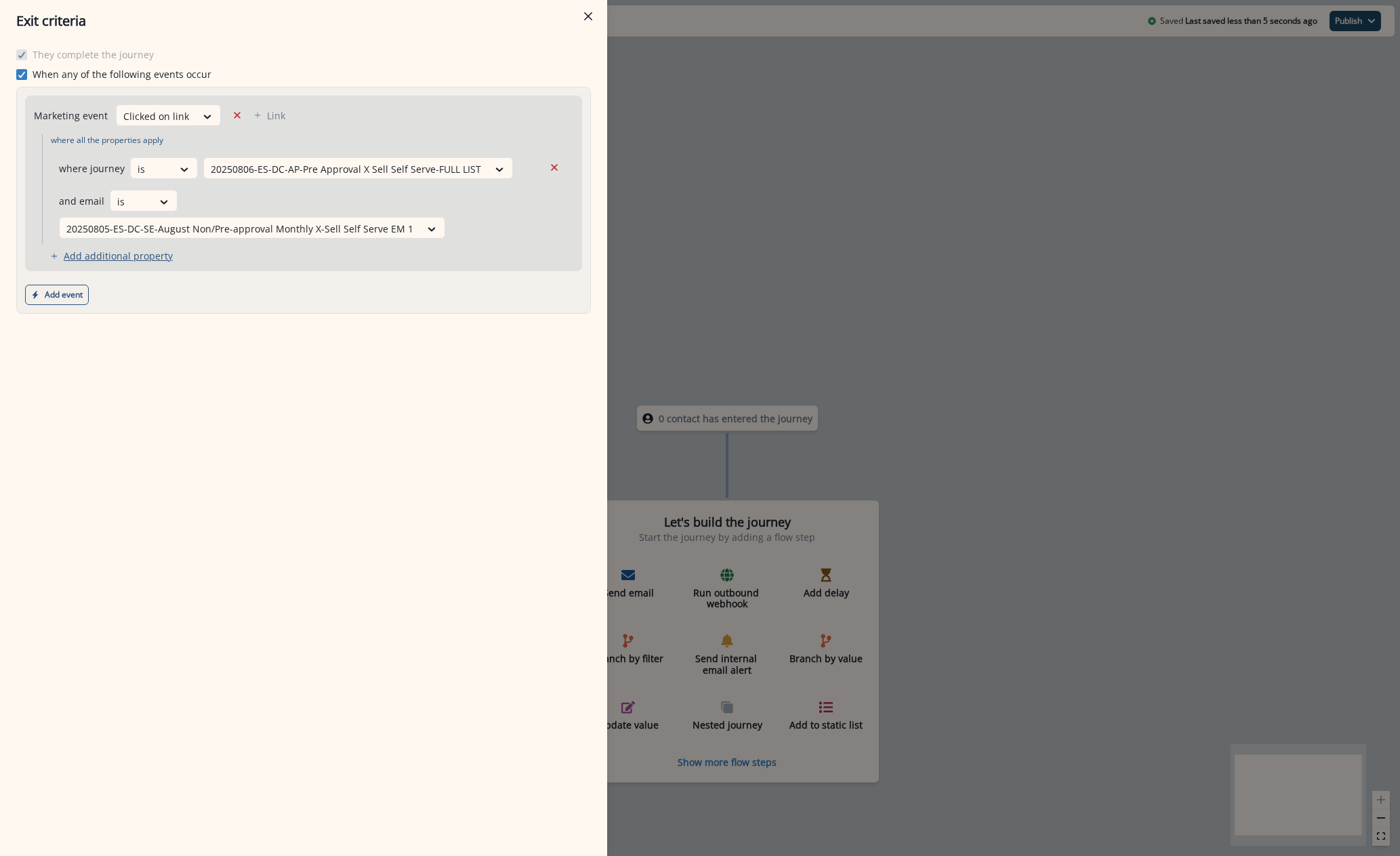
click at [123, 260] on p "Add additional property" at bounding box center [118, 256] width 109 height 13
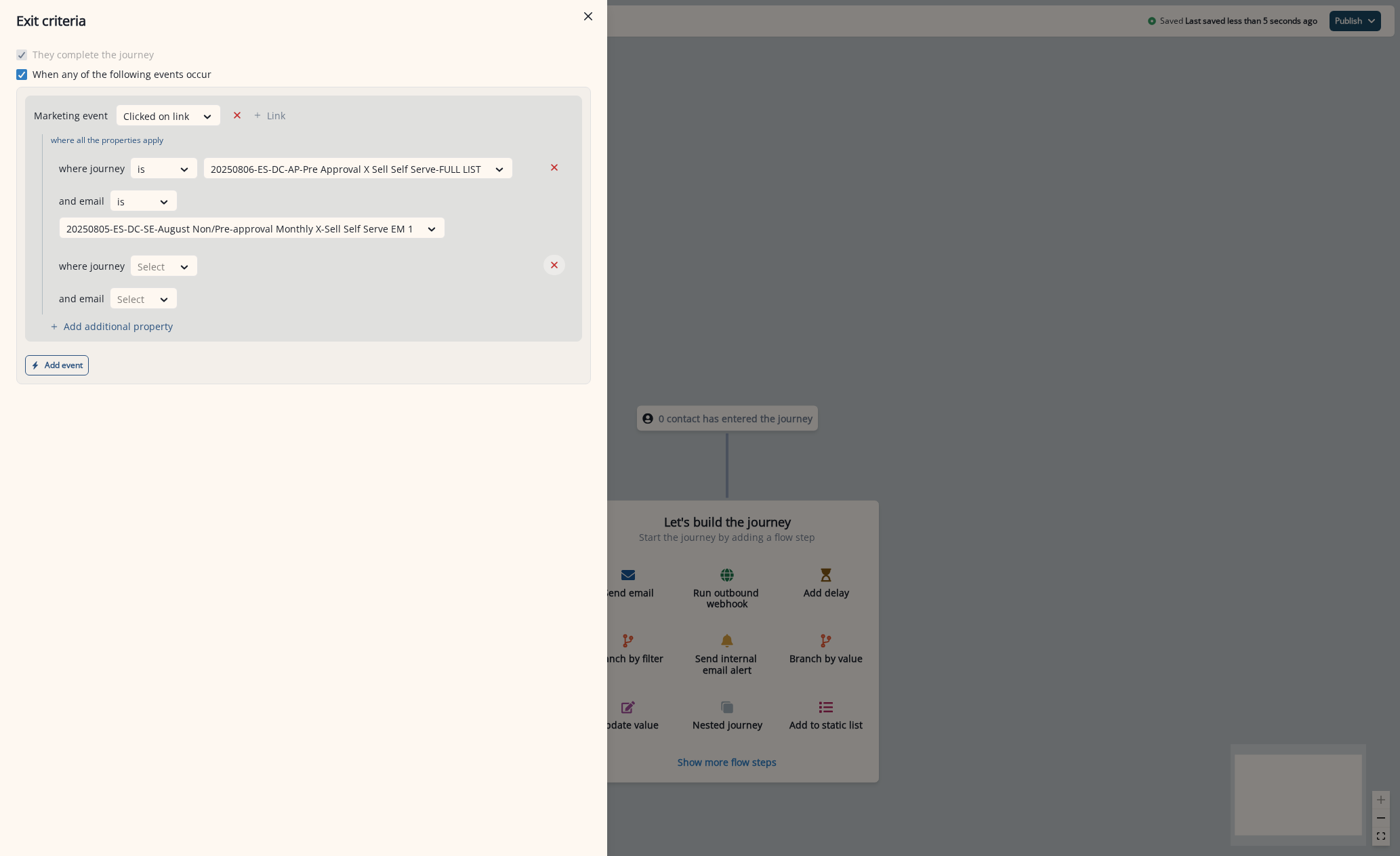
click at [564, 266] on button "Remove" at bounding box center [554, 265] width 22 height 20
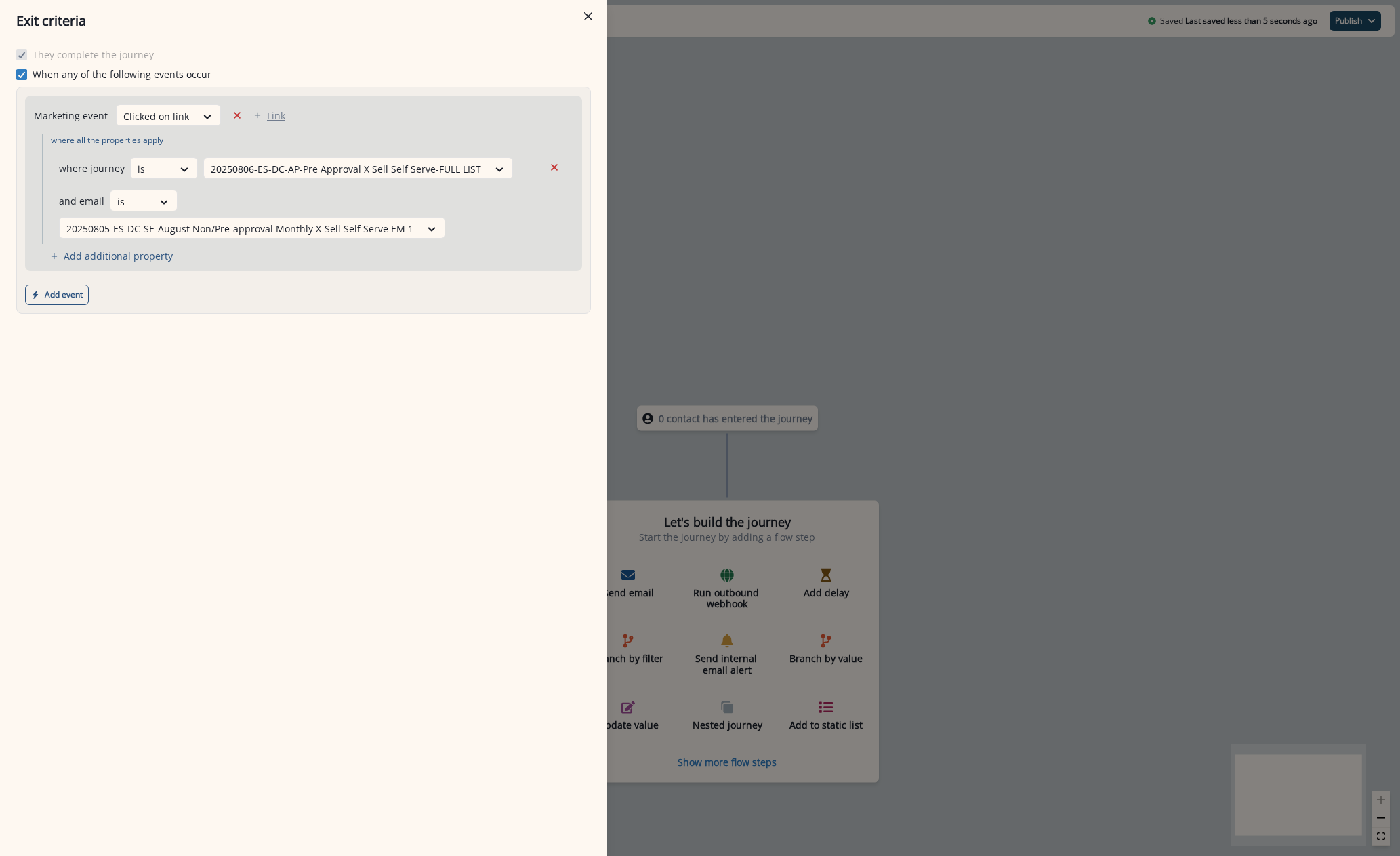
click at [277, 113] on p "Link" at bounding box center [276, 115] width 18 height 13
click at [188, 134] on icon at bounding box center [191, 139] width 12 height 14
click at [189, 175] on div "equal to" at bounding box center [186, 169] width 107 height 25
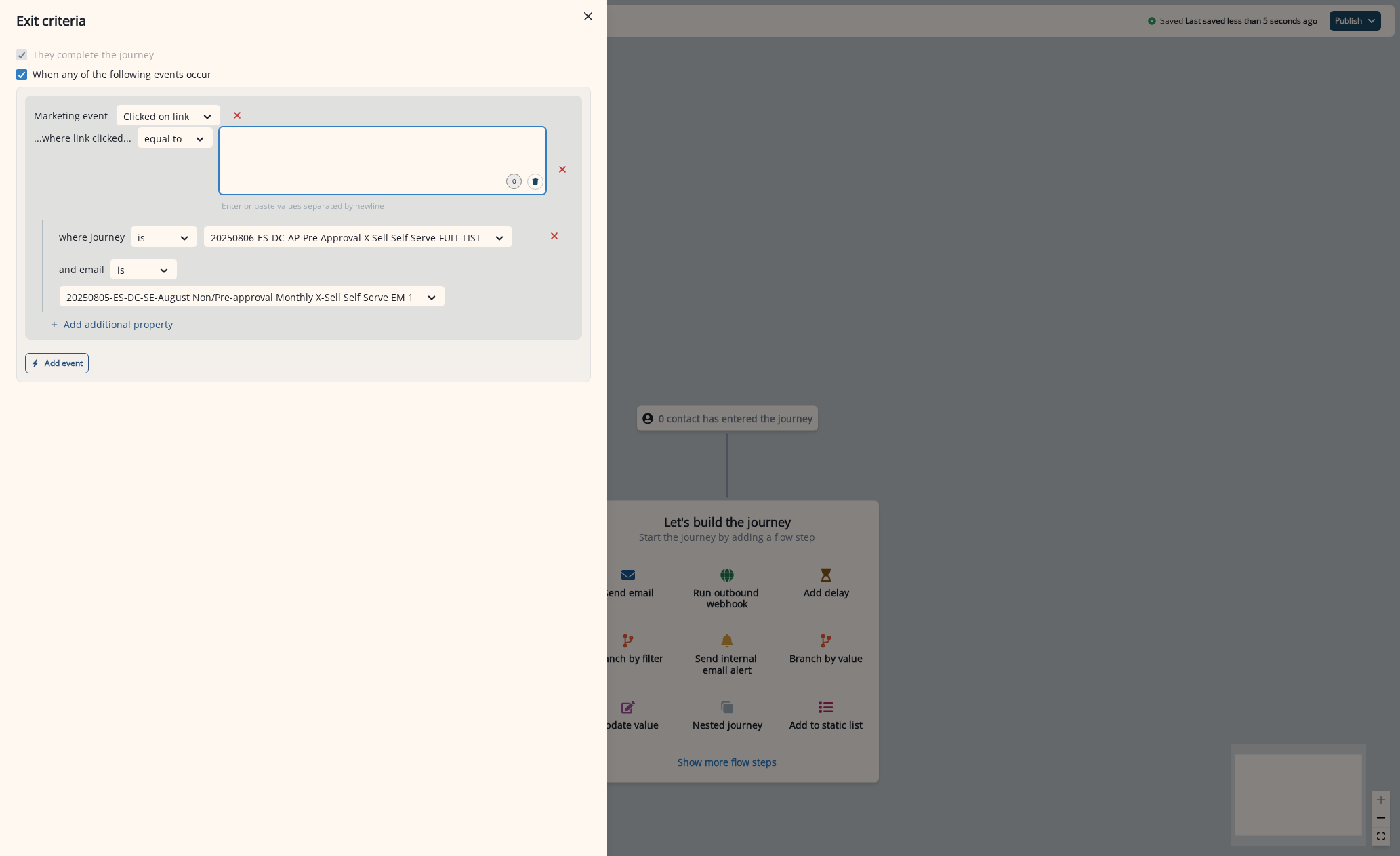
click at [268, 152] on input "text" at bounding box center [382, 143] width 323 height 27
click at [555, 236] on icon "Remove" at bounding box center [554, 236] width 7 height 7
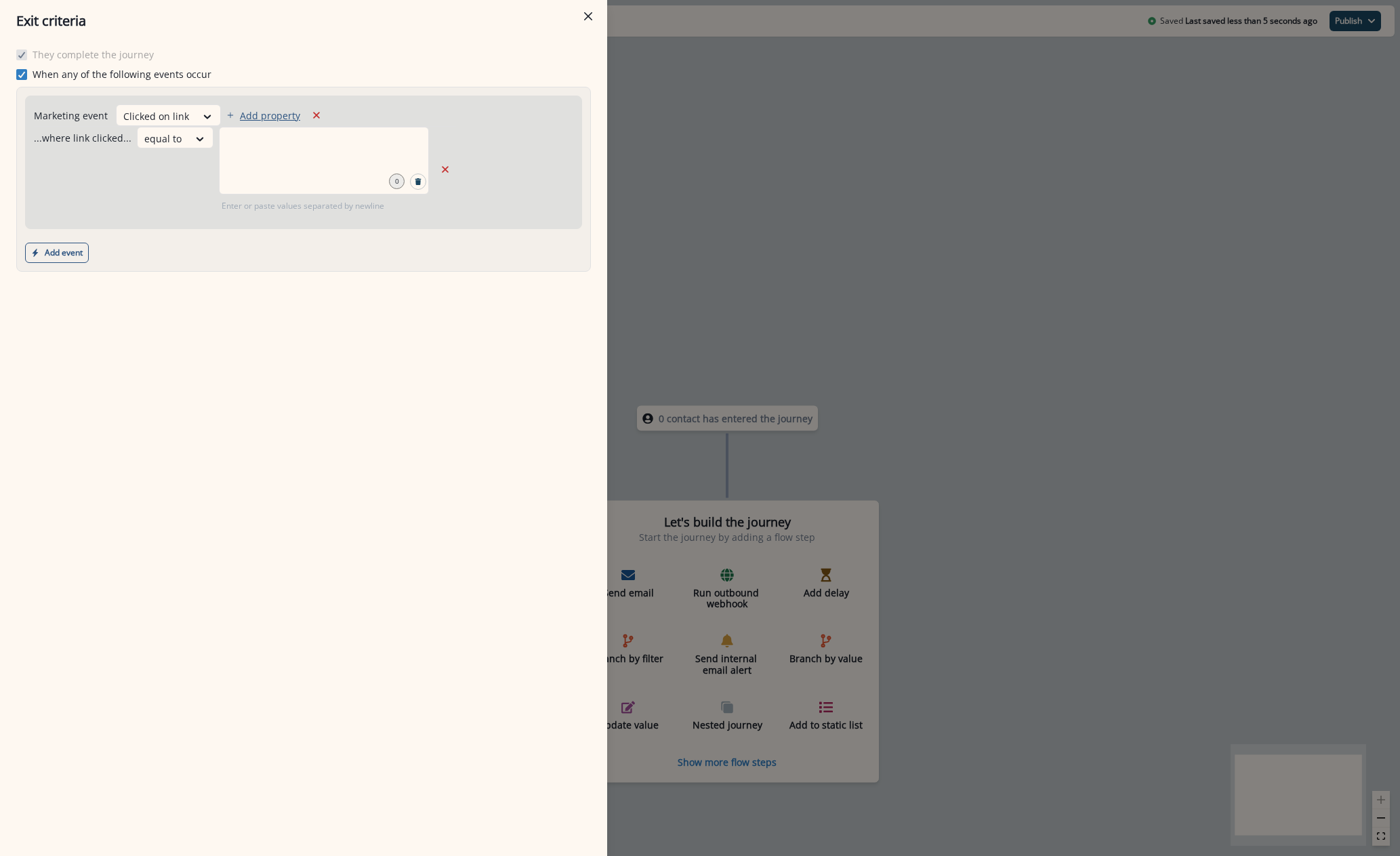
click at [261, 112] on p "Add property" at bounding box center [270, 115] width 60 height 13
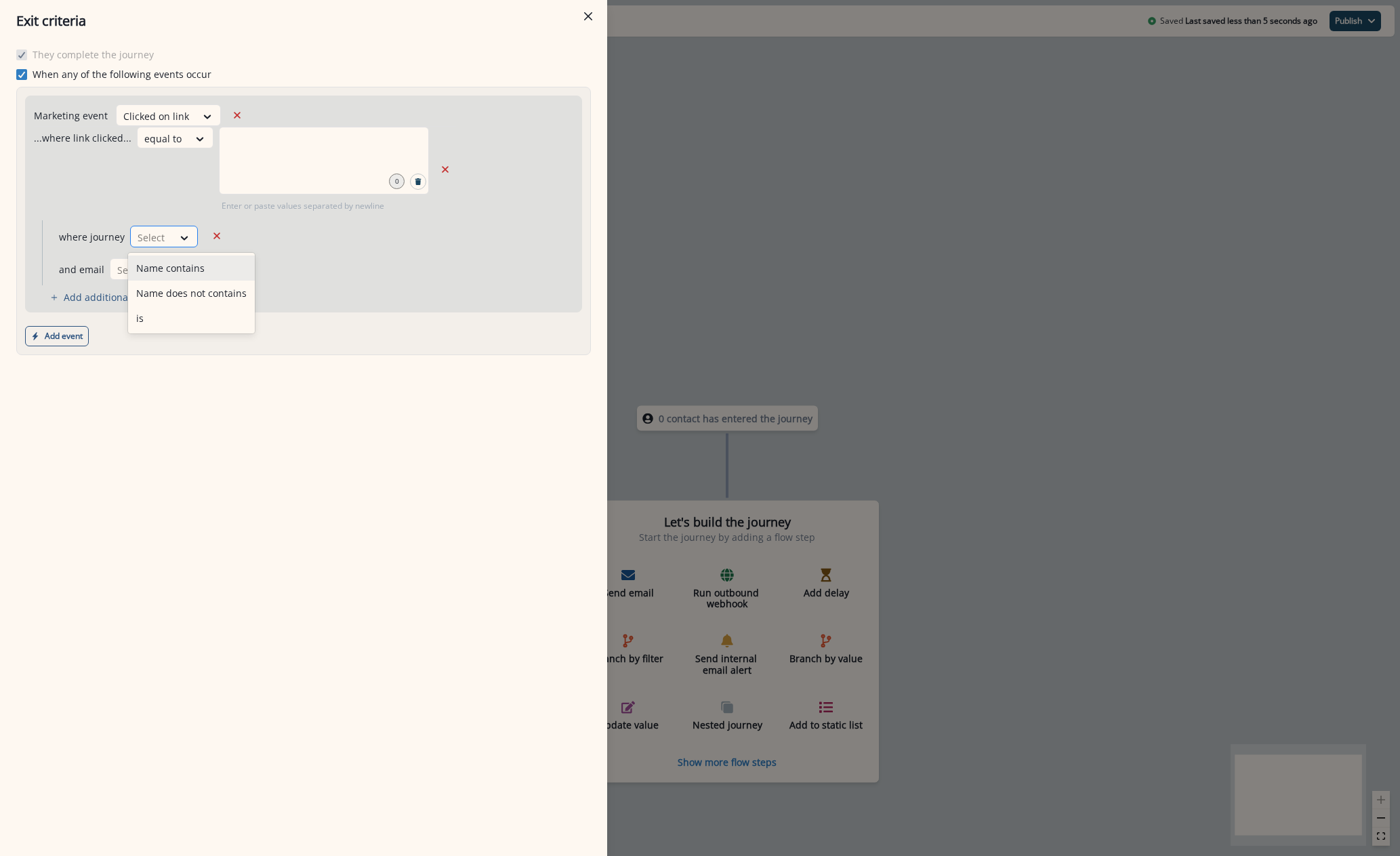
click at [167, 240] on div "Select" at bounding box center [151, 237] width 42 height 23
click at [162, 307] on div "is" at bounding box center [191, 318] width 126 height 25
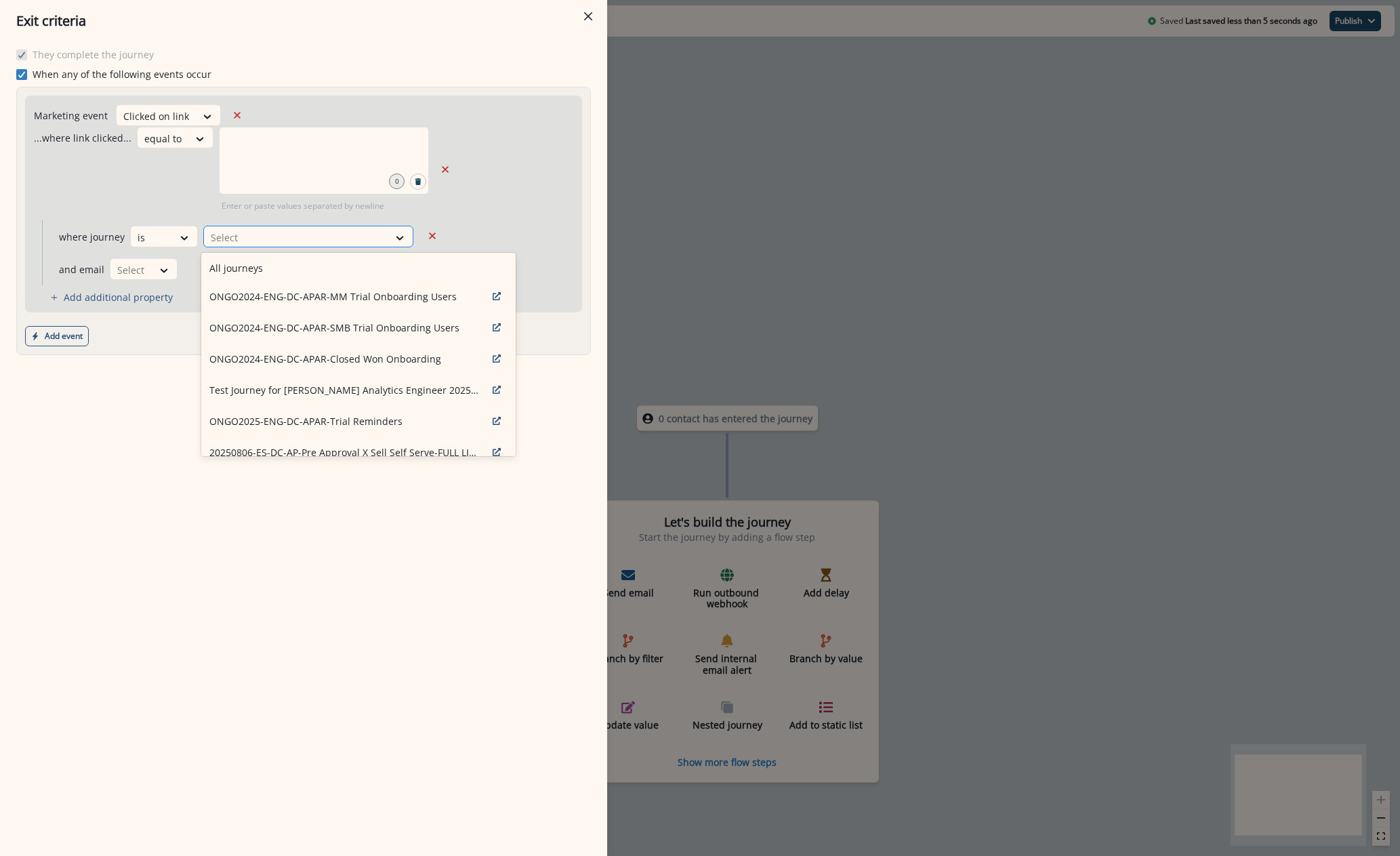
click at [254, 238] on div at bounding box center [296, 237] width 171 height 17
click at [173, 245] on div at bounding box center [184, 238] width 23 height 14
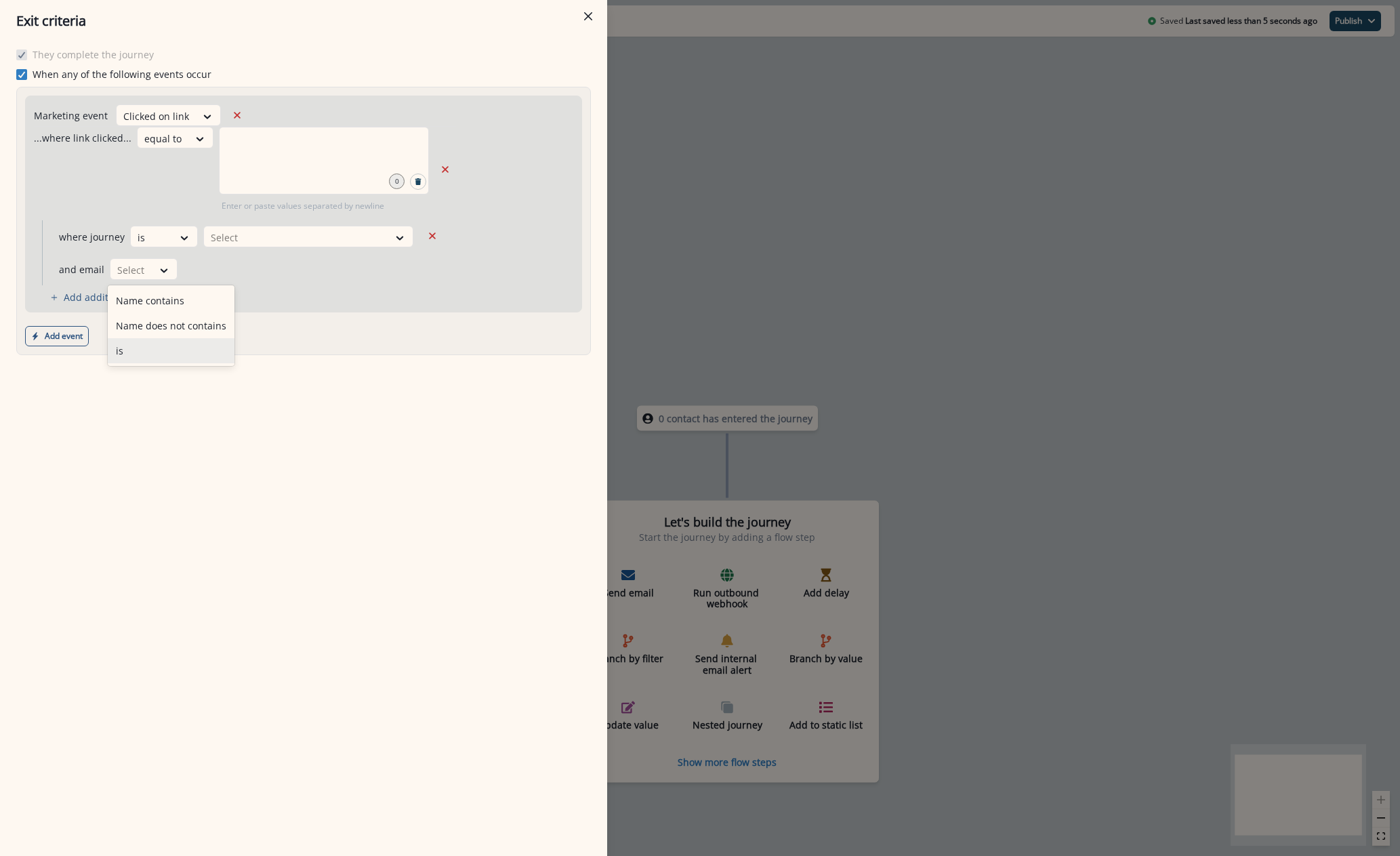
click at [155, 345] on div "is" at bounding box center [171, 350] width 126 height 25
click at [890, 189] on div "Exit criteria They complete the journey When any of the following events occur …" at bounding box center [700, 428] width 1400 height 856
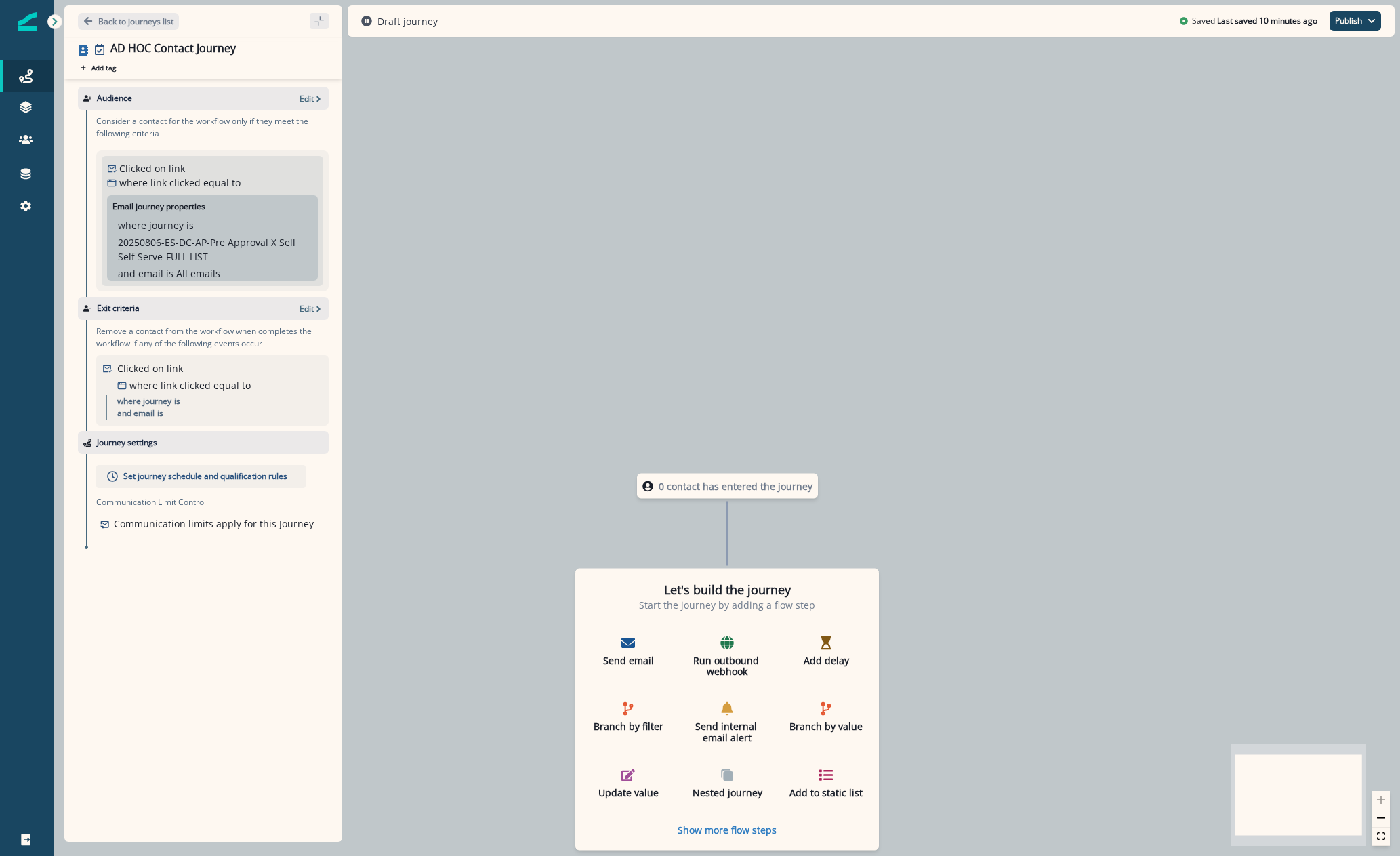
click at [480, 70] on div "0 contact has entered the journey Let's build the journey Start the journey by …" at bounding box center [727, 428] width 1346 height 856
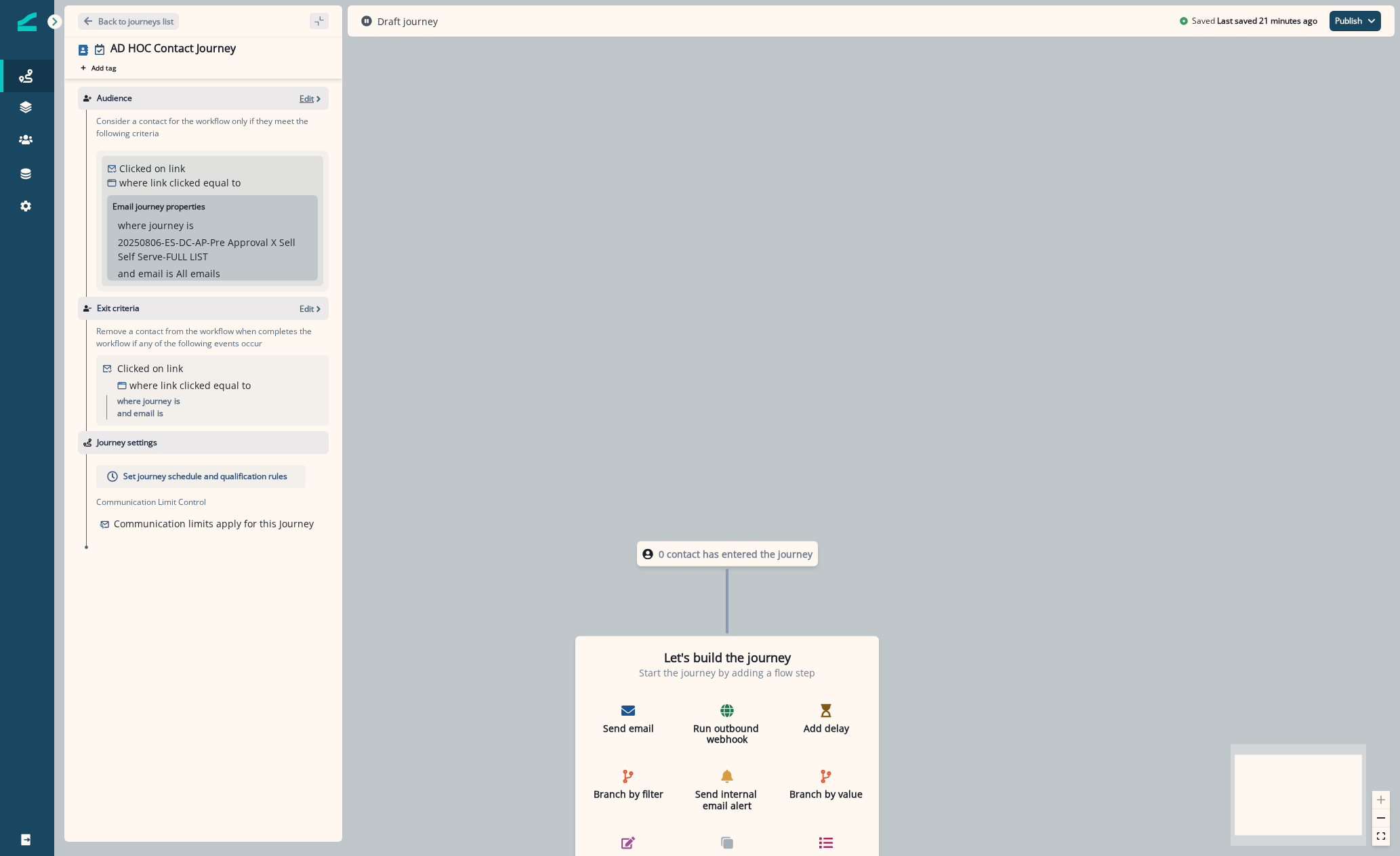
click at [307, 93] on p "Edit" at bounding box center [306, 98] width 14 height 12
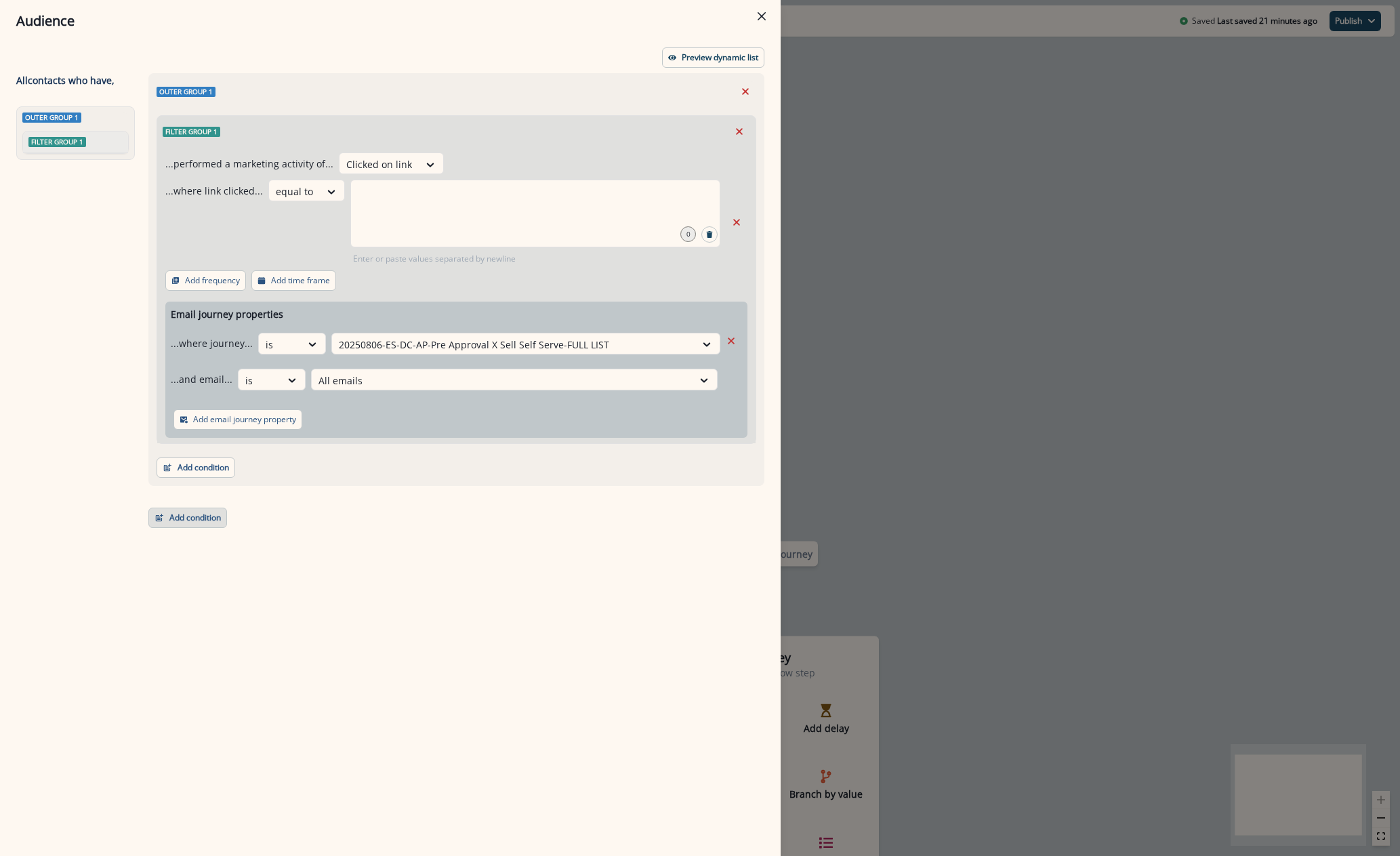
click at [207, 516] on button "Add condition" at bounding box center [187, 518] width 79 height 20
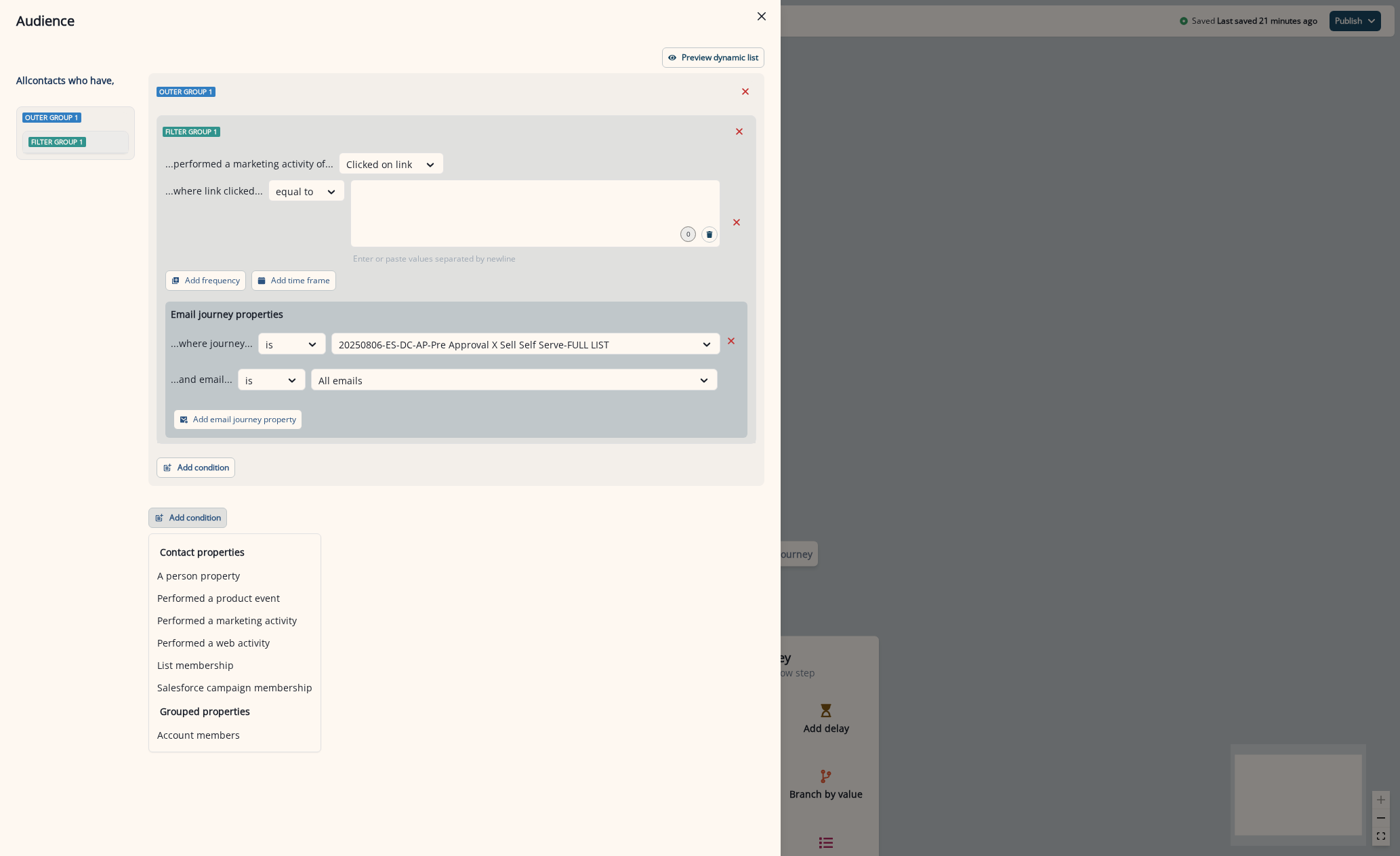
drag, startPoint x: 215, startPoint y: 571, endPoint x: 215, endPoint y: 557, distance: 14.0
click at [215, 557] on div "Contact properties A person property Performed a product event Performed a mark…" at bounding box center [234, 621] width 171 height 154
click at [206, 578] on button "A person property" at bounding box center [234, 575] width 171 height 23
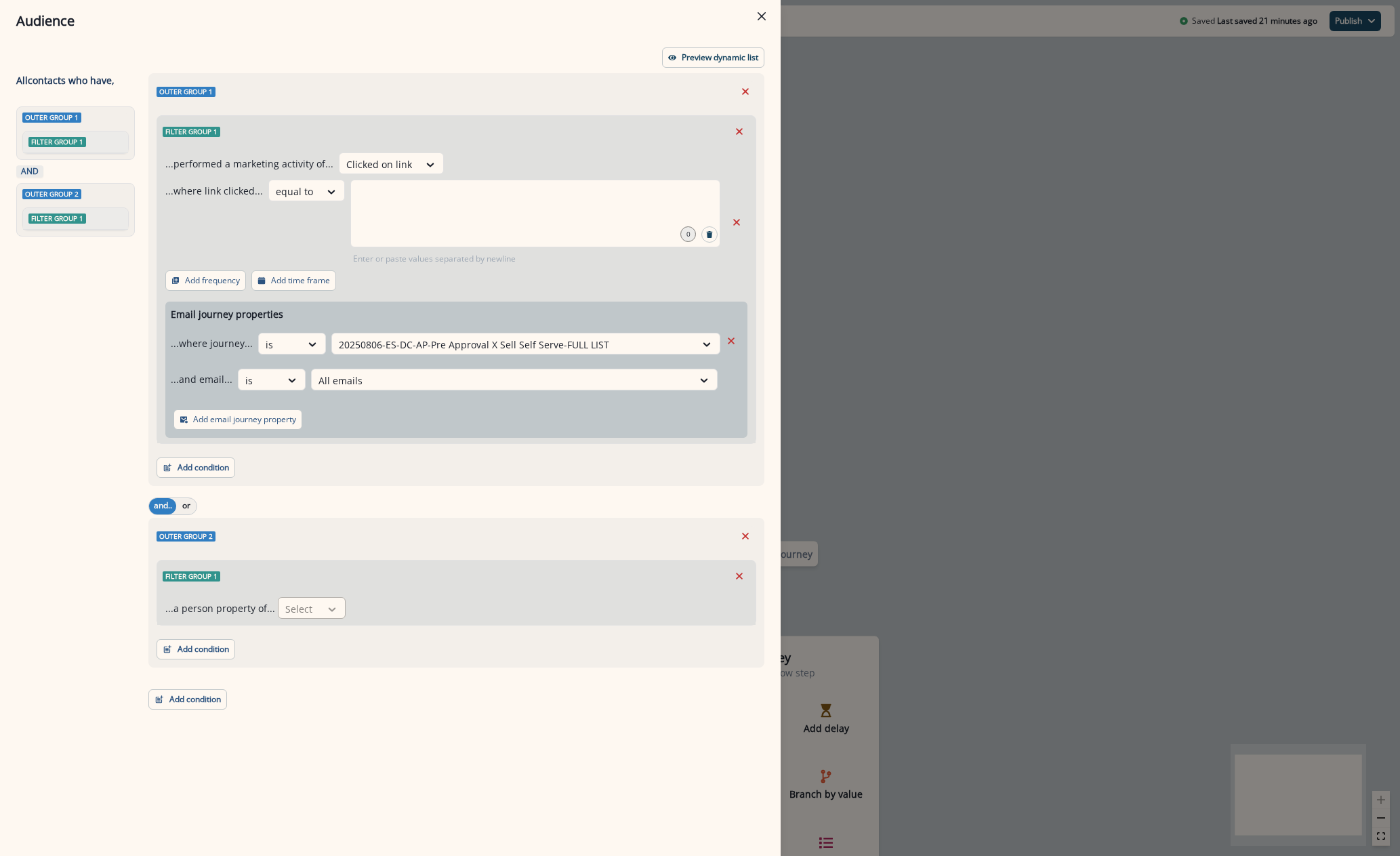
drag, startPoint x: 318, startPoint y: 611, endPoint x: 318, endPoint y: 603, distance: 8.0
click at [320, 608] on div at bounding box center [332, 609] width 23 height 14
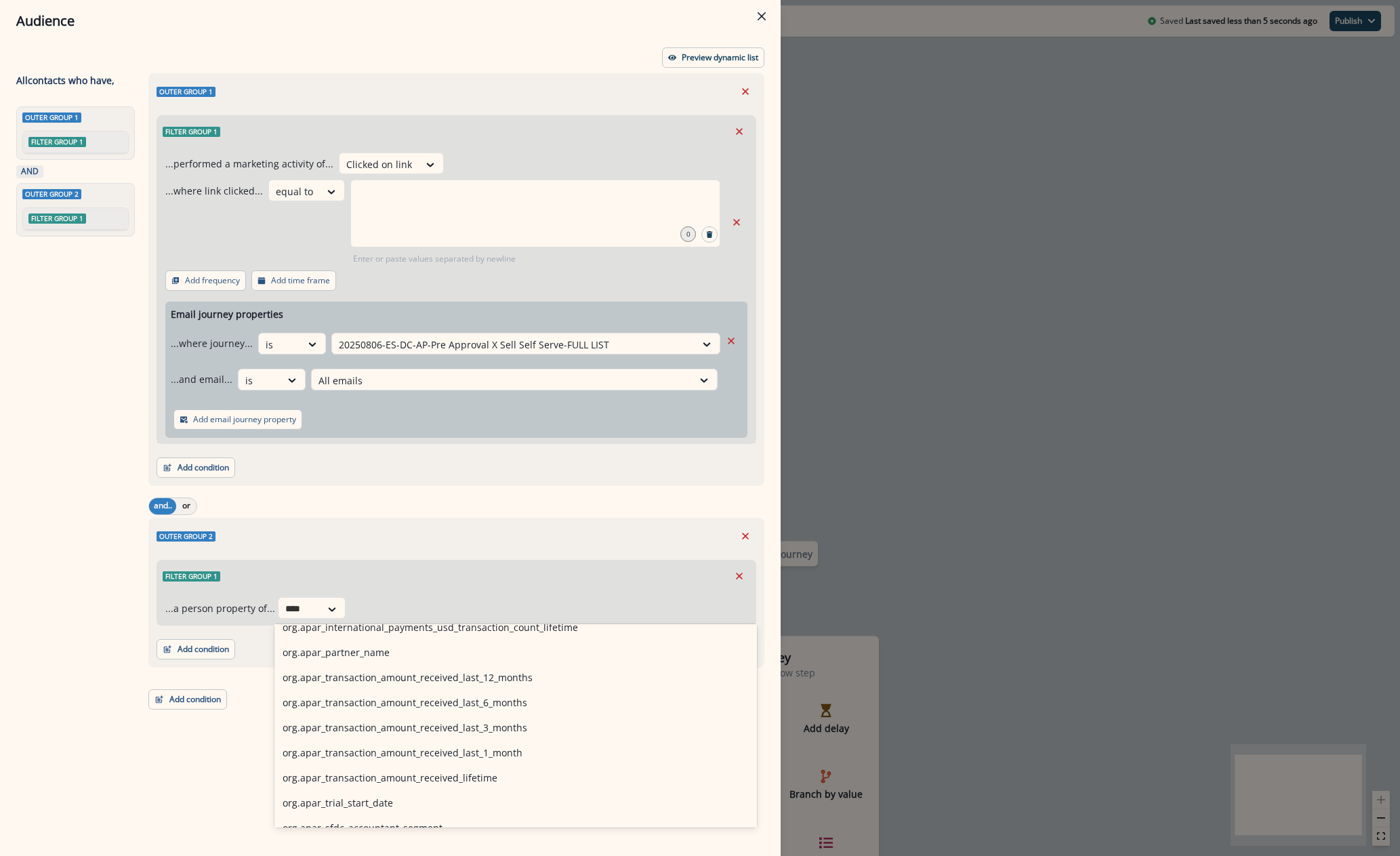
scroll to position [3591, 0]
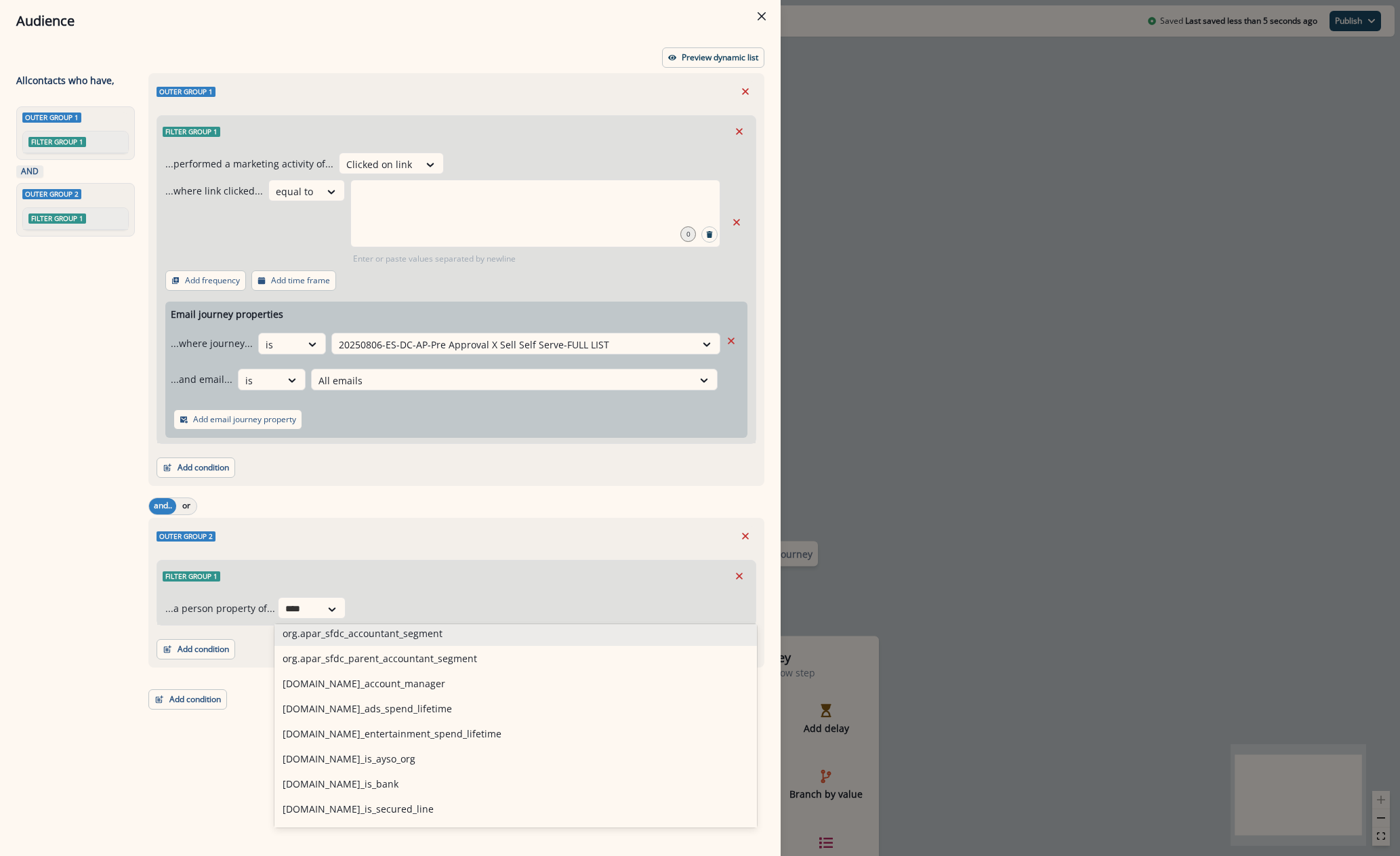
type input "****"
click at [928, 452] on div "Audience Preview dynamic list All contact s who have, Outer group 1 Filter grou…" at bounding box center [700, 428] width 1400 height 856
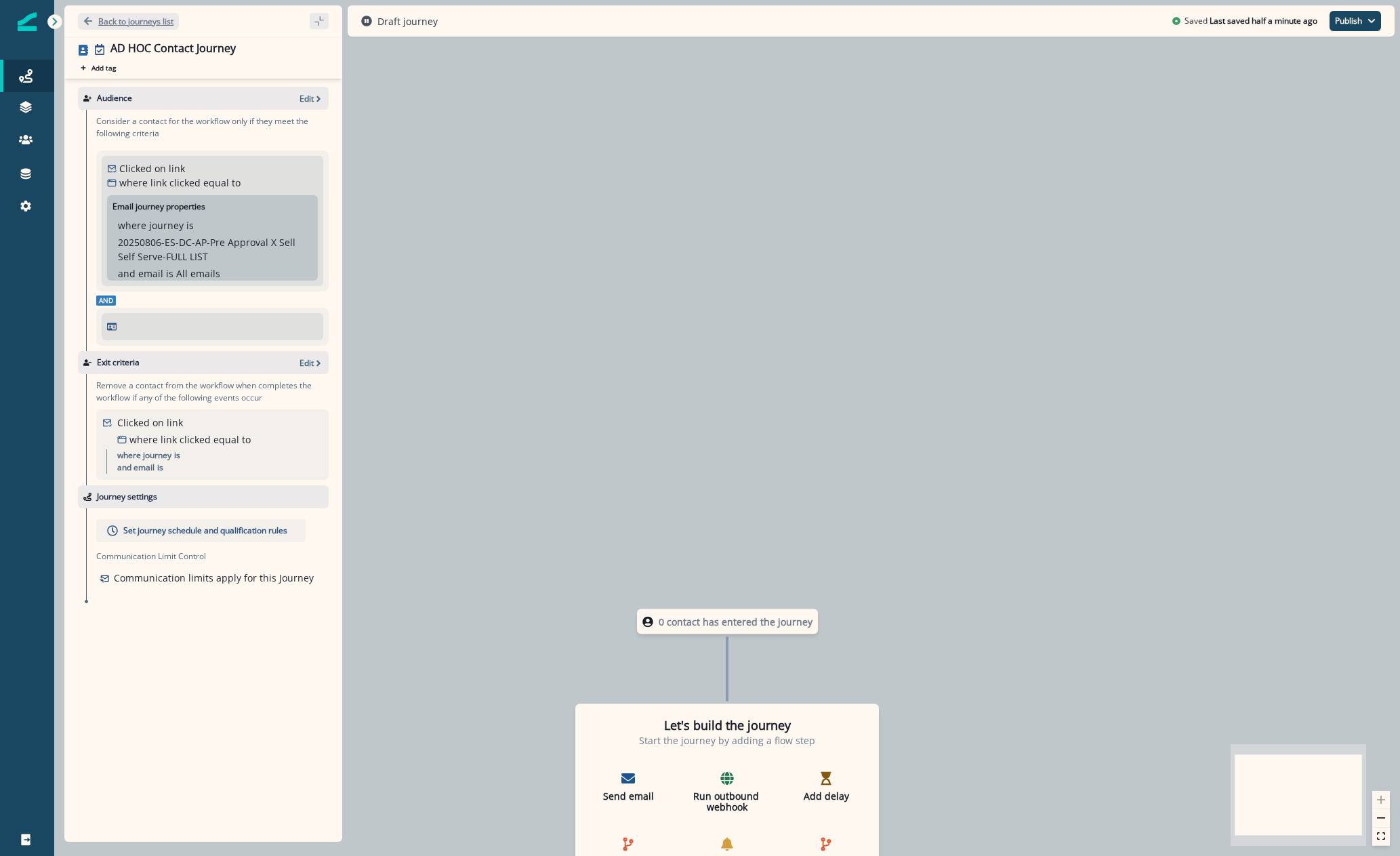
click at [139, 13] on button "Back to journeys list" at bounding box center [128, 21] width 101 height 17
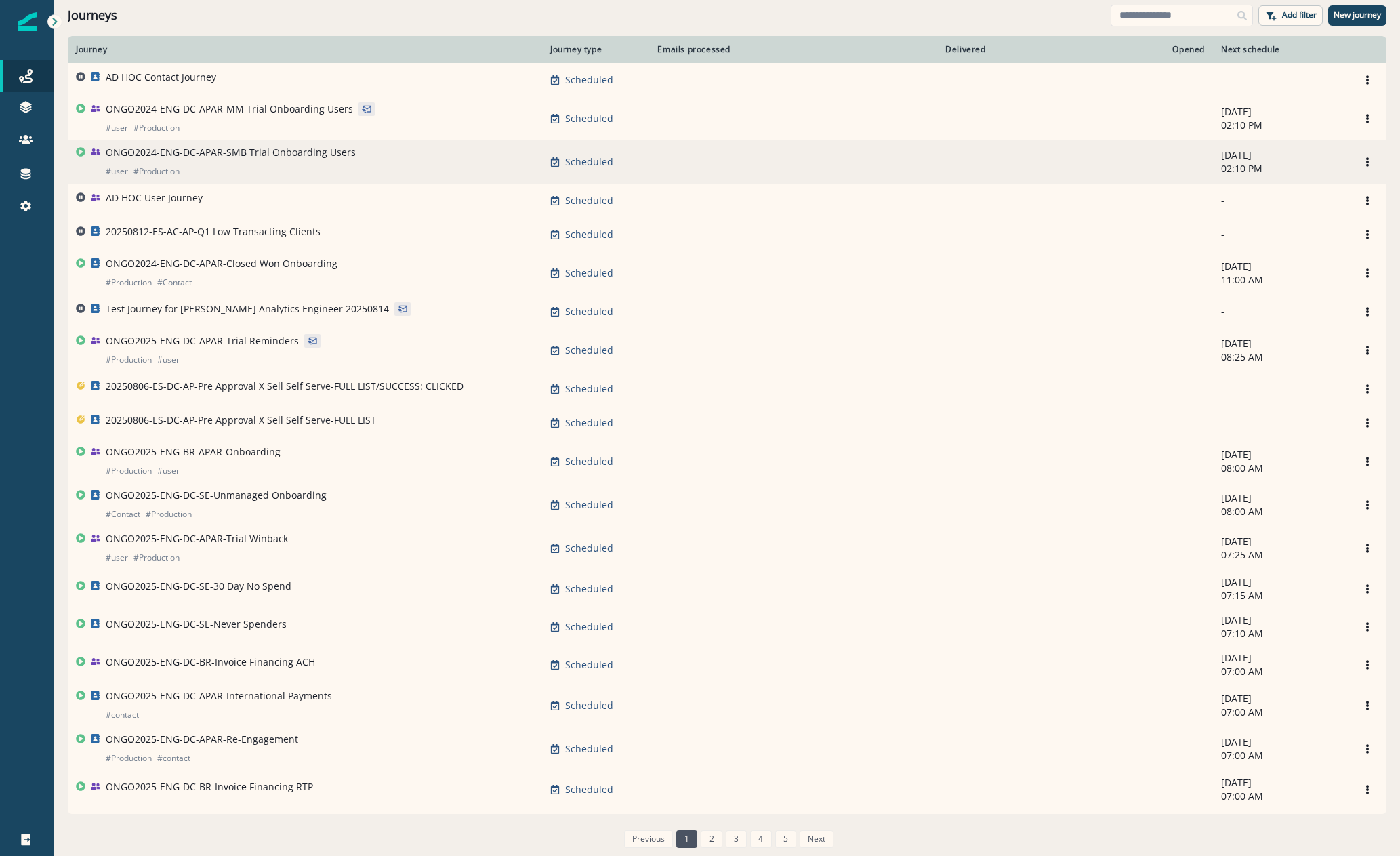
click at [325, 142] on td "ONGO2024-ENG-DC-APAR-SMB Trial Onboarding Users # user # Production" at bounding box center [305, 161] width 474 height 43
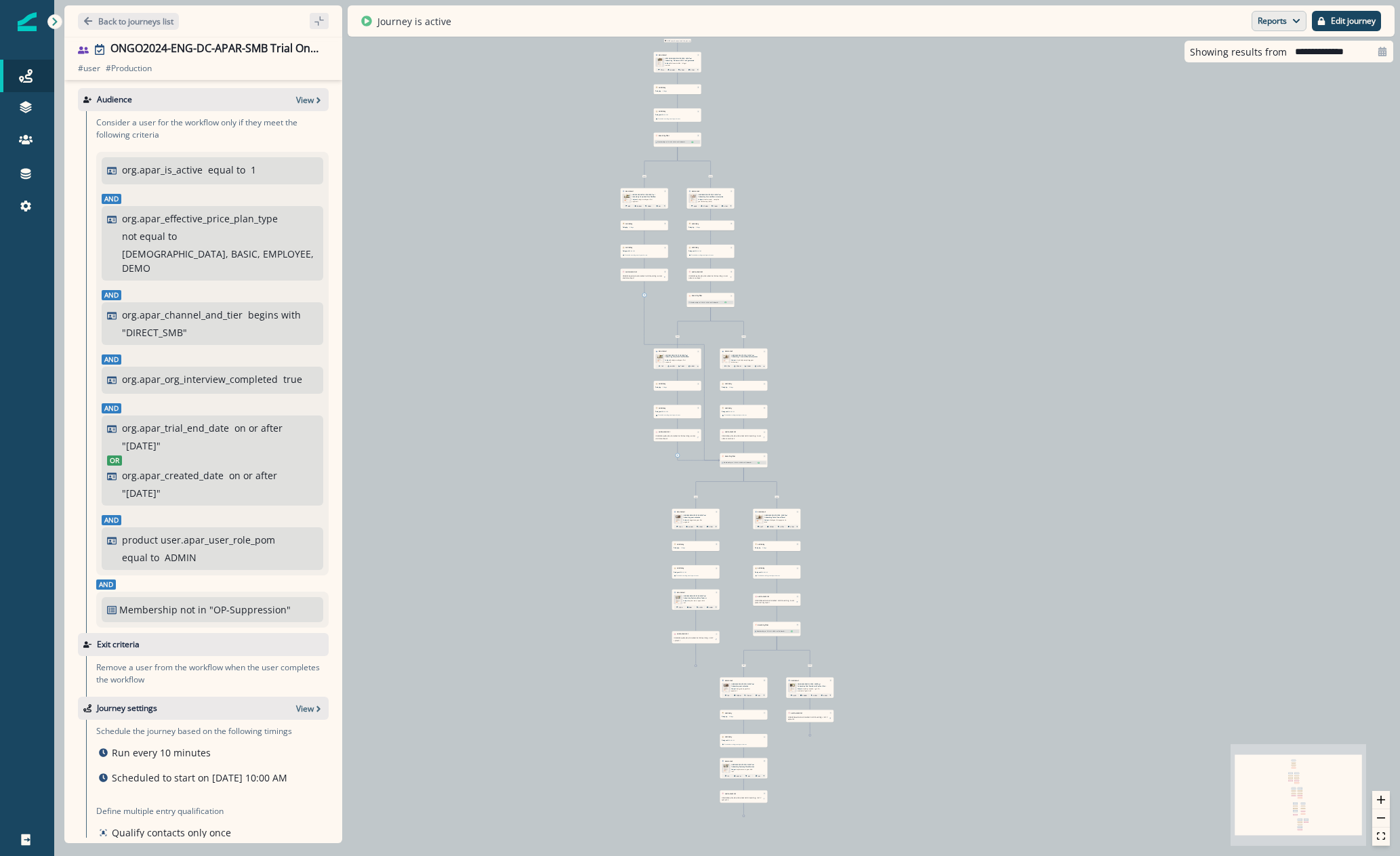
click at [1280, 29] on button "Reports" at bounding box center [1279, 21] width 55 height 20
click at [1207, 74] on p "Journey Member Report" at bounding box center [1235, 79] width 124 height 16
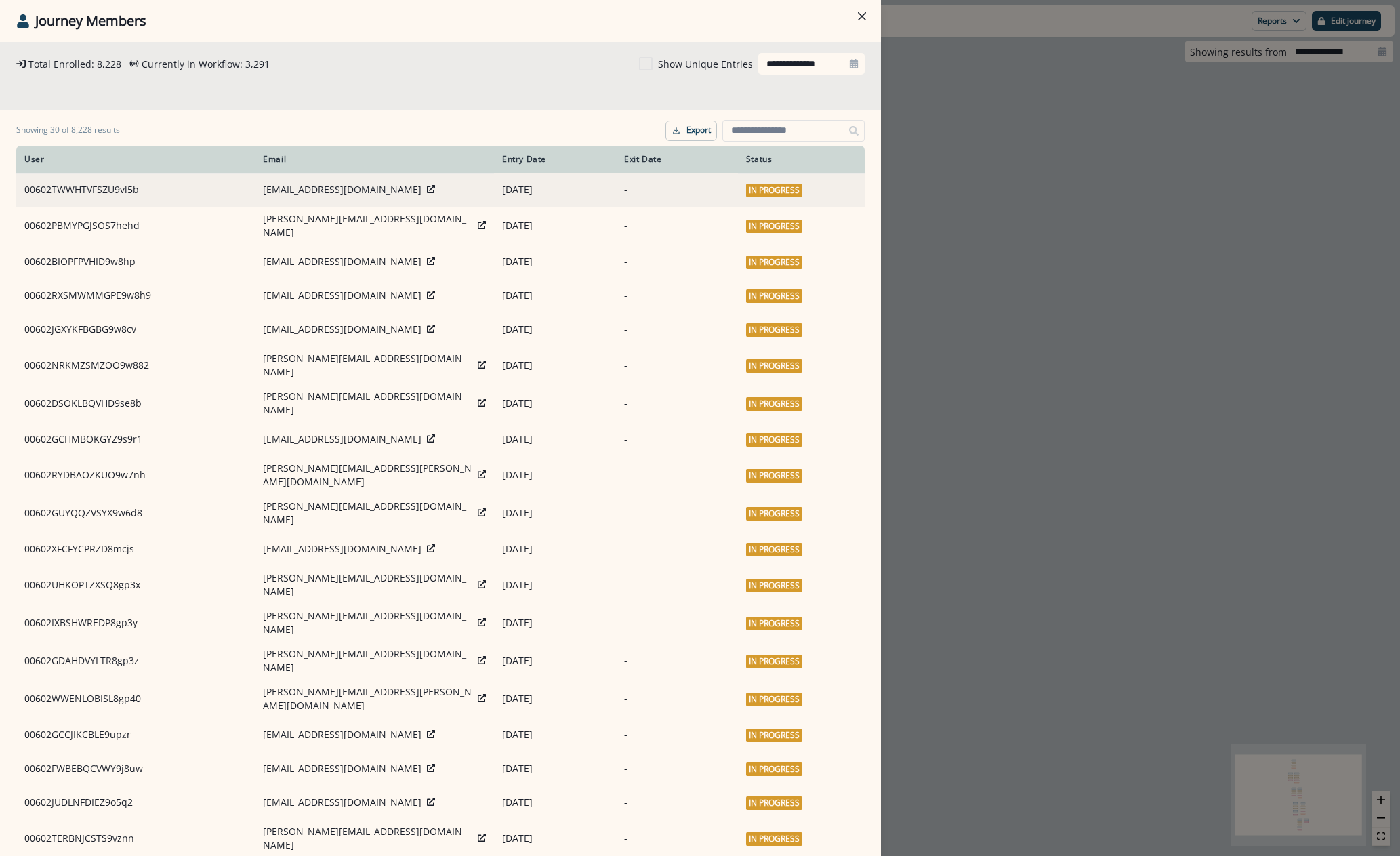
click at [377, 189] on div "[EMAIL_ADDRESS][DOMAIN_NAME]" at bounding box center [374, 190] width 223 height 14
click at [389, 182] on td "[EMAIL_ADDRESS][DOMAIN_NAME]" at bounding box center [374, 190] width 239 height 34
click at [427, 188] on icon at bounding box center [431, 189] width 8 height 8
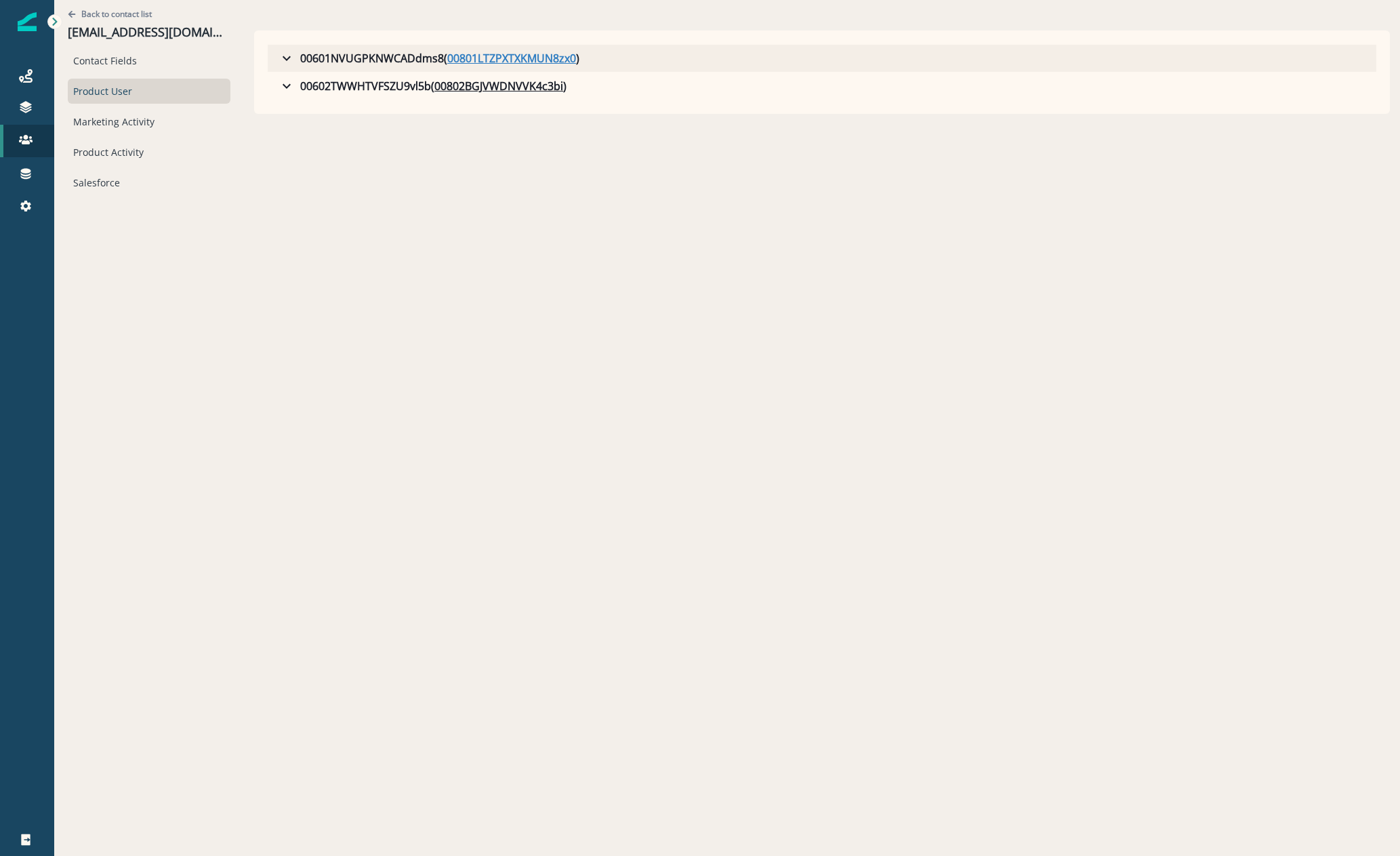
click at [476, 55] on u "00801LTZPXTXKMUN8zx0" at bounding box center [512, 58] width 128 height 16
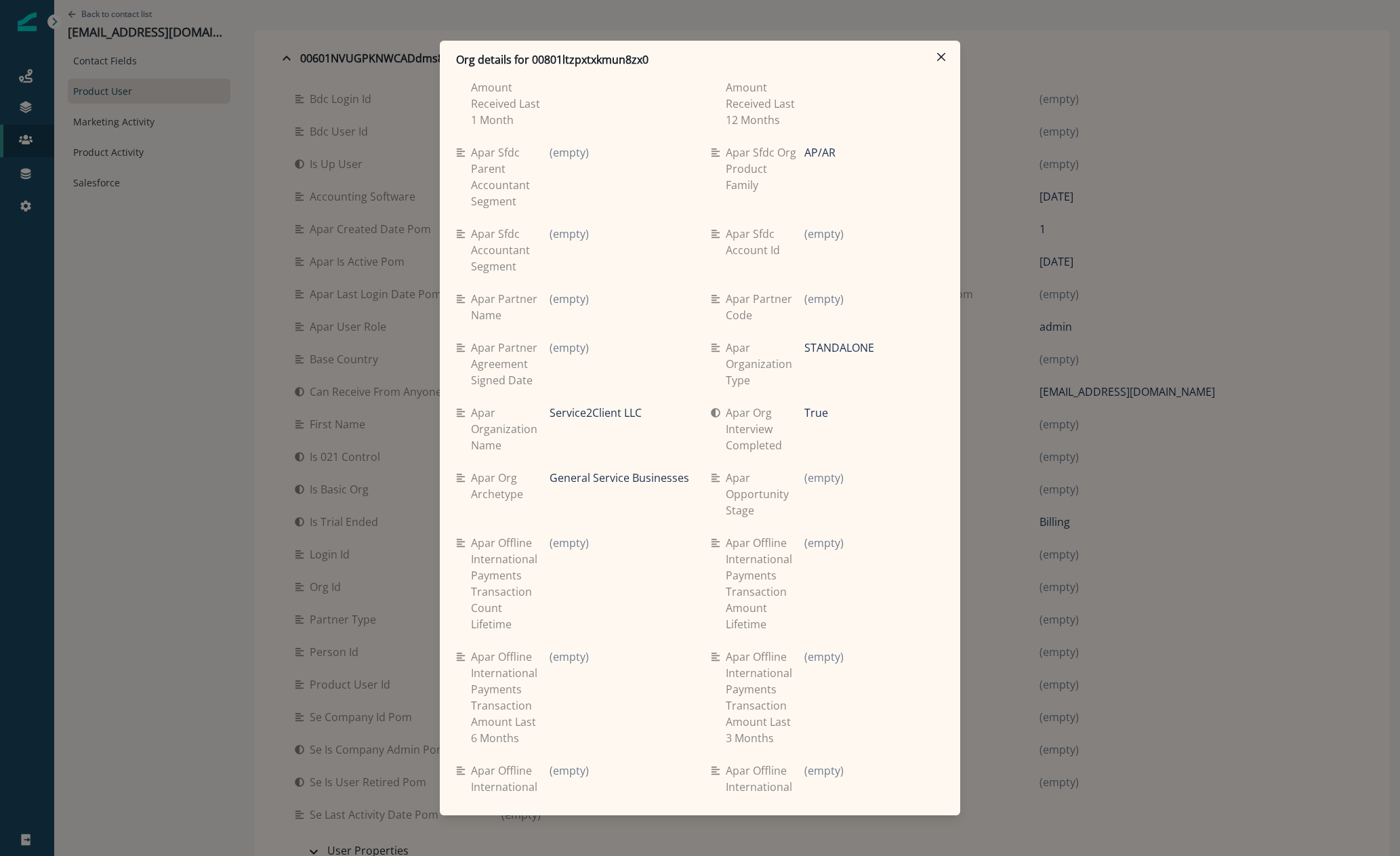
scroll to position [2168, 0]
